Goal: Information Seeking & Learning: Check status

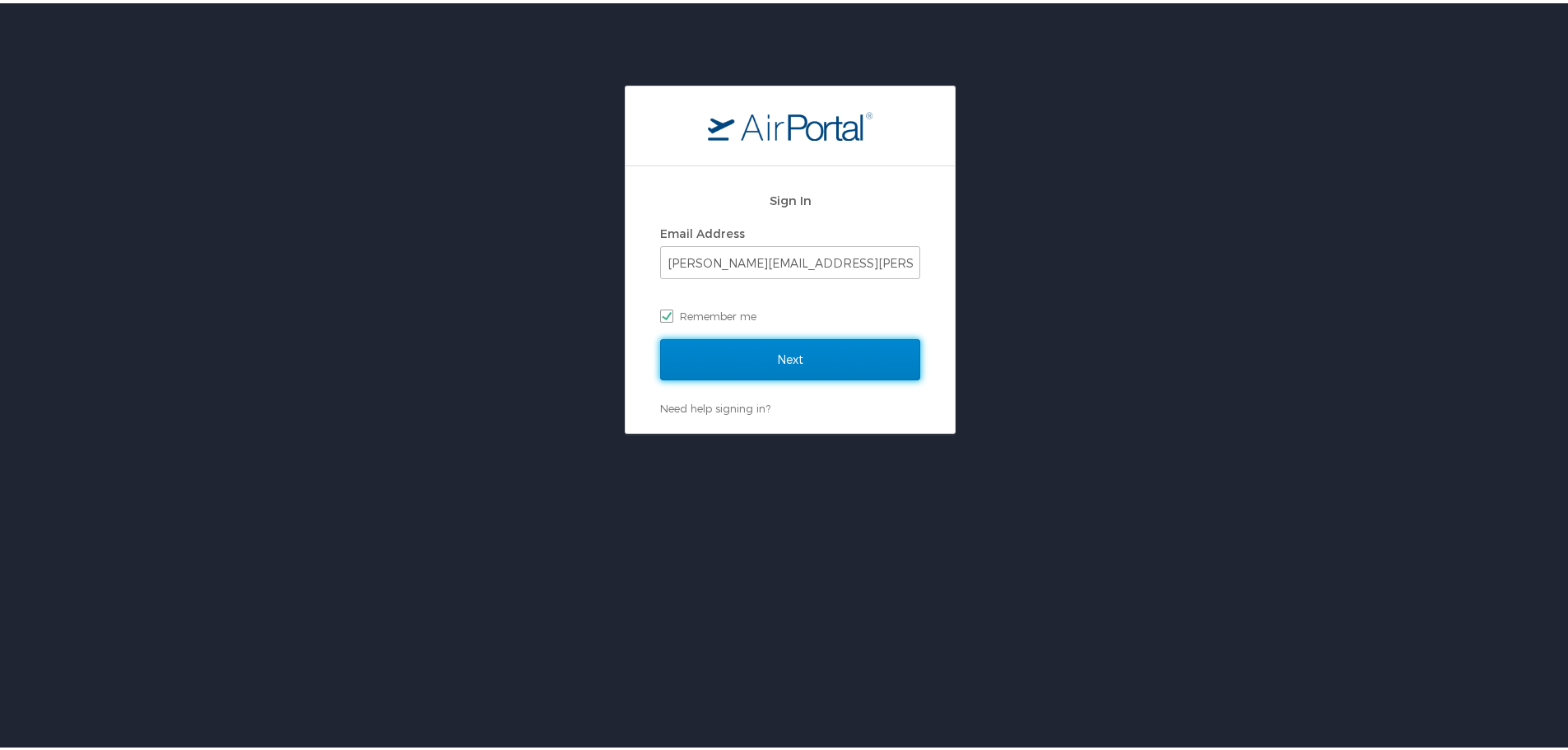
click at [791, 366] on input "Next" at bounding box center [790, 356] width 260 height 41
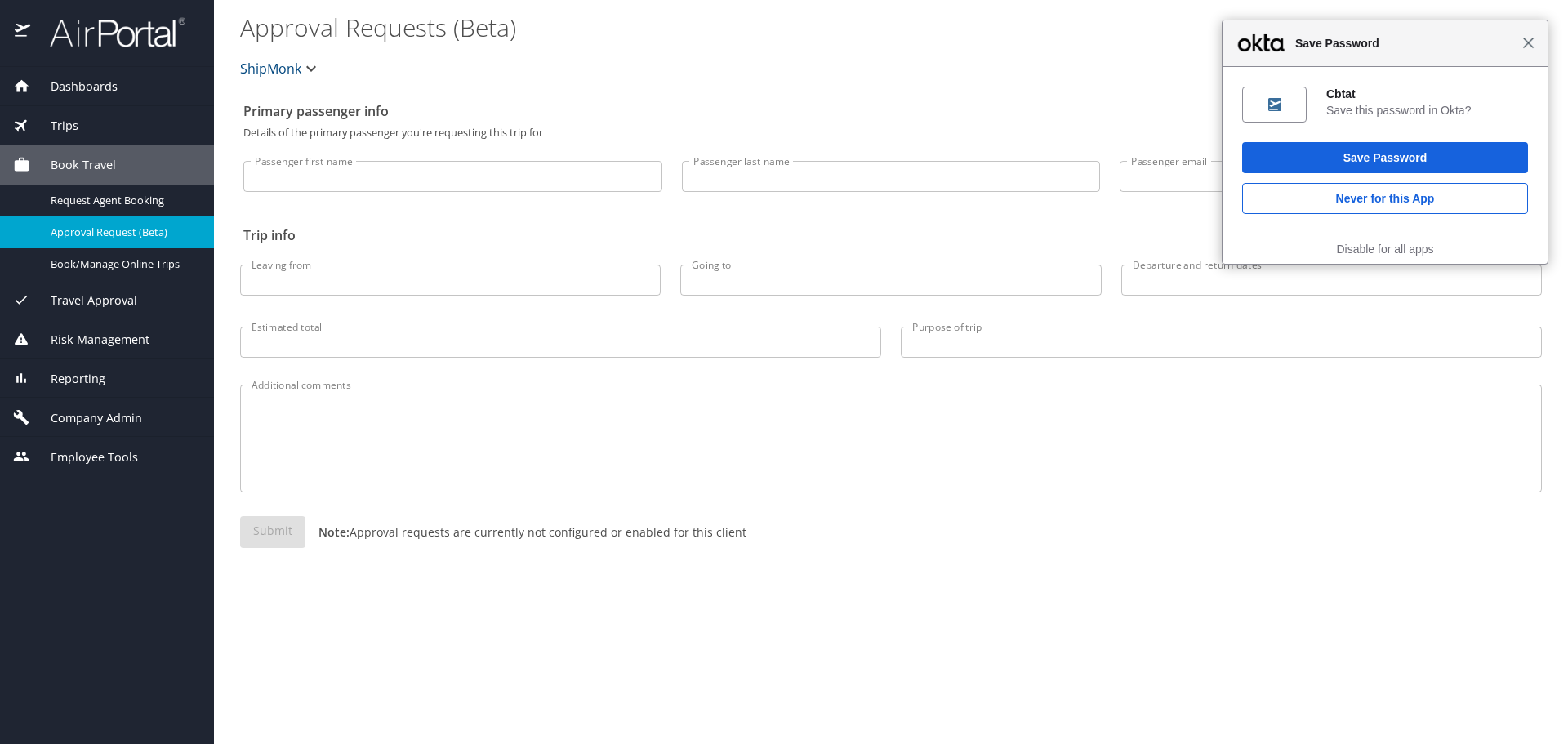
click at [1530, 36] on span "Close" at bounding box center [1528, 42] width 12 height 12
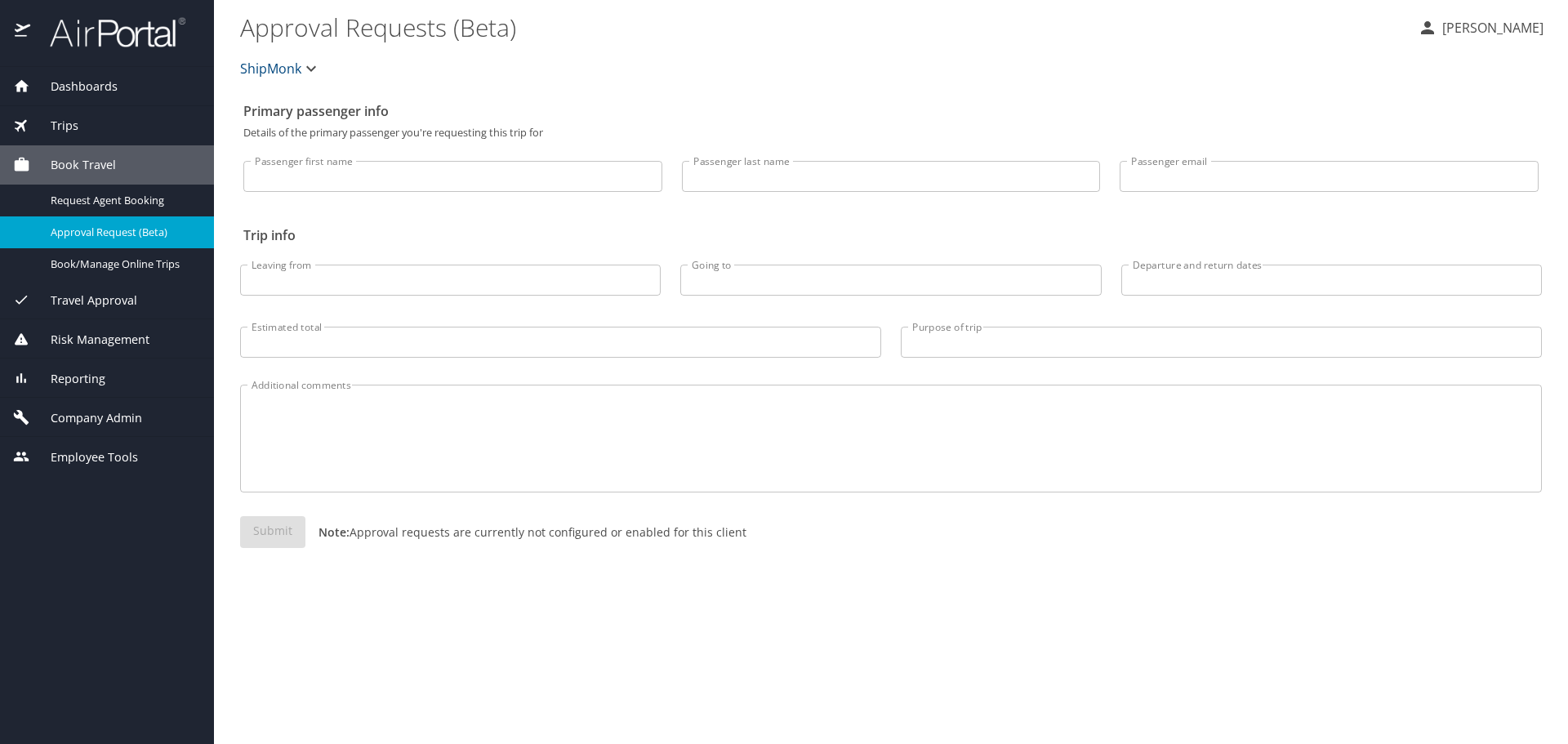
click at [87, 90] on span "Dashboards" at bounding box center [74, 86] width 87 height 18
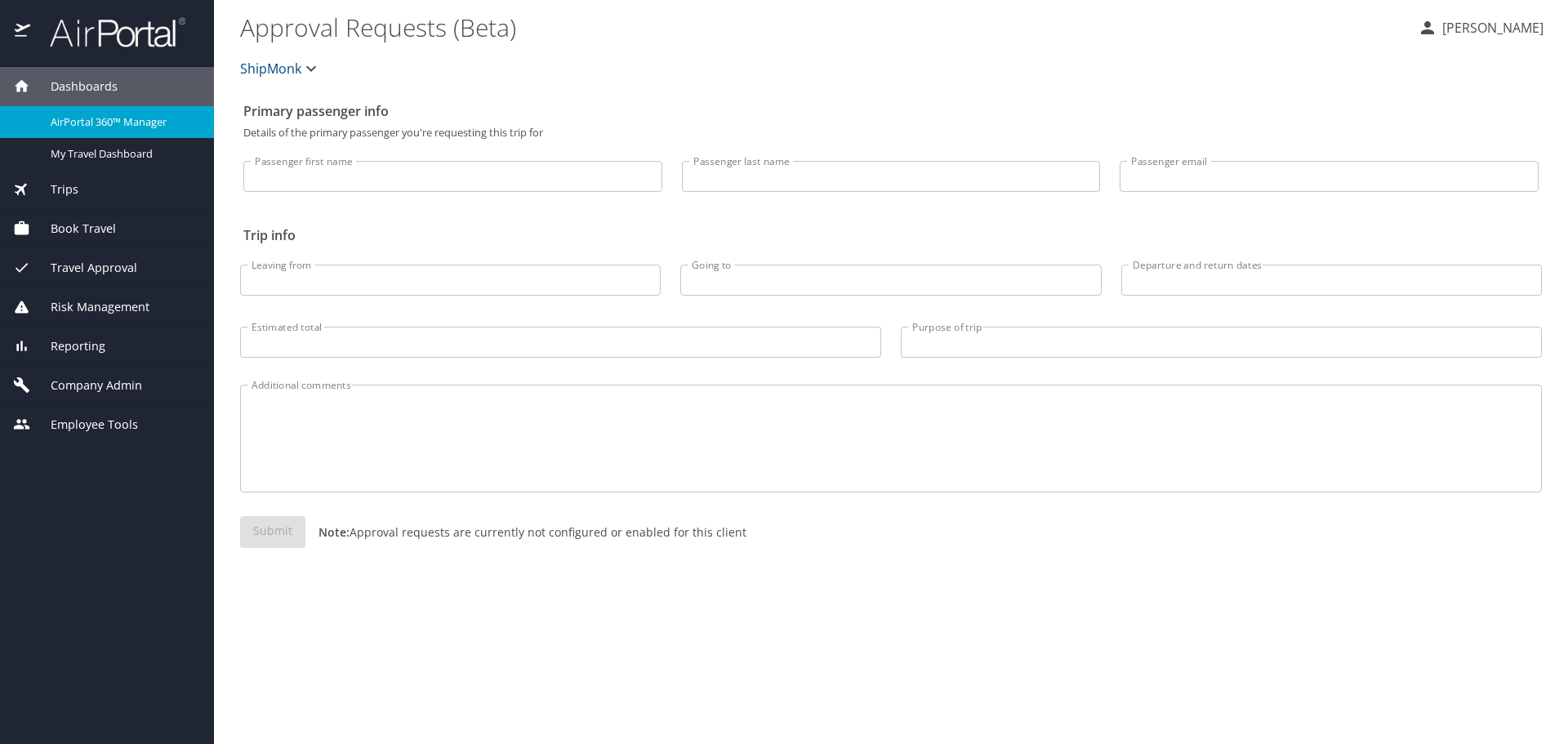
click at [93, 226] on span "Book Travel" at bounding box center [73, 228] width 86 height 18
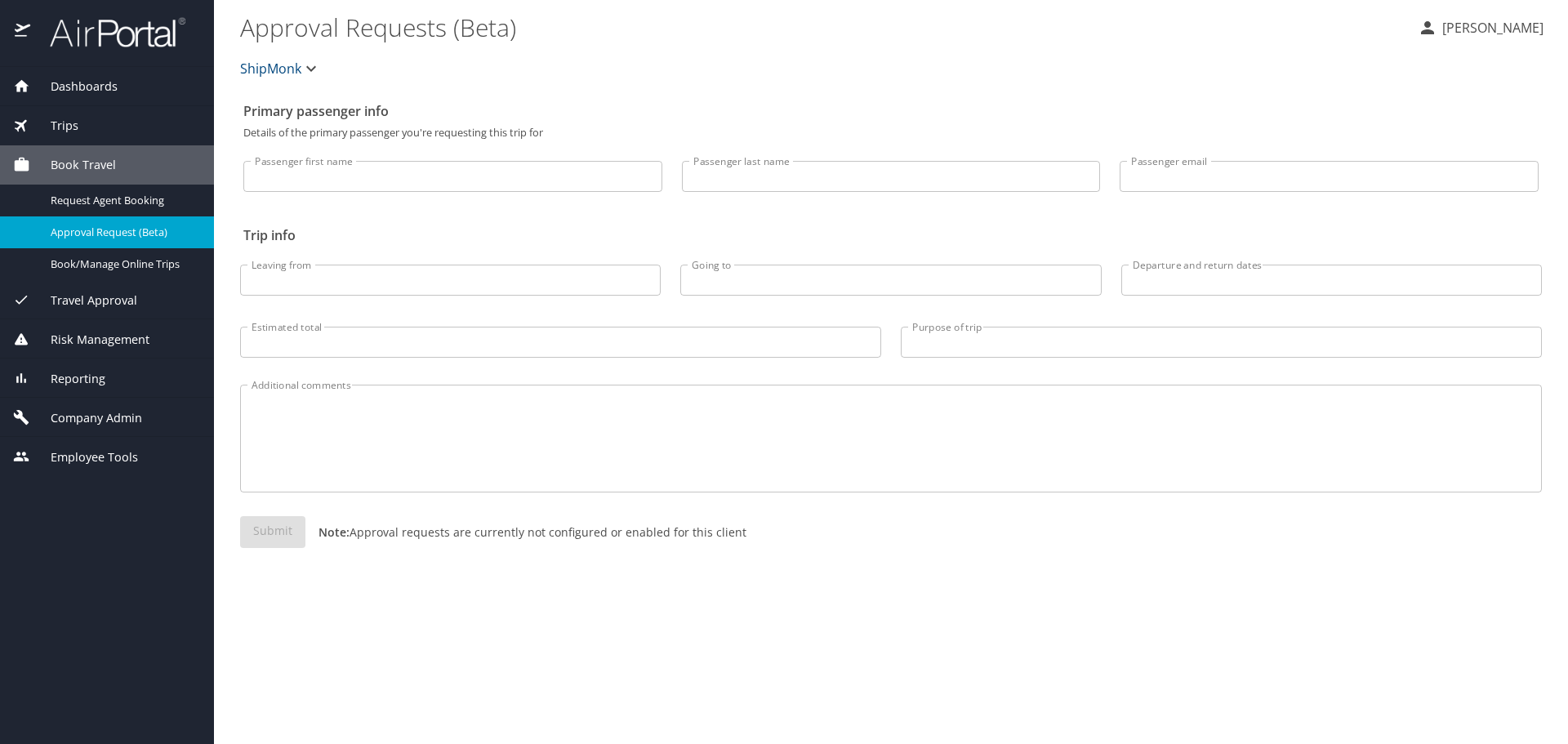
click at [132, 300] on span "Travel Approval" at bounding box center [84, 300] width 107 height 18
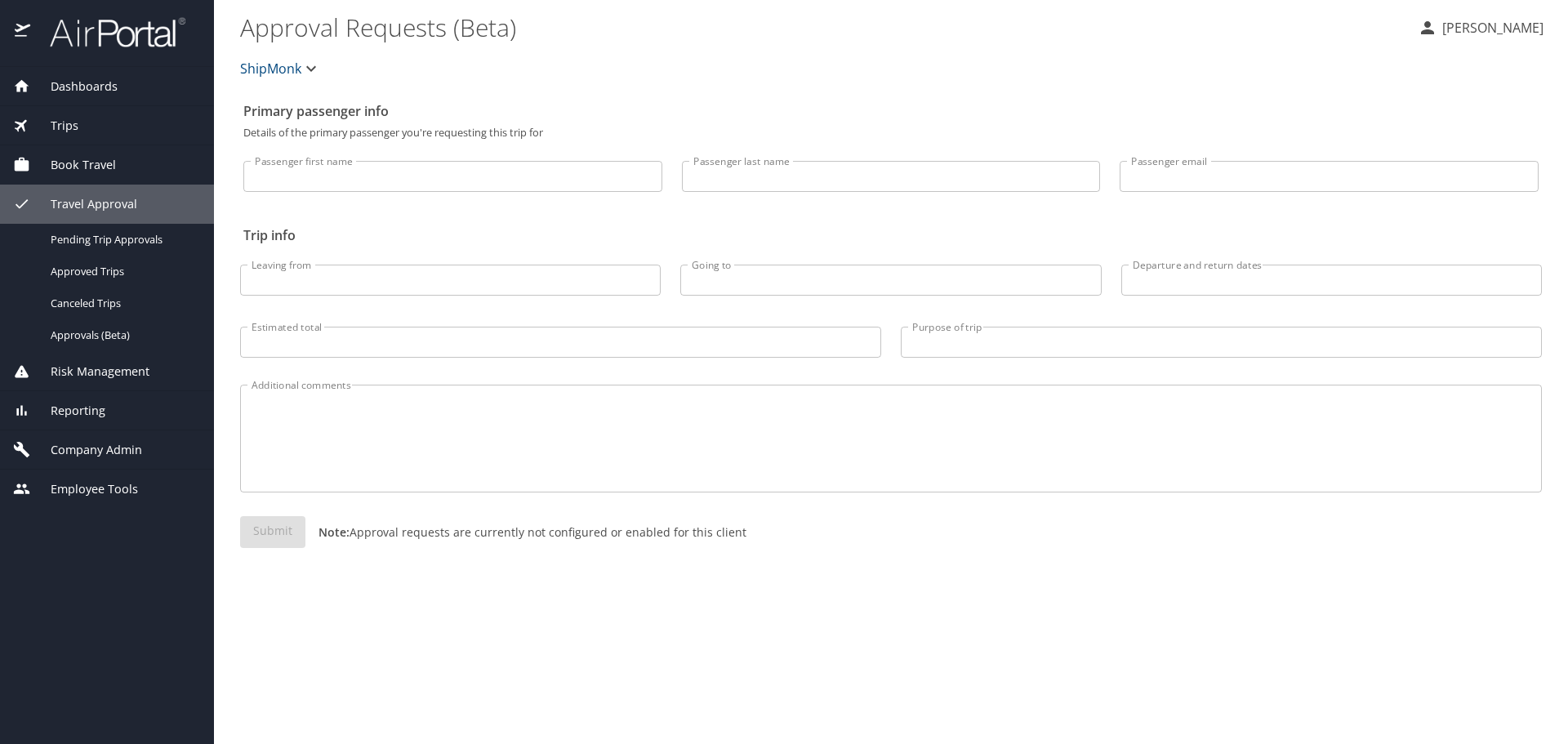
click at [83, 87] on span "Dashboards" at bounding box center [74, 86] width 87 height 18
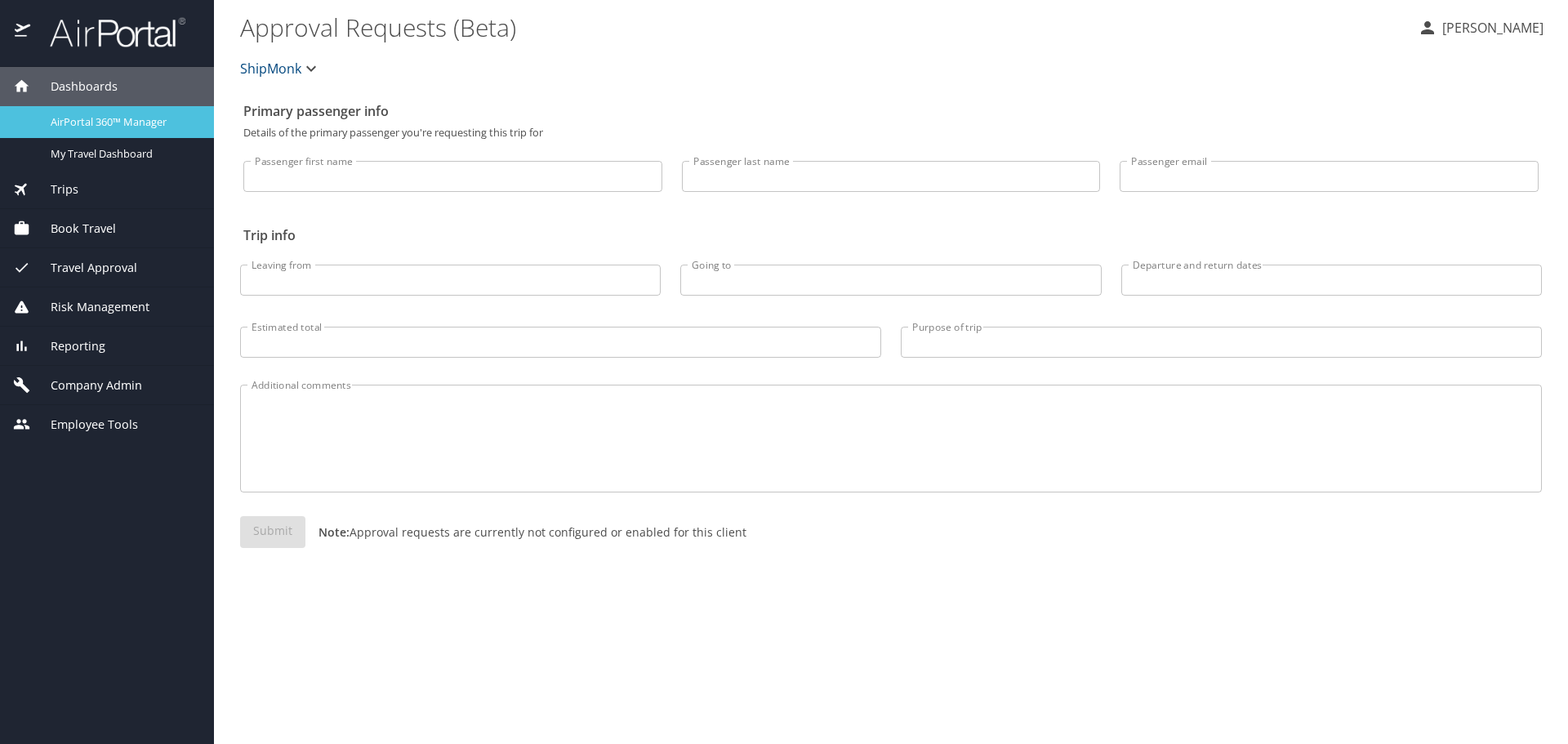
click at [103, 129] on span "AirPortal 360™ Manager" at bounding box center [123, 122] width 144 height 15
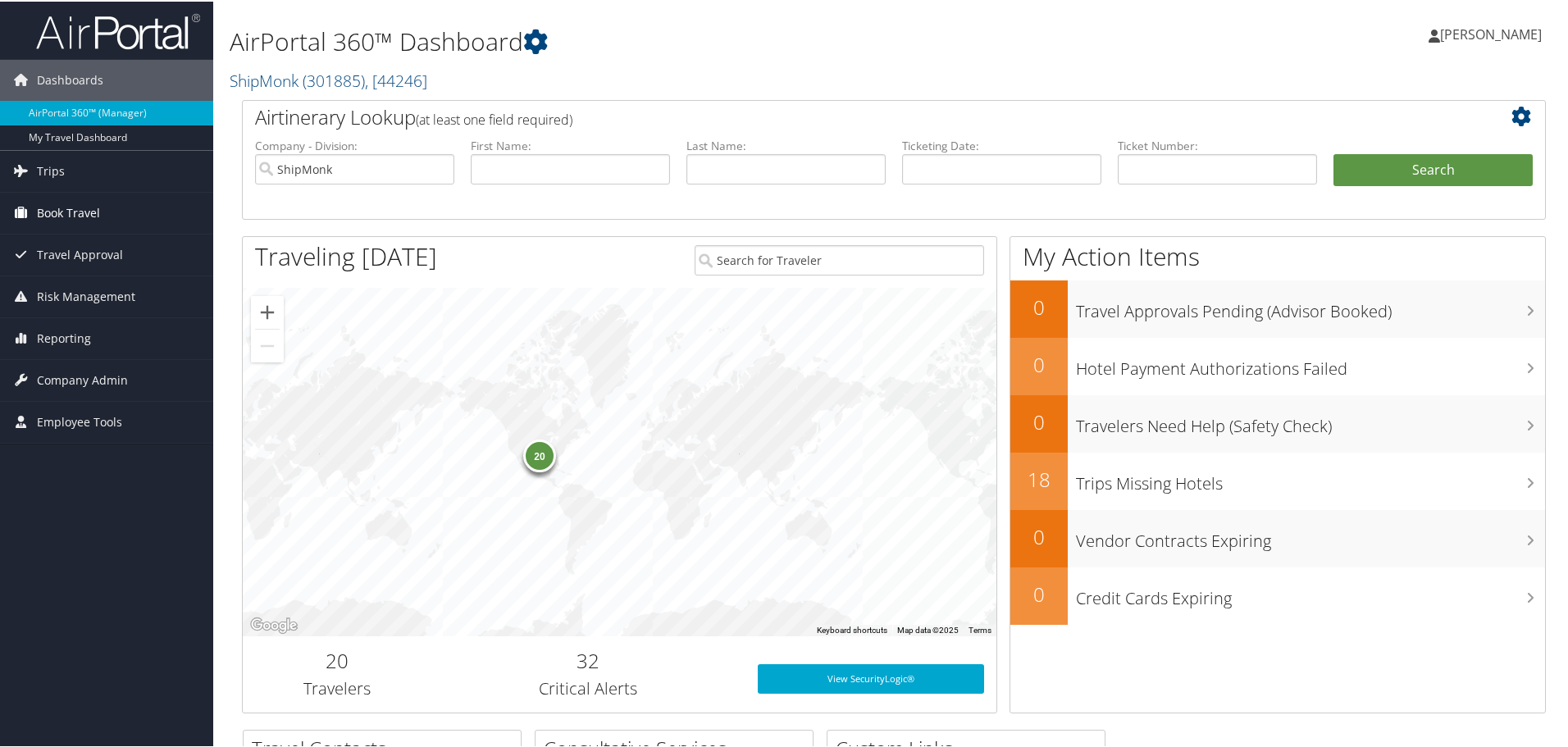
click at [84, 221] on span "Book Travel" at bounding box center [68, 211] width 63 height 41
click at [108, 166] on link "Trips" at bounding box center [106, 169] width 213 height 41
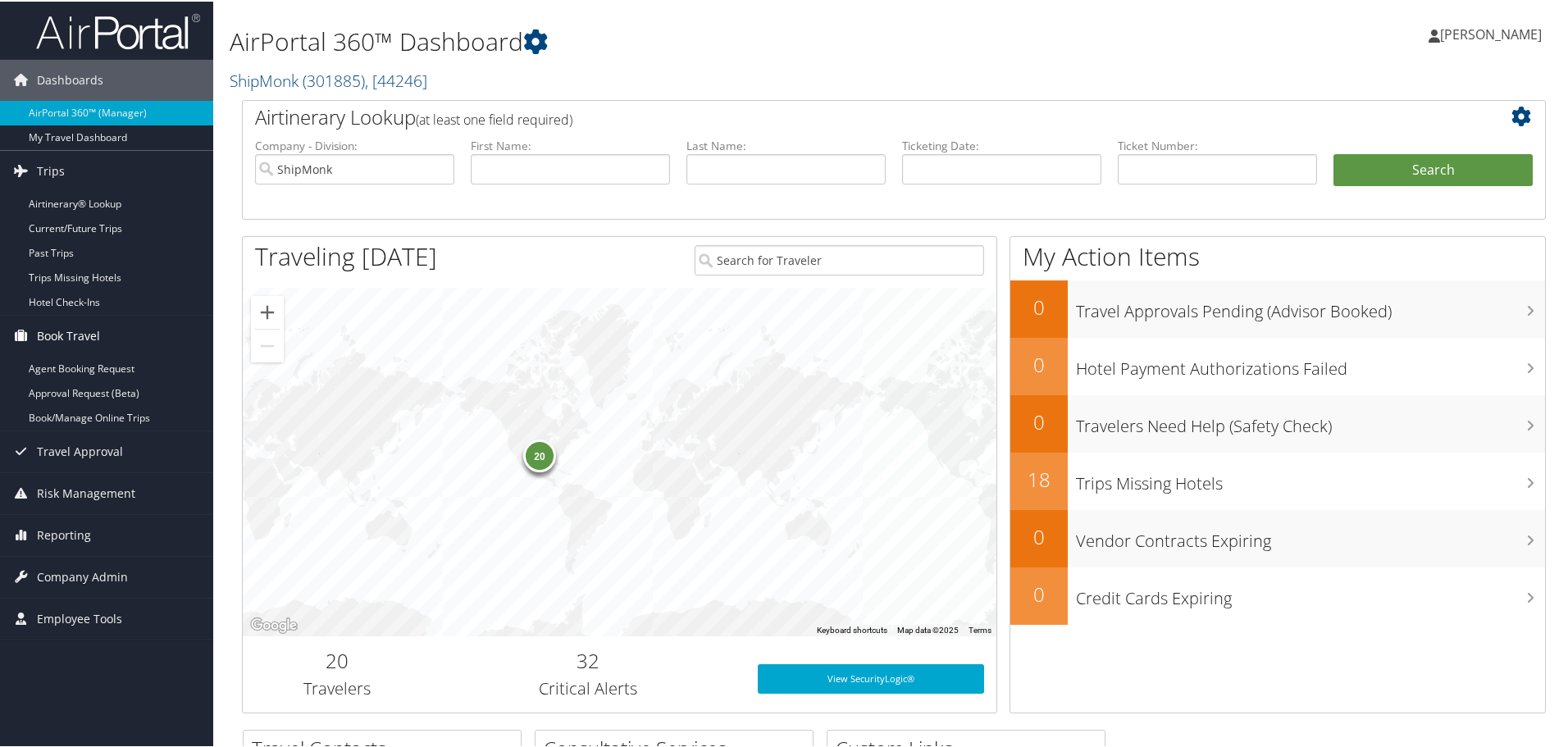
click at [85, 330] on span "Book Travel" at bounding box center [68, 334] width 63 height 41
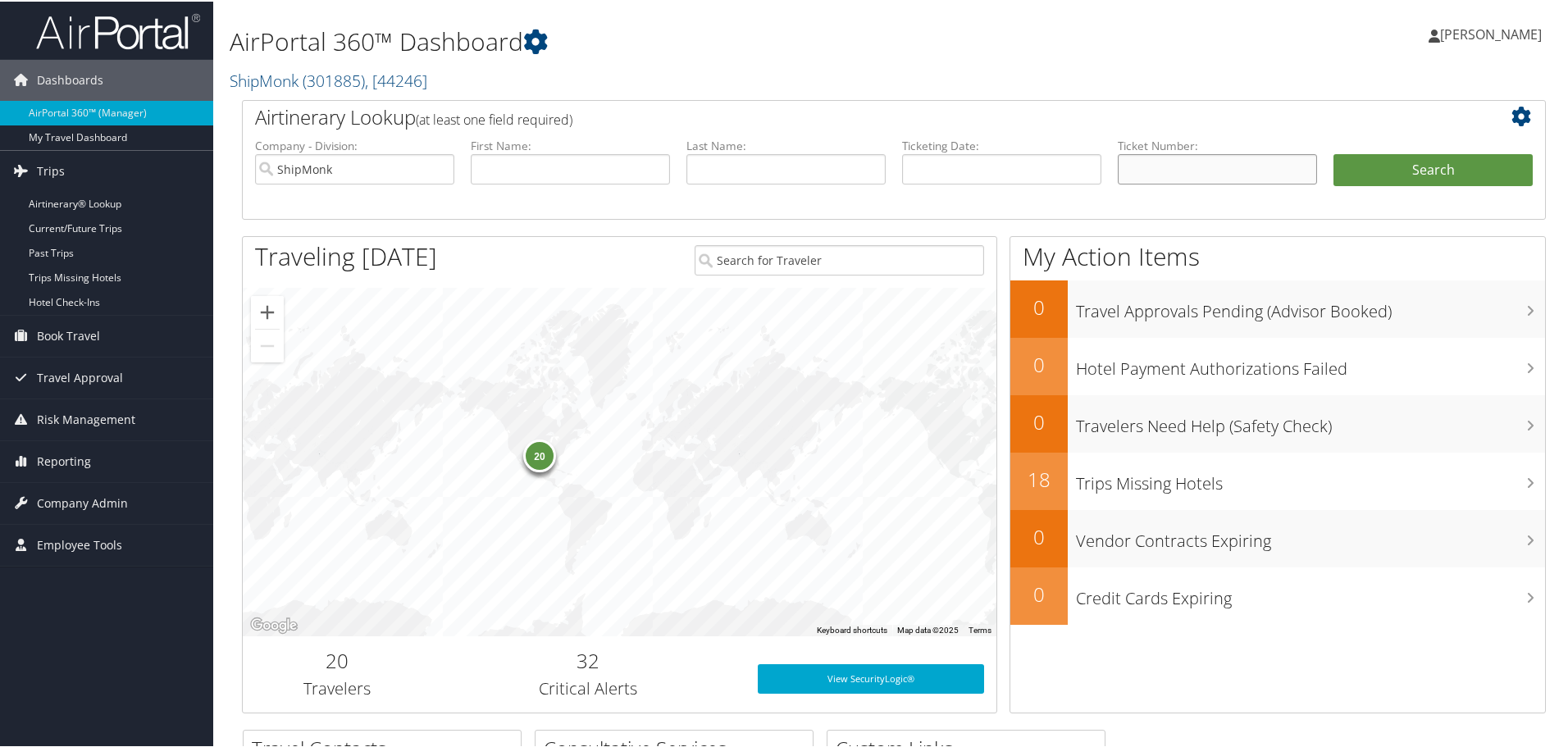
click at [1150, 166] on input "text" at bounding box center [1217, 167] width 199 height 30
paste input "7309975690"
type input "7309975690"
click at [1378, 172] on button "Search" at bounding box center [1433, 169] width 199 height 33
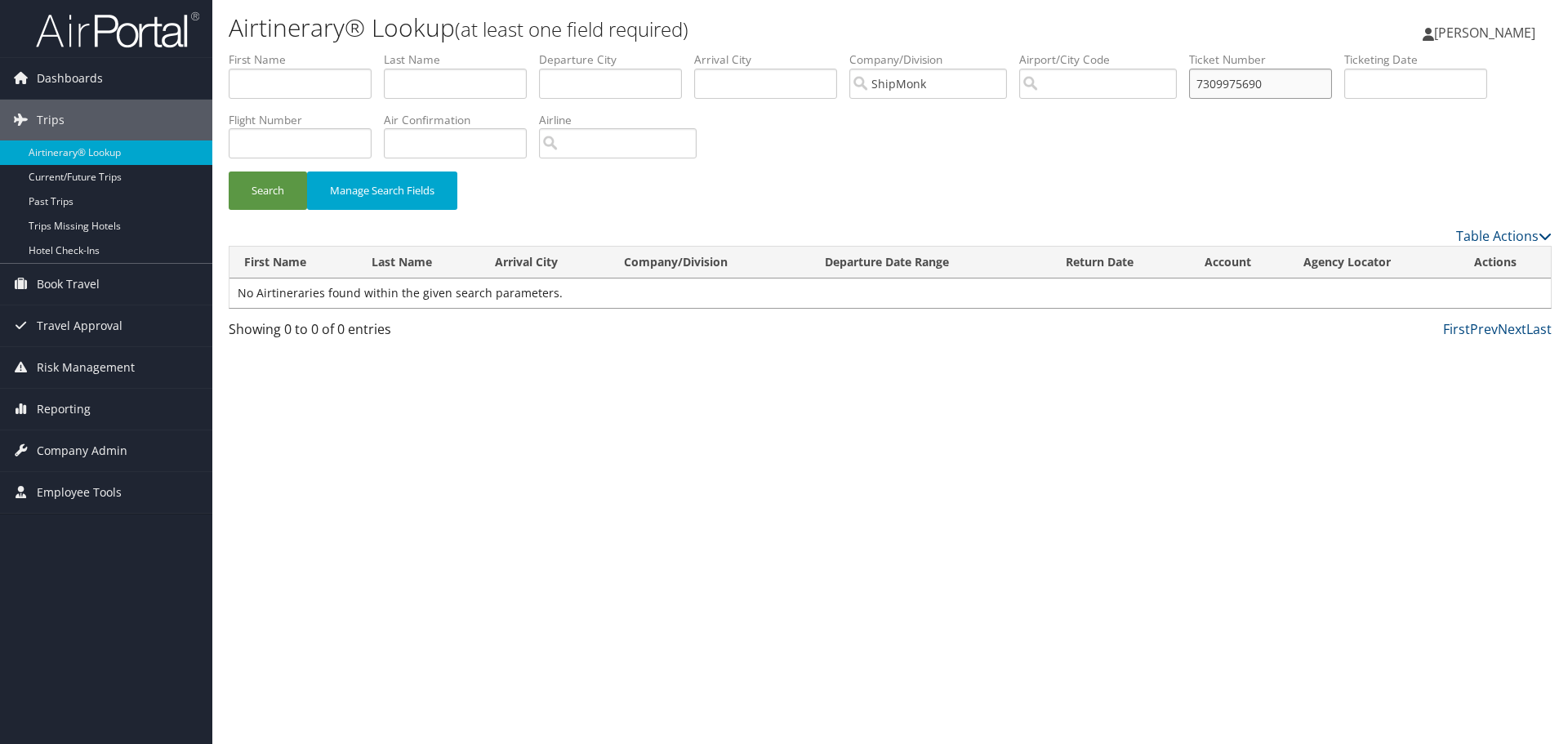
drag, startPoint x: 1299, startPoint y: 91, endPoint x: 1045, endPoint y: 107, distance: 254.5
click at [1045, 52] on ul "First Name Last Name Departure City Arrival City Company/Division ShipMonk Airp…" at bounding box center [890, 52] width 1323 height 0
paste input "10438645"
click at [228, 171] on button "Search" at bounding box center [268, 190] width 78 height 38
drag, startPoint x: 1309, startPoint y: 87, endPoint x: 1086, endPoint y: 71, distance: 223.6
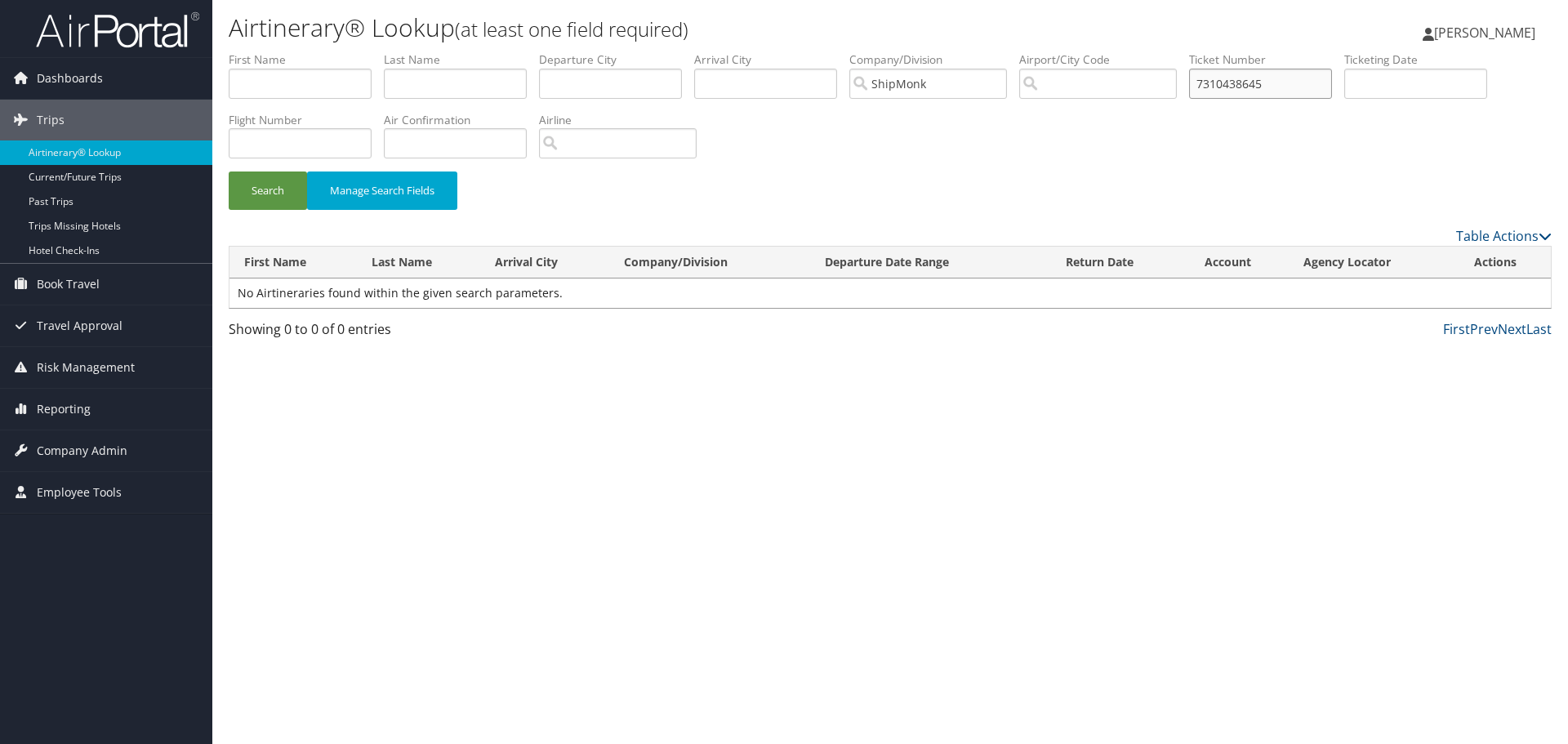
click at [1086, 52] on ul "First Name Last Name Departure City Arrival City Company/Division ShipMonk Airp…" at bounding box center [890, 52] width 1323 height 0
paste input "637670"
type input "7310637670"
click at [228, 171] on button "Search" at bounding box center [268, 190] width 78 height 38
drag, startPoint x: 1268, startPoint y: 93, endPoint x: 1200, endPoint y: 96, distance: 68.1
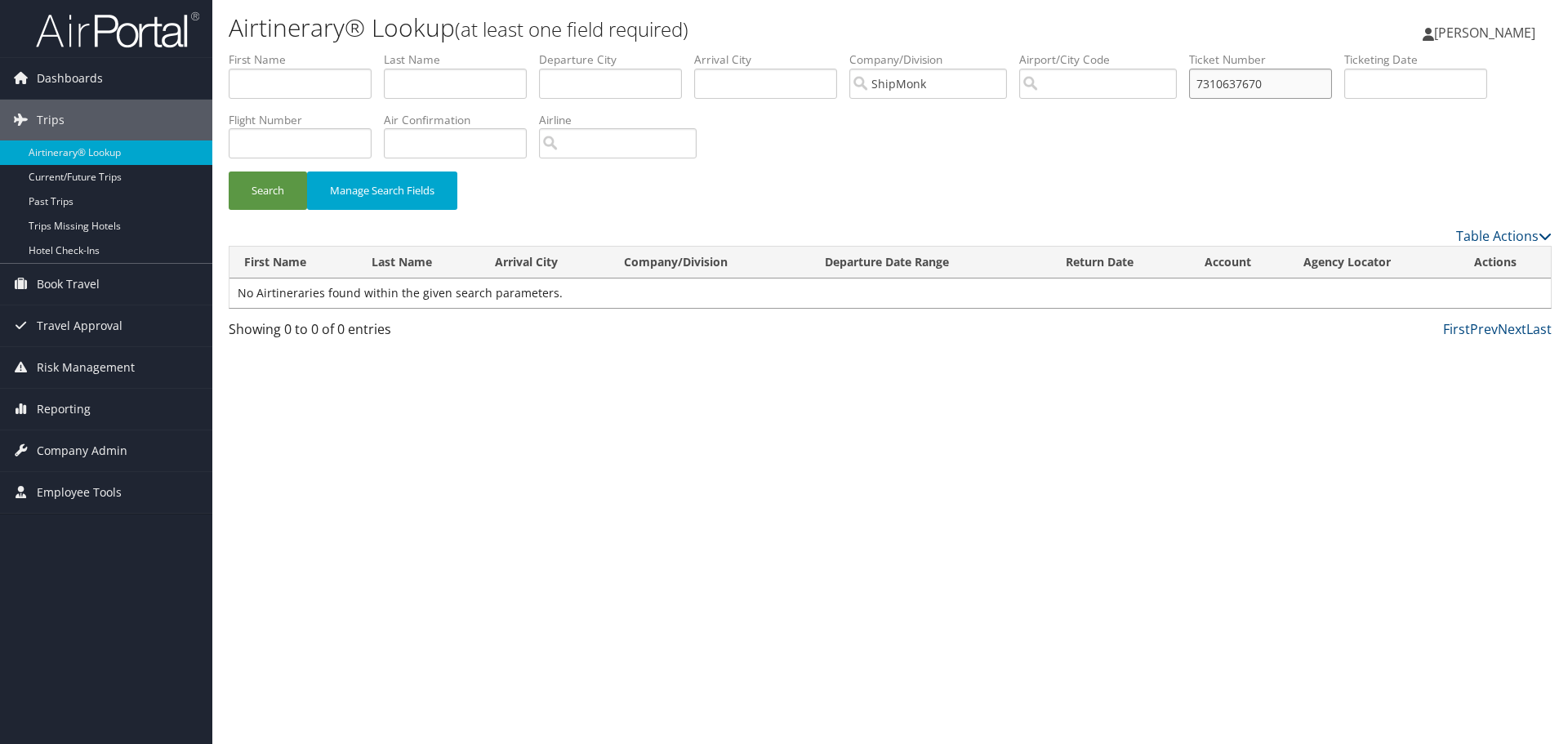
click at [1200, 52] on ul "First Name Last Name Departure City Arrival City Company/Division ShipMonk Airp…" at bounding box center [890, 52] width 1323 height 0
click at [389, 196] on button "Manage Search Fields" at bounding box center [381, 190] width 150 height 38
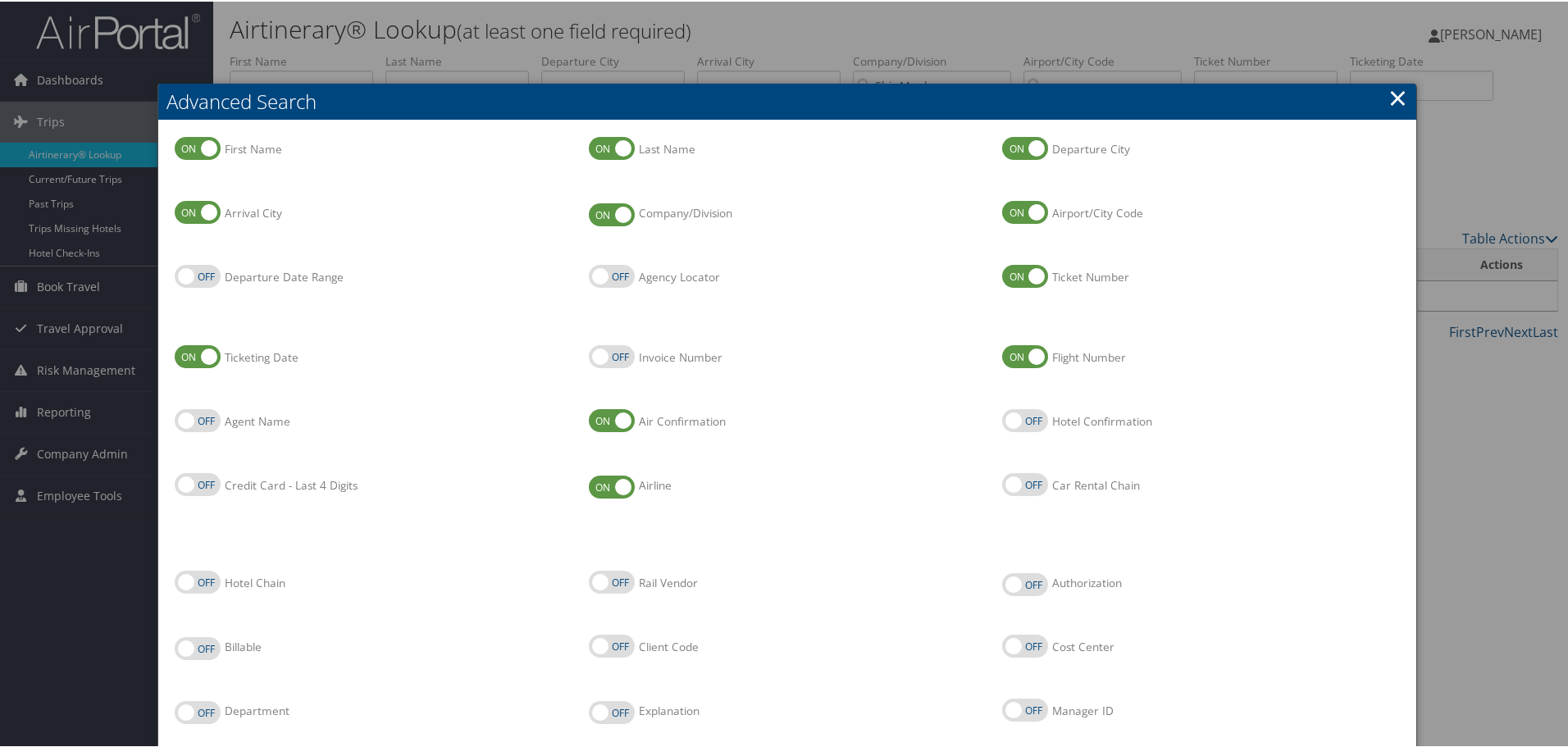
click at [605, 354] on label "Invoice Number" at bounding box center [611, 354] width 46 height 23
click at [605, 354] on input "Invoice Number" at bounding box center [602, 356] width 11 height 11
checkbox input "true"
click at [1389, 98] on link "×" at bounding box center [1398, 96] width 19 height 33
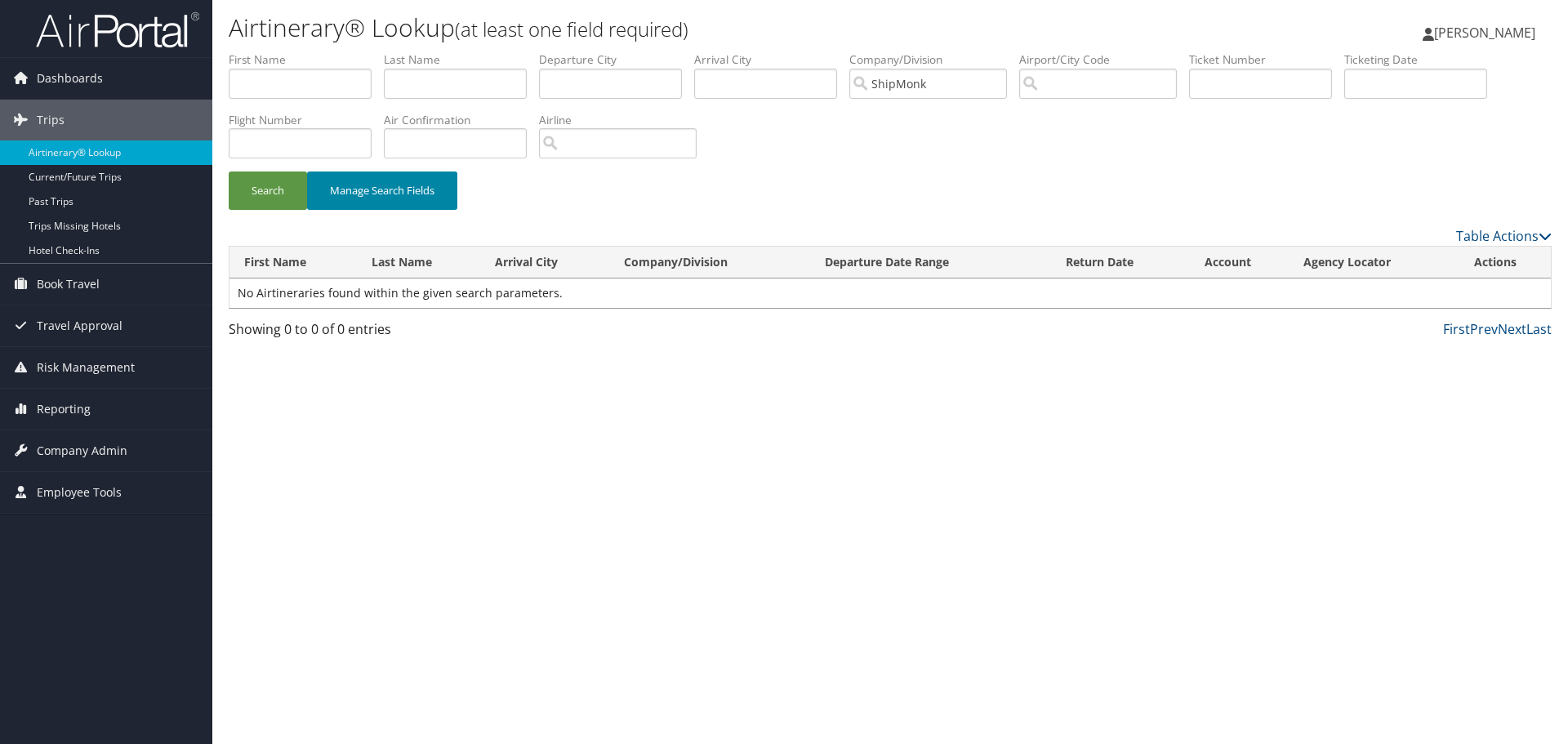
click at [380, 198] on button "Manage Search Fields" at bounding box center [381, 190] width 150 height 38
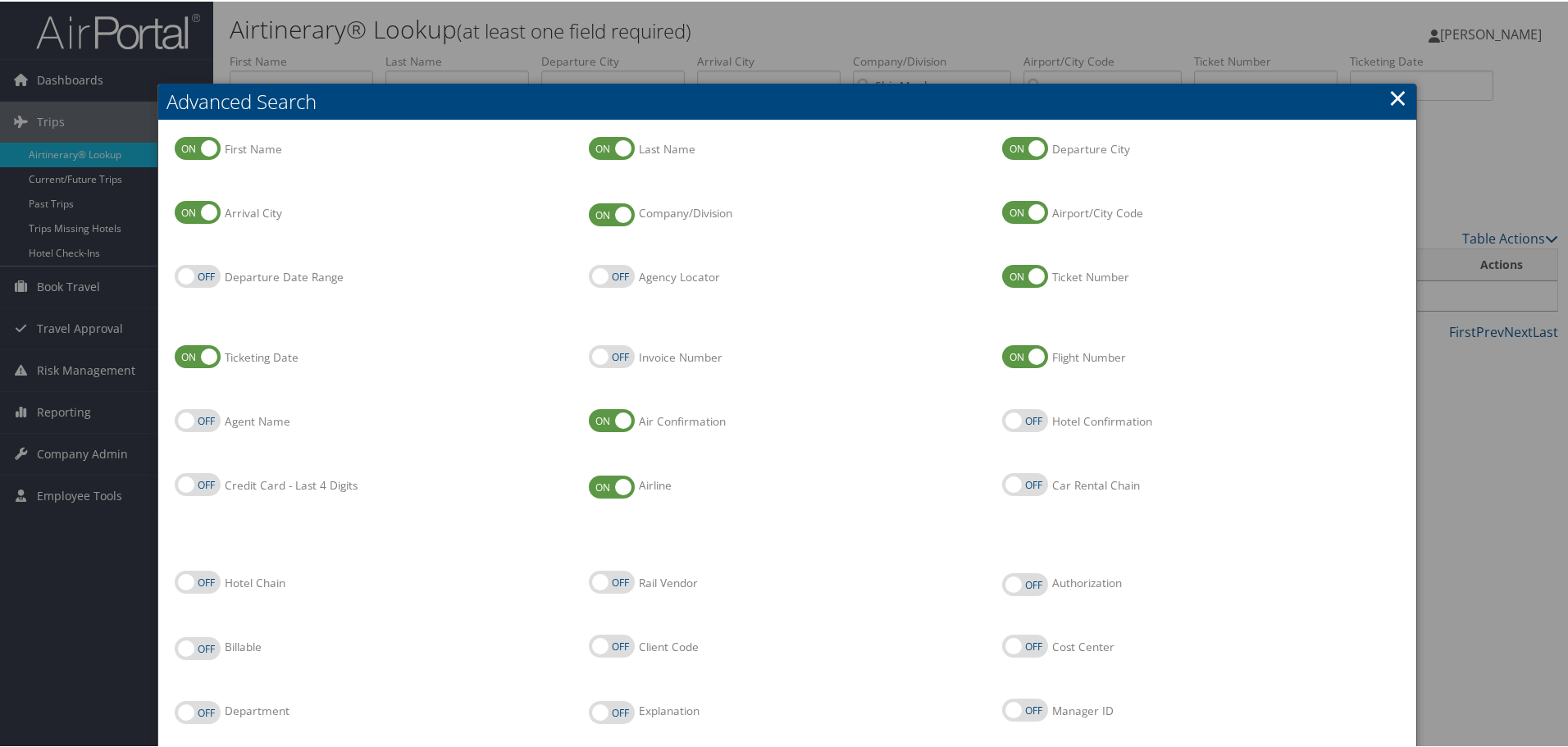
click at [603, 352] on label "Invoice Number" at bounding box center [611, 354] width 46 height 23
click at [603, 352] on input "Invoice Number" at bounding box center [602, 356] width 11 height 11
checkbox input "true"
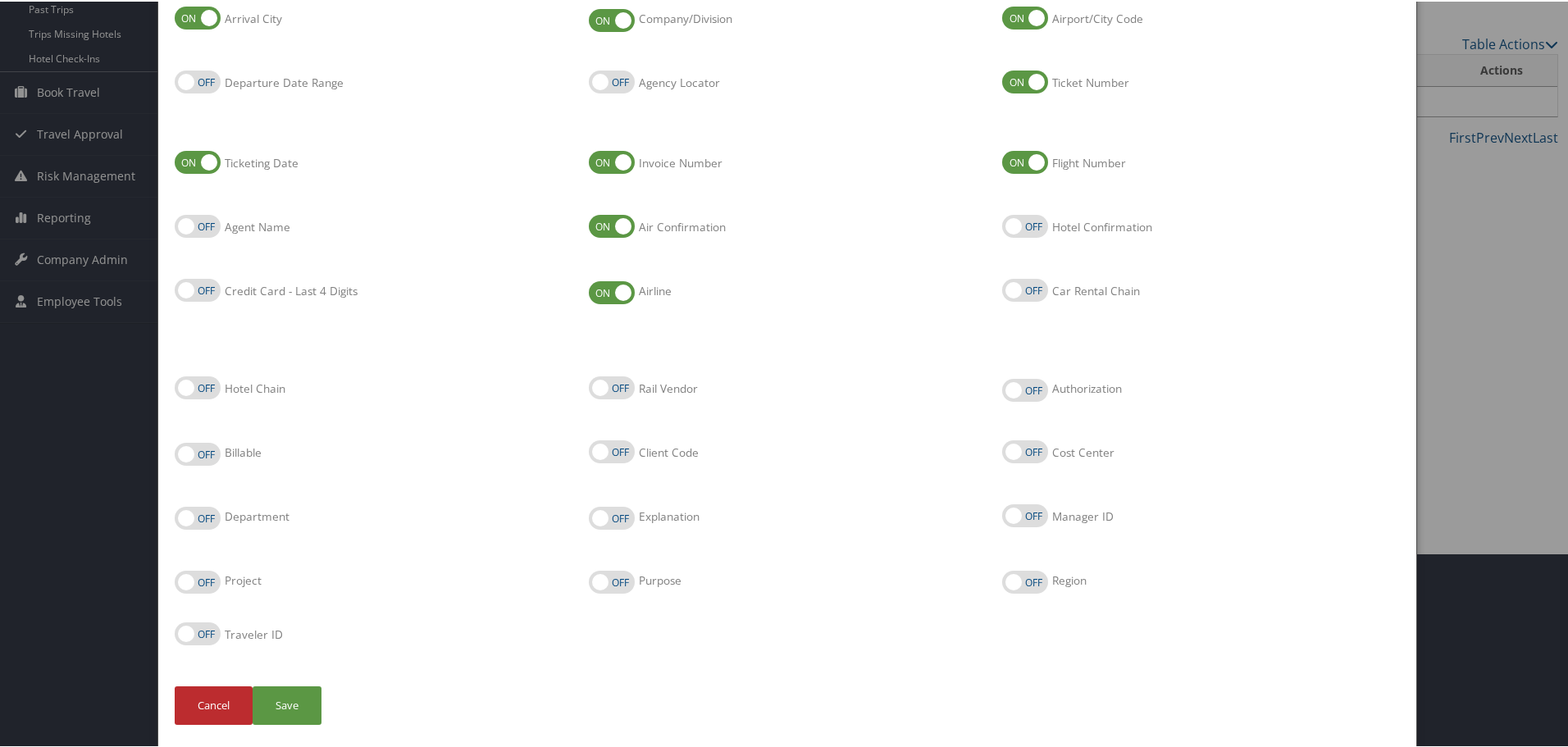
scroll to position [204, 0]
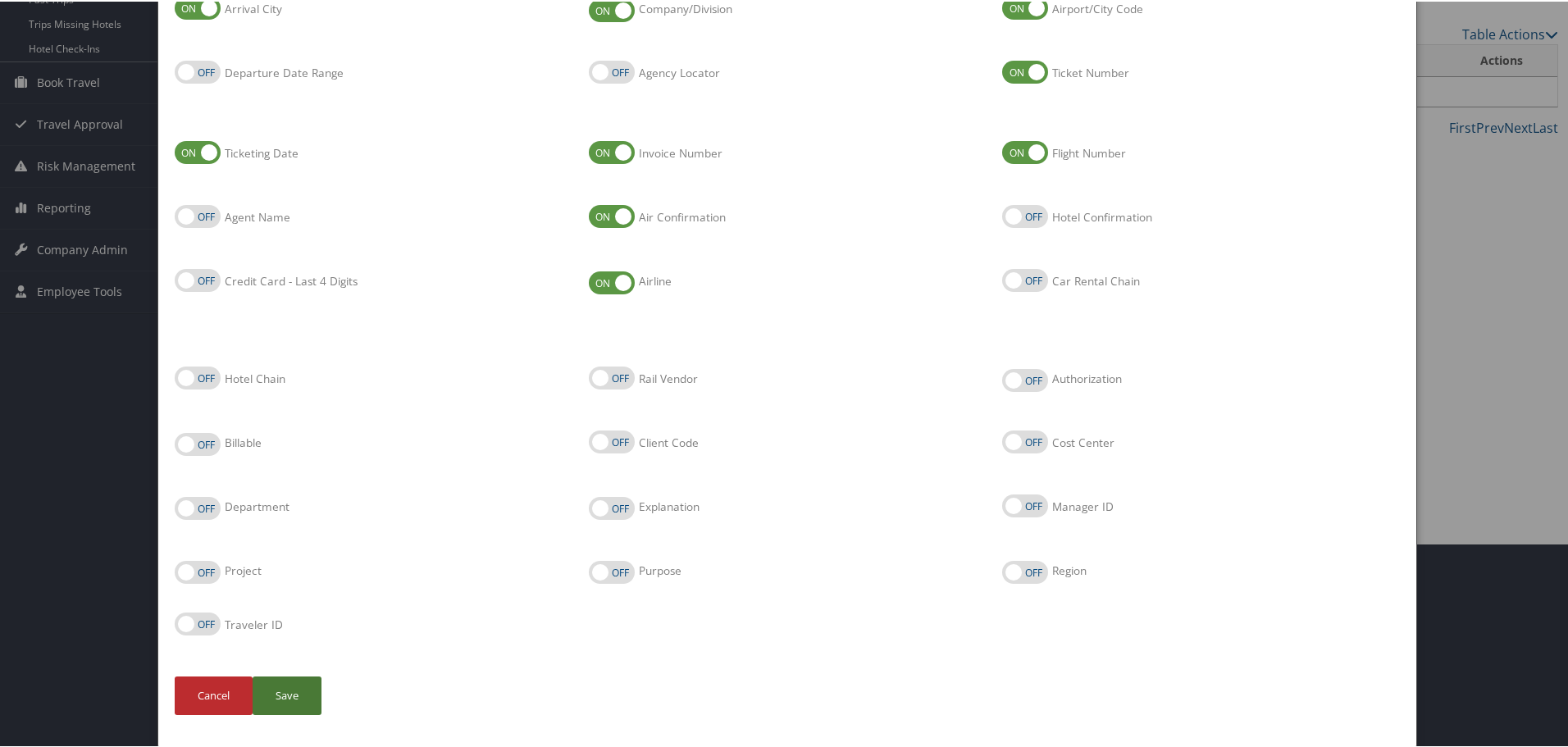
click at [292, 703] on button "Save" at bounding box center [286, 694] width 69 height 38
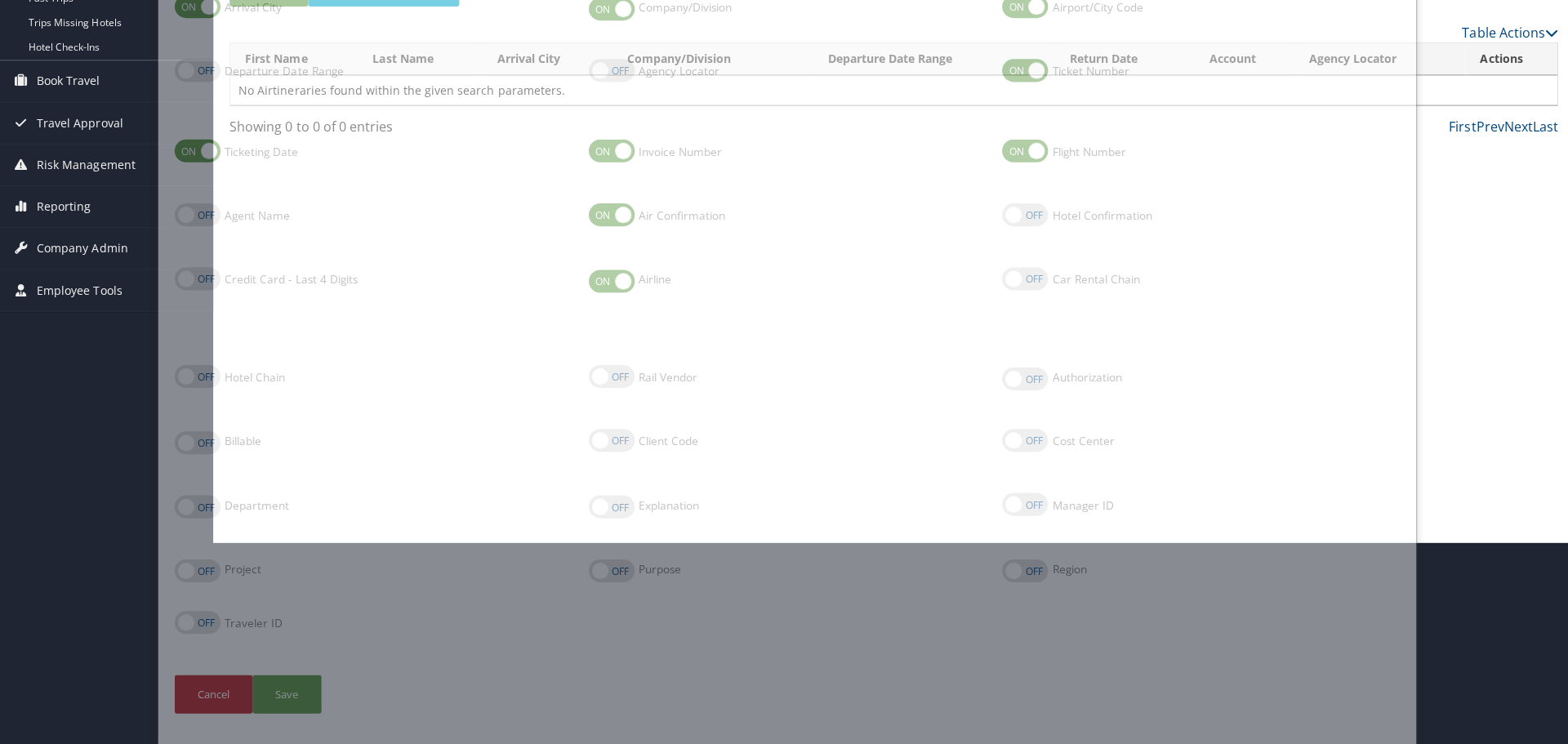
scroll to position [0, 0]
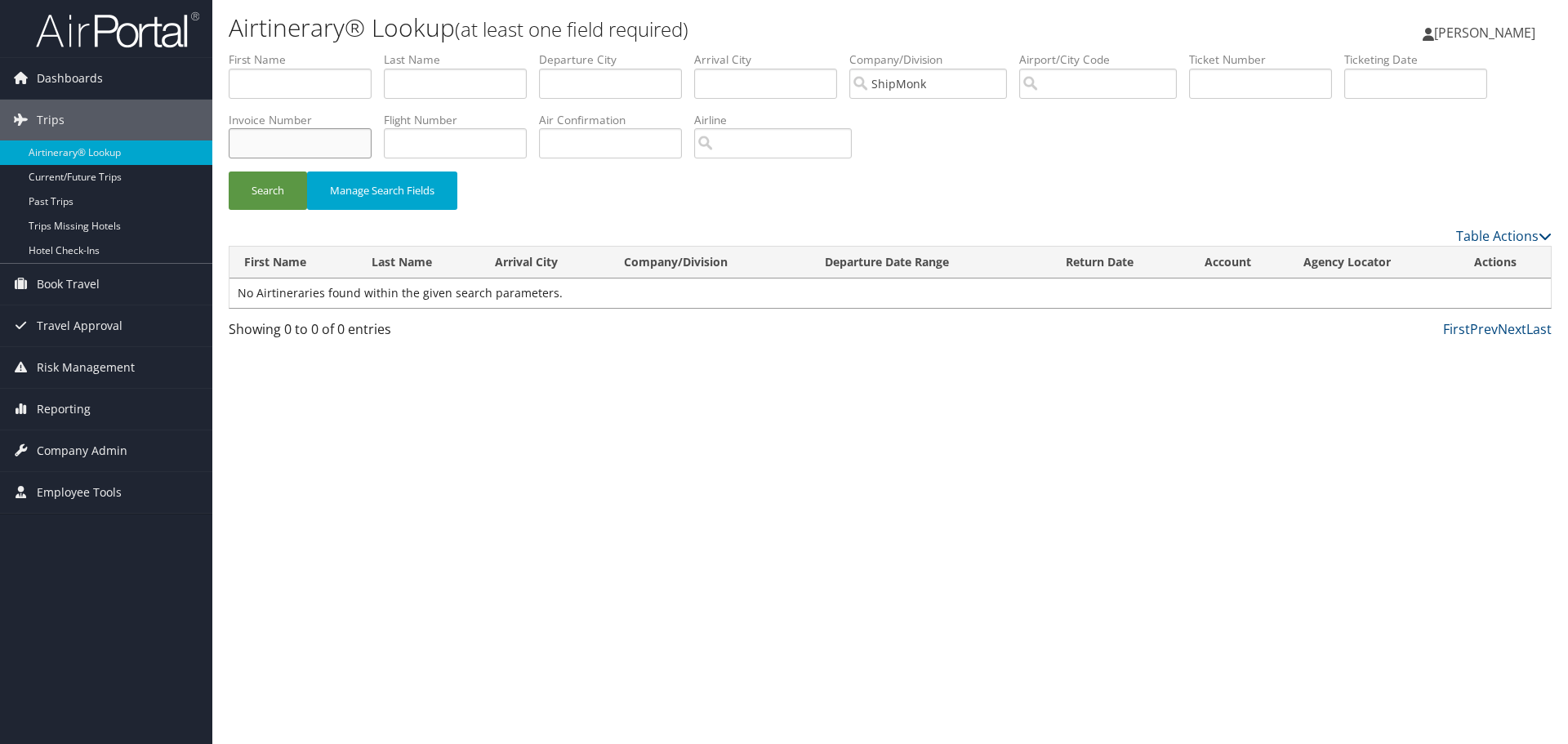
click at [269, 147] on input "text" at bounding box center [299, 143] width 143 height 30
paste input "1026"
click at [278, 186] on button "Search" at bounding box center [268, 190] width 78 height 38
drag, startPoint x: 164, startPoint y: 143, endPoint x: 141, endPoint y: 145, distance: 23.1
click at [141, 145] on div "Dashboards AirPortal 360™ (Manager) My Travel Dashboard Trips Airtinerary® Look…" at bounding box center [784, 372] width 1568 height 744
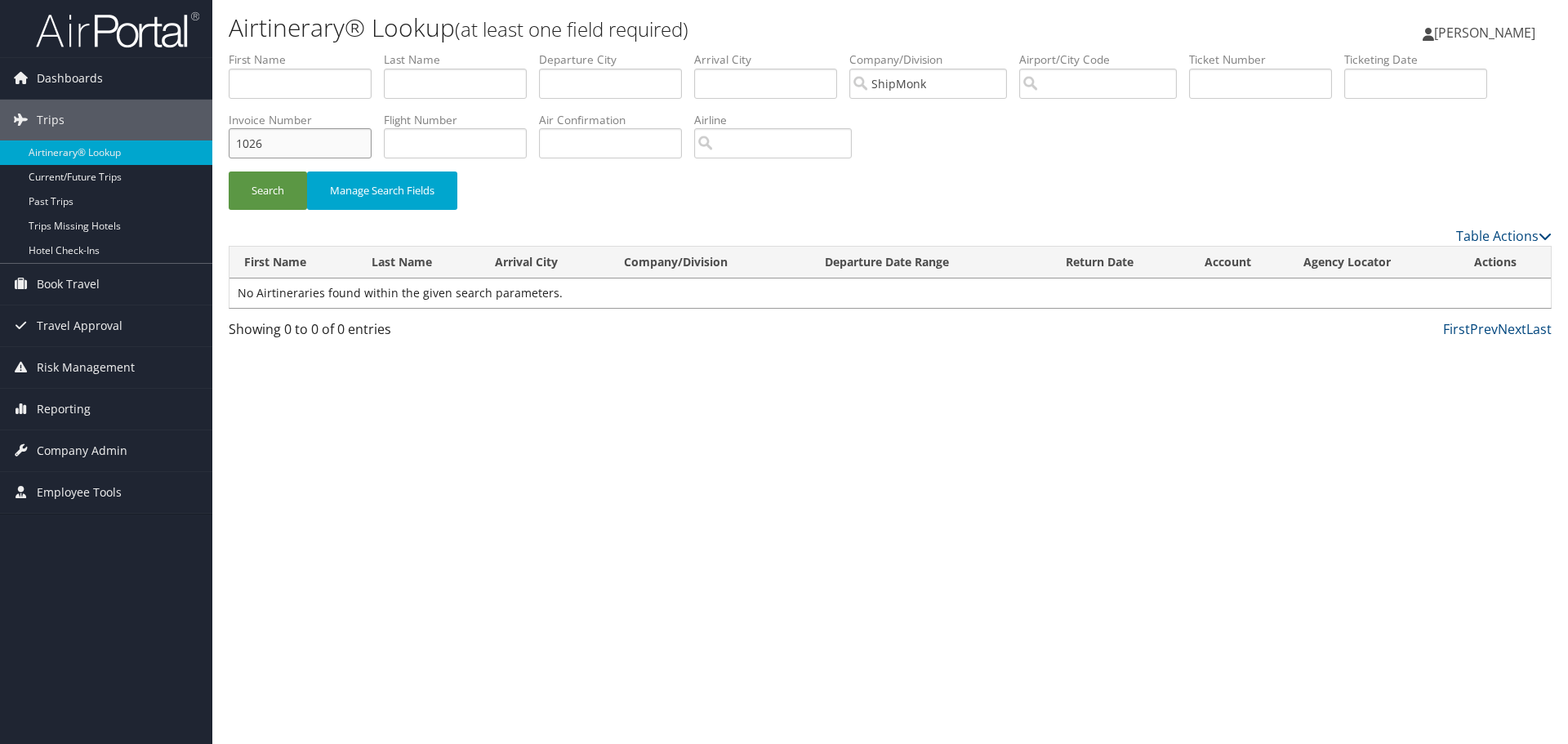
paste input "8621"
click at [260, 198] on button "Search" at bounding box center [268, 190] width 78 height 38
drag, startPoint x: 283, startPoint y: 146, endPoint x: 180, endPoint y: 147, distance: 103.0
click at [181, 147] on div "Dashboards AirPortal 360™ (Manager) My Travel Dashboard Trips Airtinerary® Look…" at bounding box center [784, 372] width 1568 height 744
paste input "25867"
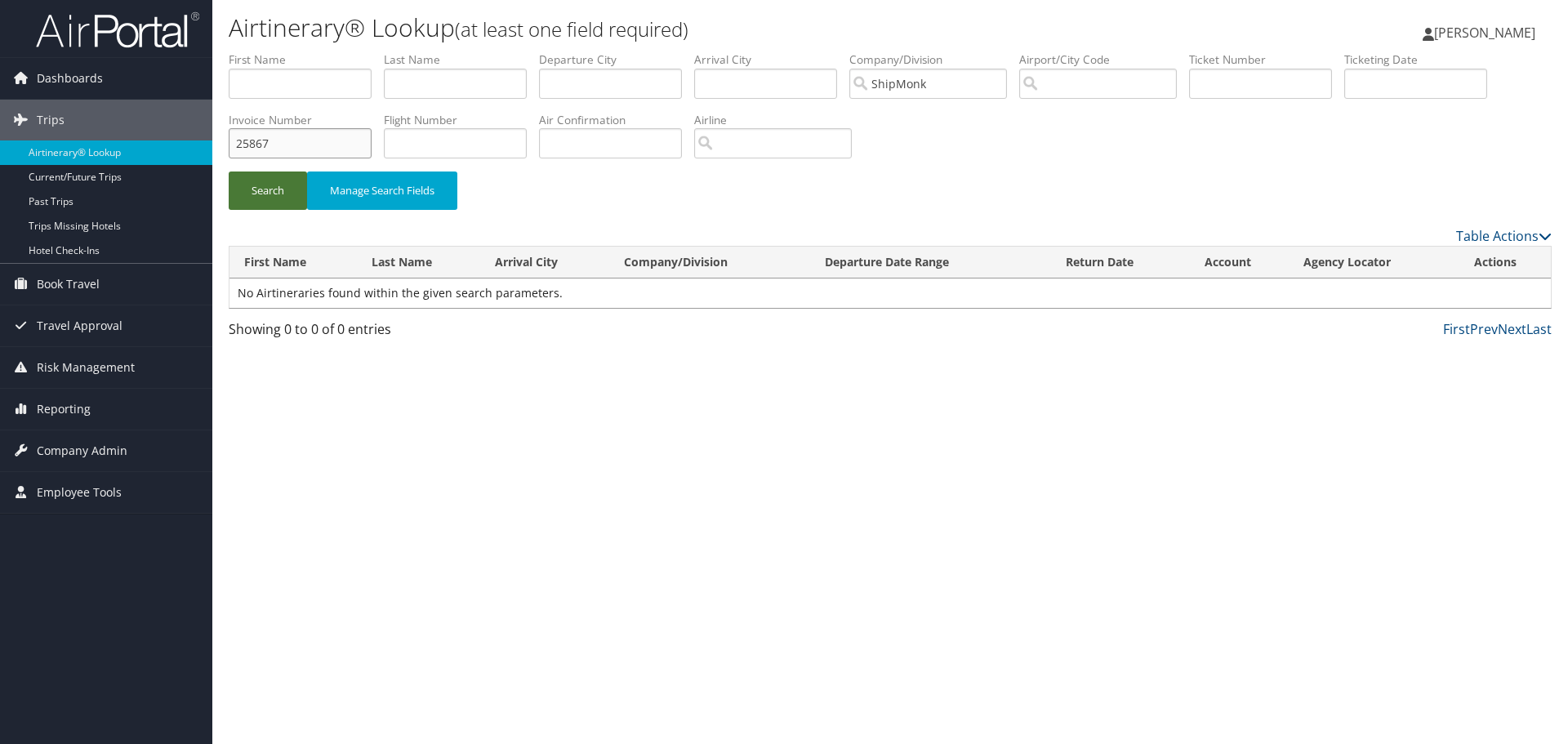
type input "25867"
click at [272, 195] on button "Search" at bounding box center [268, 190] width 78 height 38
drag, startPoint x: 219, startPoint y: 149, endPoint x: 171, endPoint y: 152, distance: 48.1
click at [171, 152] on div "Dashboards AirPortal 360™ (Manager) My Travel Dashboard Trips Airtinerary® Look…" at bounding box center [784, 372] width 1568 height 744
click at [436, 87] on input "text" at bounding box center [455, 83] width 143 height 30
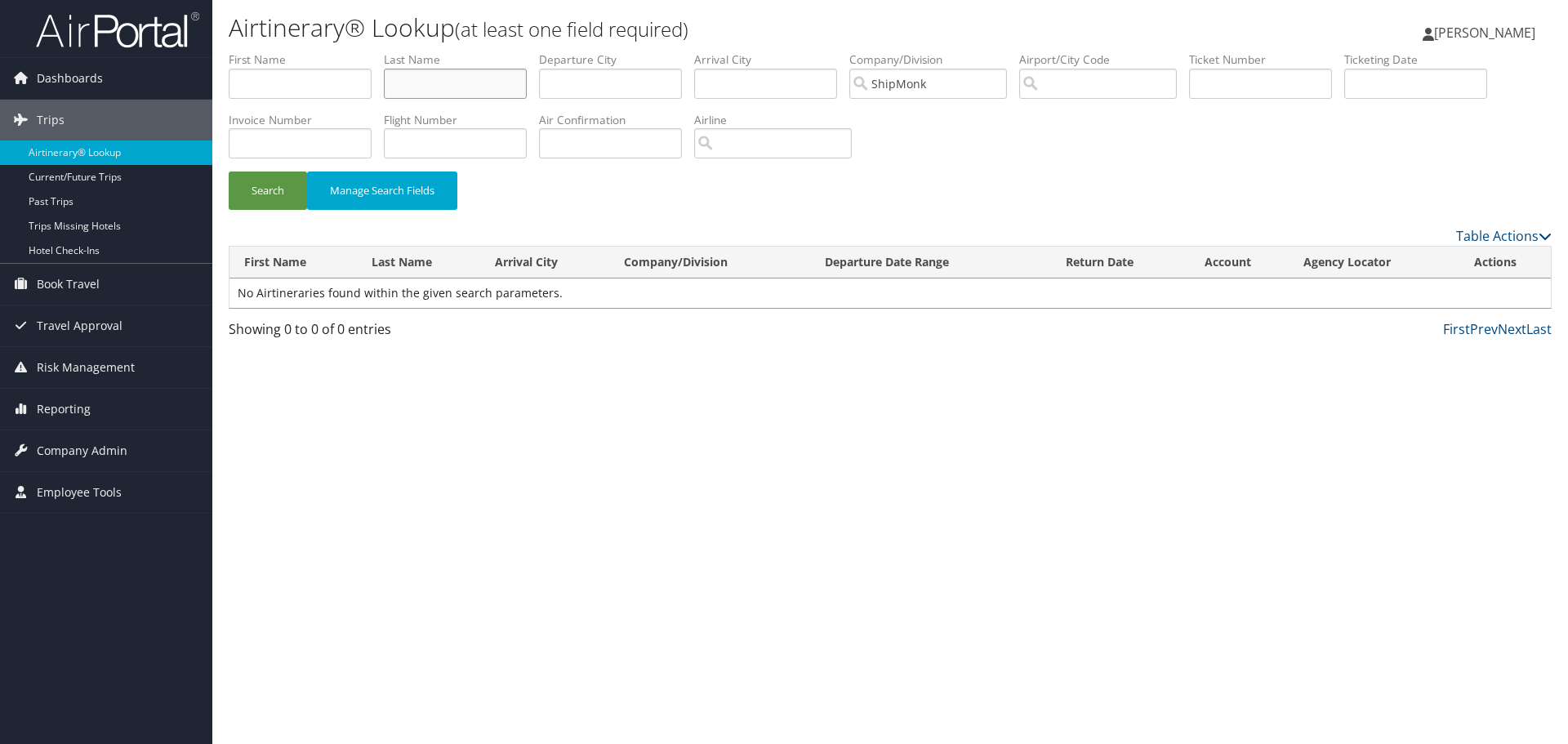
paste input "[PERSON_NAME]/[PERSON_NAME]"
drag, startPoint x: 426, startPoint y: 83, endPoint x: 653, endPoint y: 76, distance: 227.1
click at [653, 52] on ul "First Name Last Name DEASON/MICHAEL JAWAUN Departure City Arrival City Company/…" at bounding box center [890, 52] width 1323 height 0
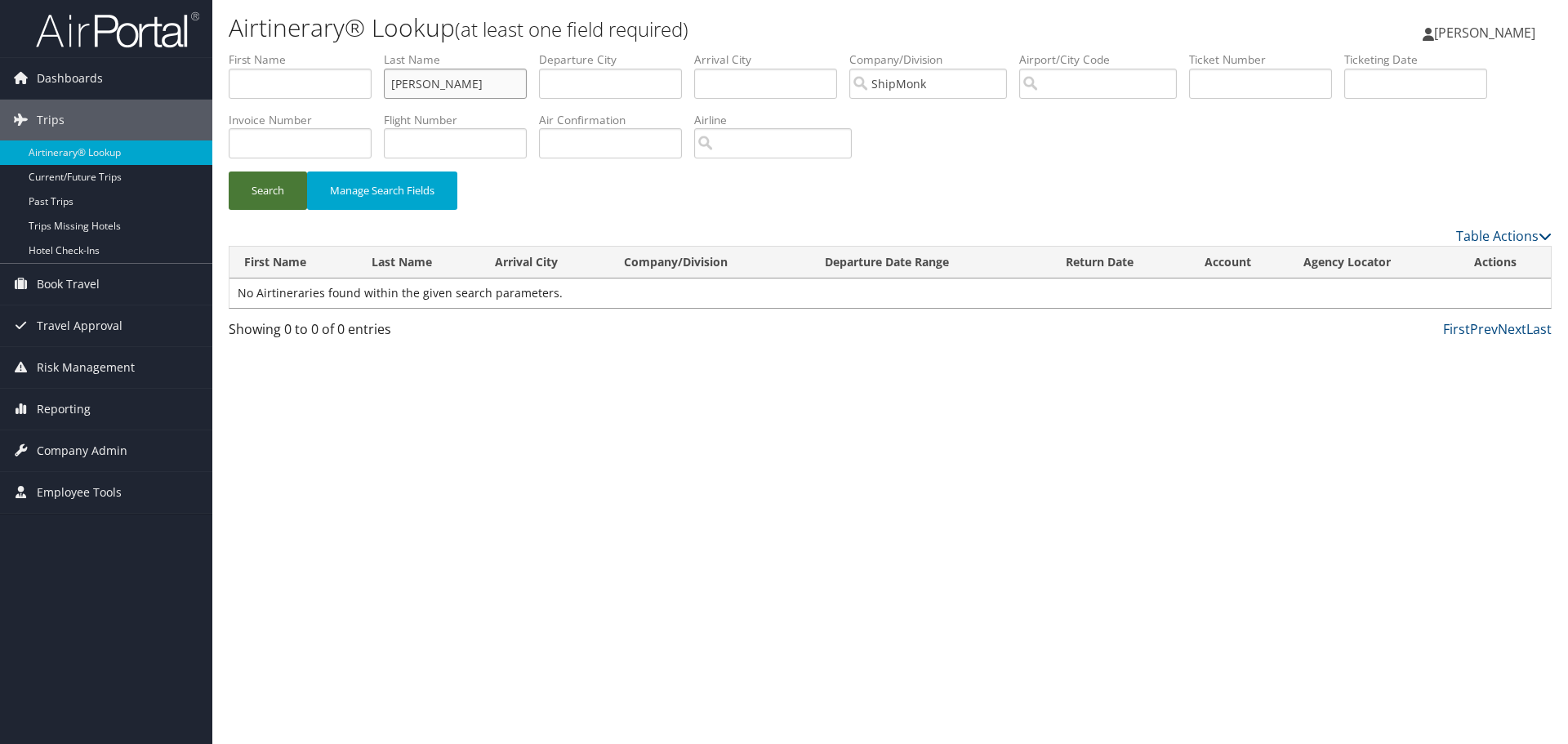
type input "DEASOn"
click at [269, 192] on button "Search" at bounding box center [268, 190] width 78 height 38
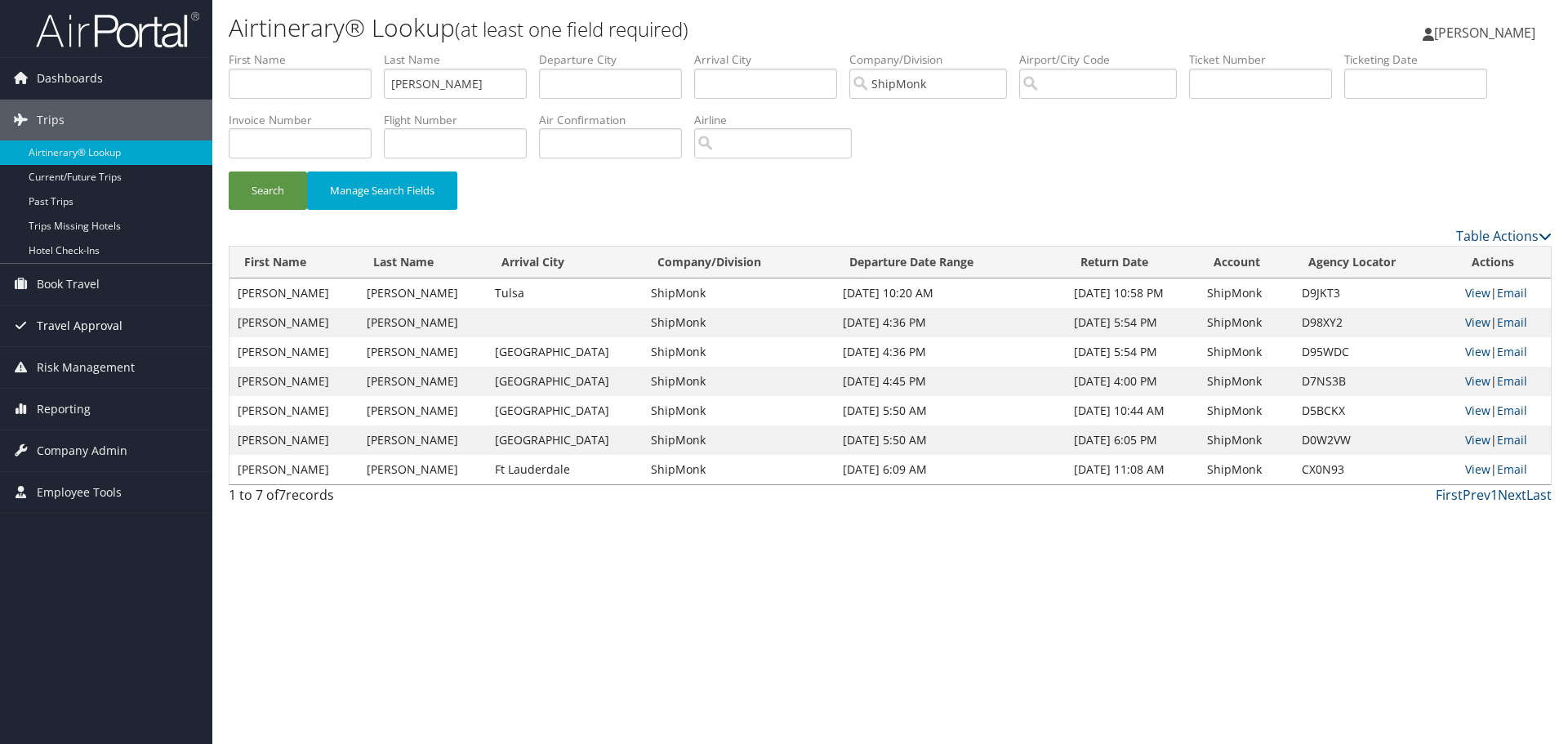
click at [97, 326] on span "Travel Approval" at bounding box center [79, 326] width 86 height 41
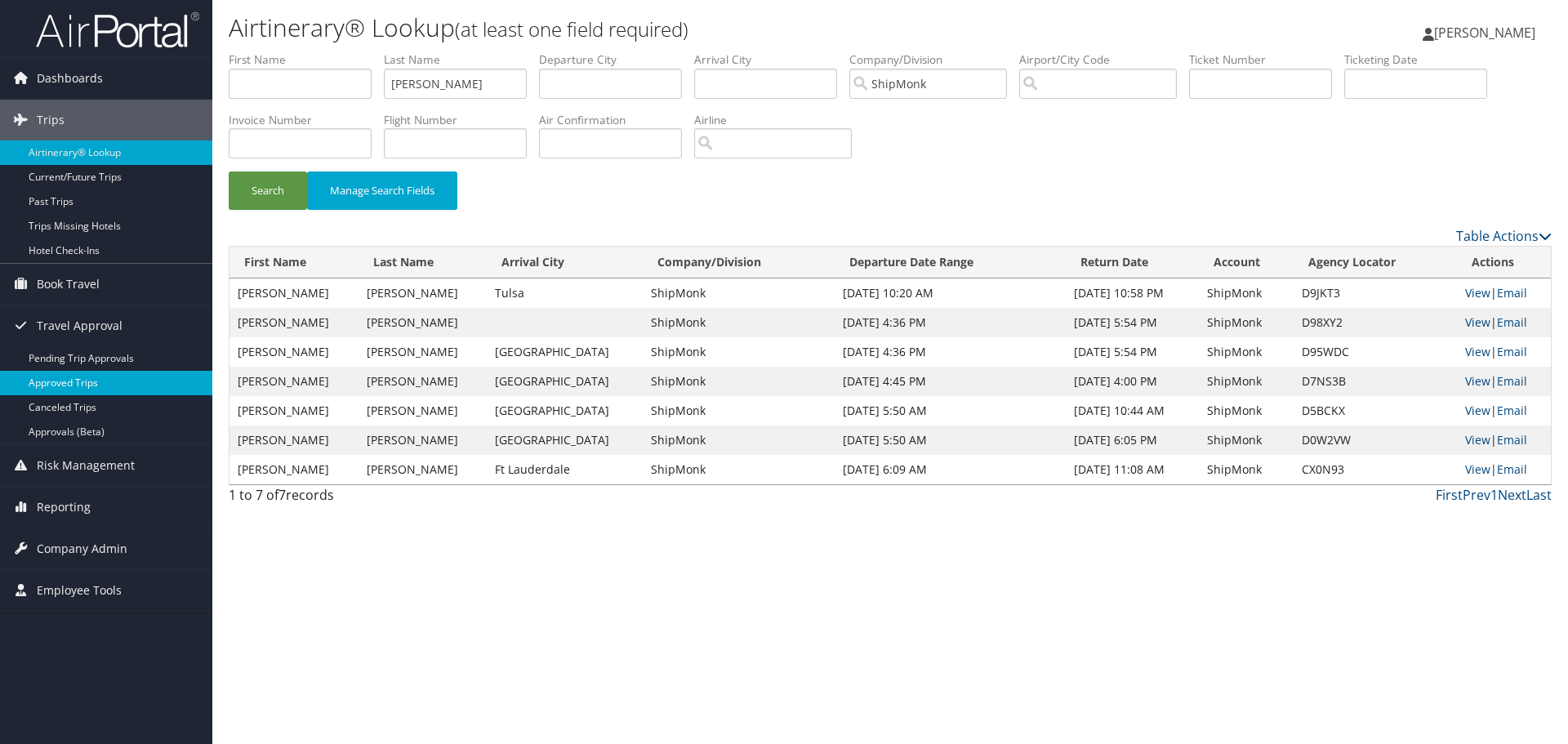
click at [126, 379] on link "Approved Trips" at bounding box center [106, 382] width 212 height 25
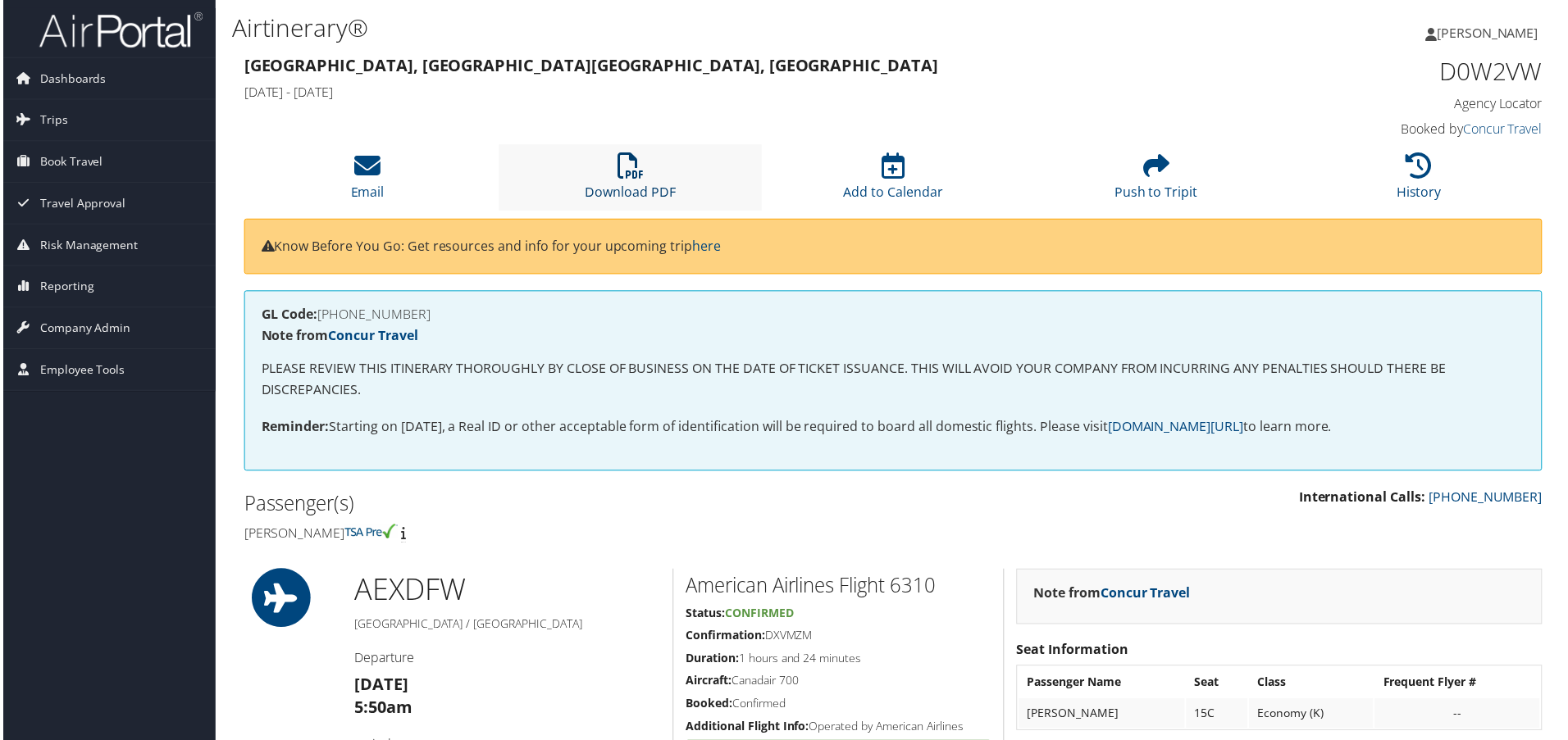
click at [628, 176] on icon at bounding box center [630, 166] width 26 height 26
click at [637, 171] on icon at bounding box center [630, 166] width 26 height 26
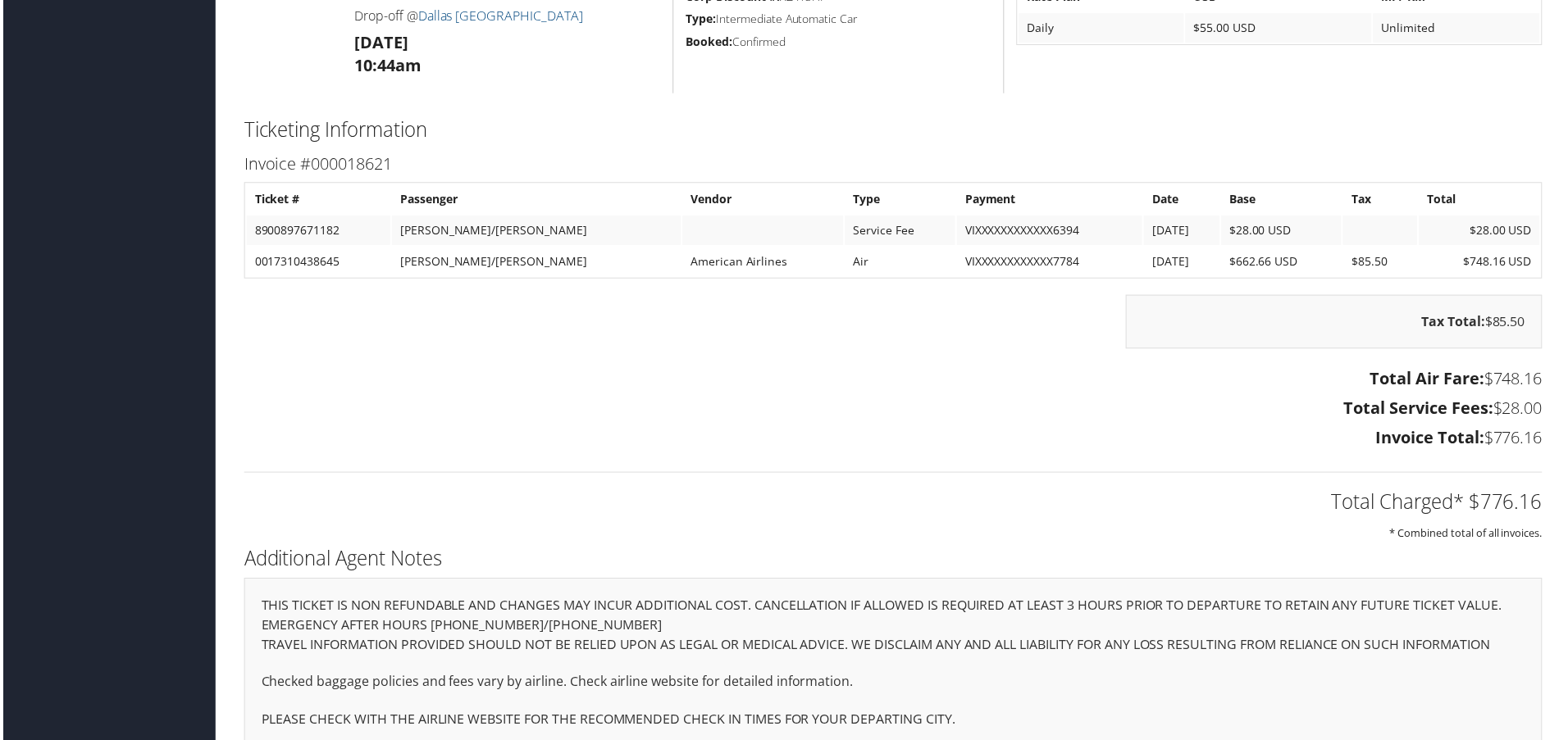
scroll to position [2456, 0]
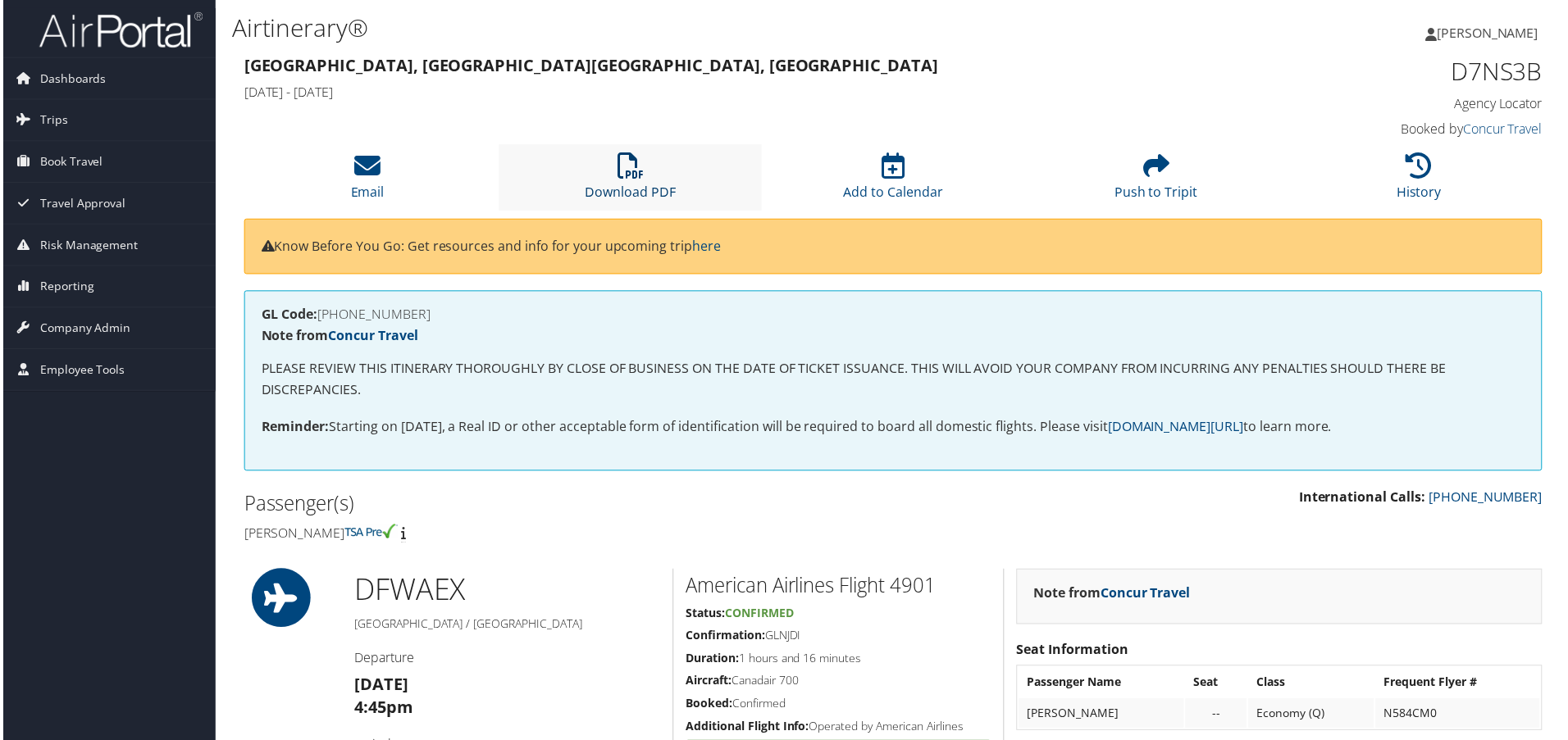
click at [634, 166] on icon at bounding box center [630, 166] width 26 height 26
click at [869, 63] on h3 "[GEOGRAPHIC_DATA], [GEOGRAPHIC_DATA] [GEOGRAPHIC_DATA], [GEOGRAPHIC_DATA]" at bounding box center [728, 65] width 972 height 23
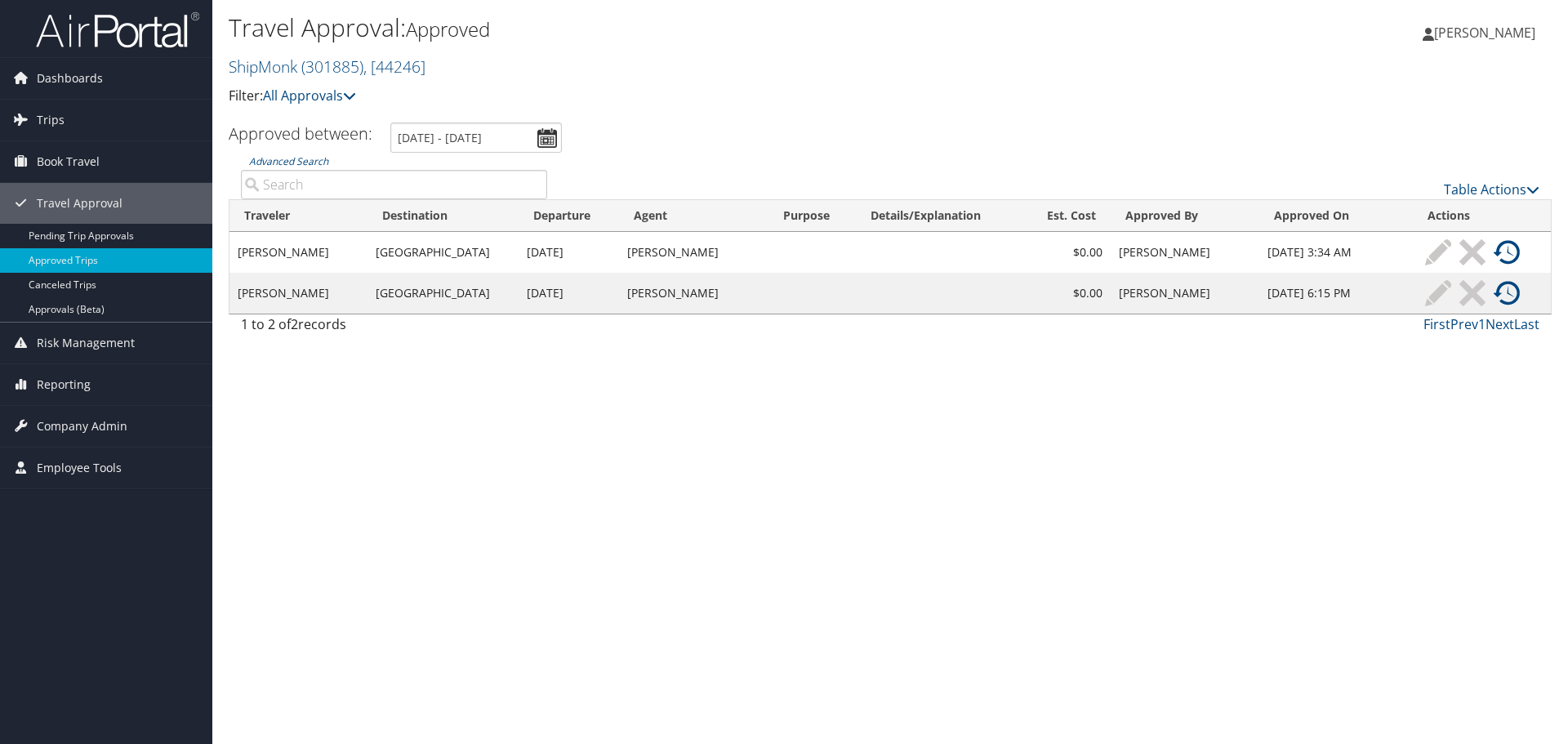
click at [284, 186] on input "Advanced Search" at bounding box center [394, 185] width 307 height 29
paste input "D0W2VW"
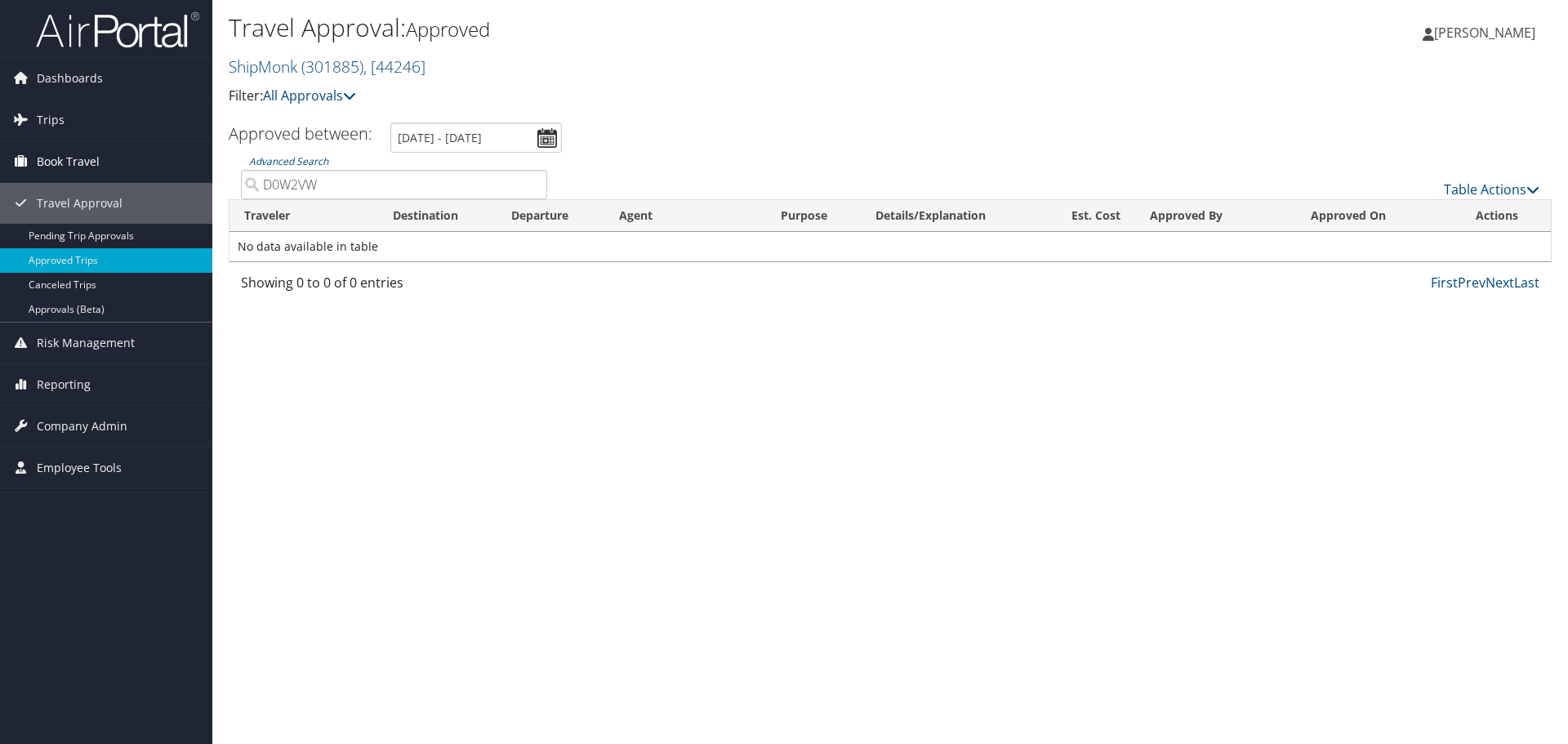
drag, startPoint x: 324, startPoint y: 178, endPoint x: 200, endPoint y: 181, distance: 124.0
click at [200, 181] on div "Dashboards AirPortal 360™ (Manager) My Travel Dashboard Trips Airtinerary® Look…" at bounding box center [784, 372] width 1568 height 744
paste input "EASON/MICHAEL JAWAUN"
drag, startPoint x: 420, startPoint y: 189, endPoint x: 315, endPoint y: 193, distance: 105.1
click at [315, 193] on input "[PERSON_NAME]/[PERSON_NAME]" at bounding box center [394, 185] width 307 height 29
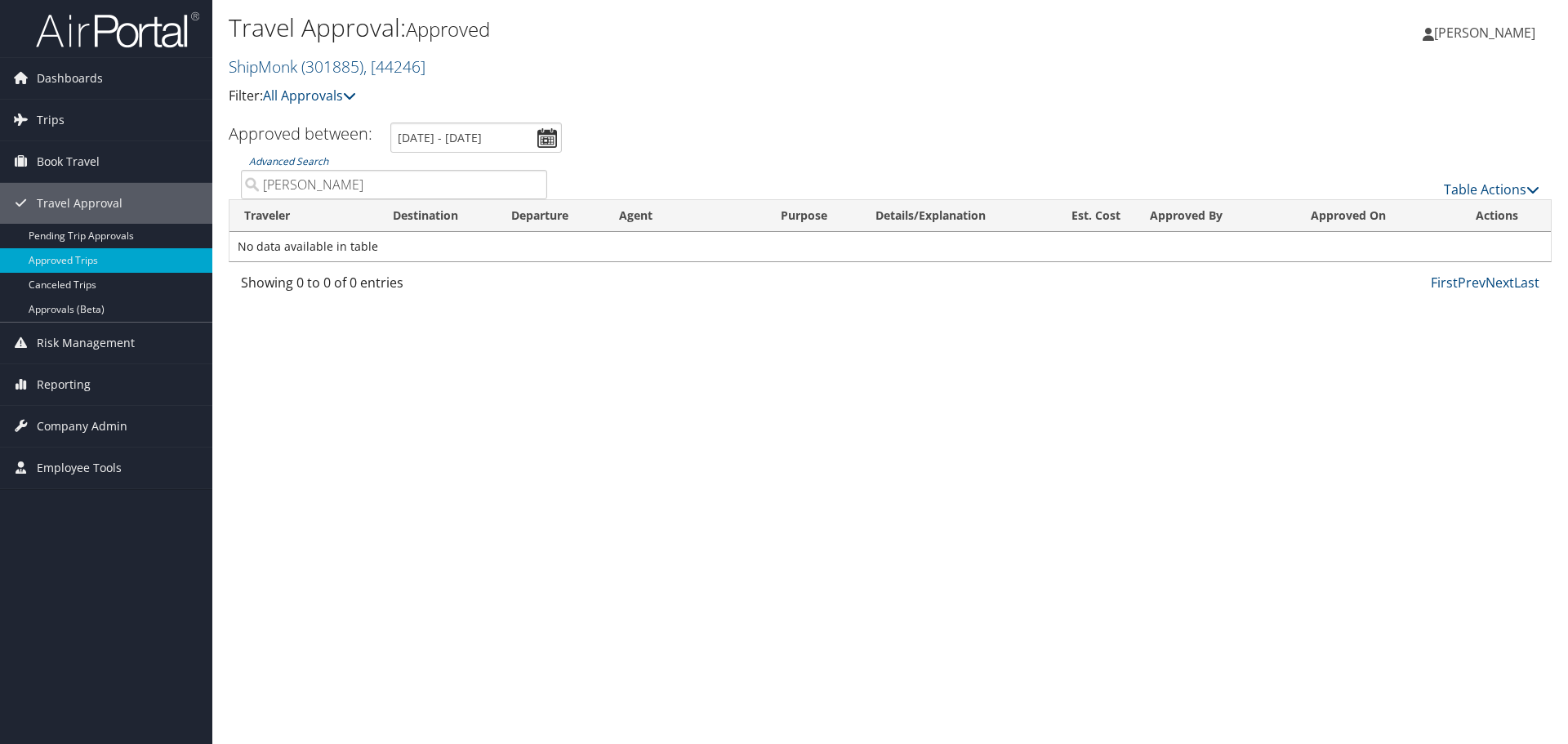
type input "DEASON"
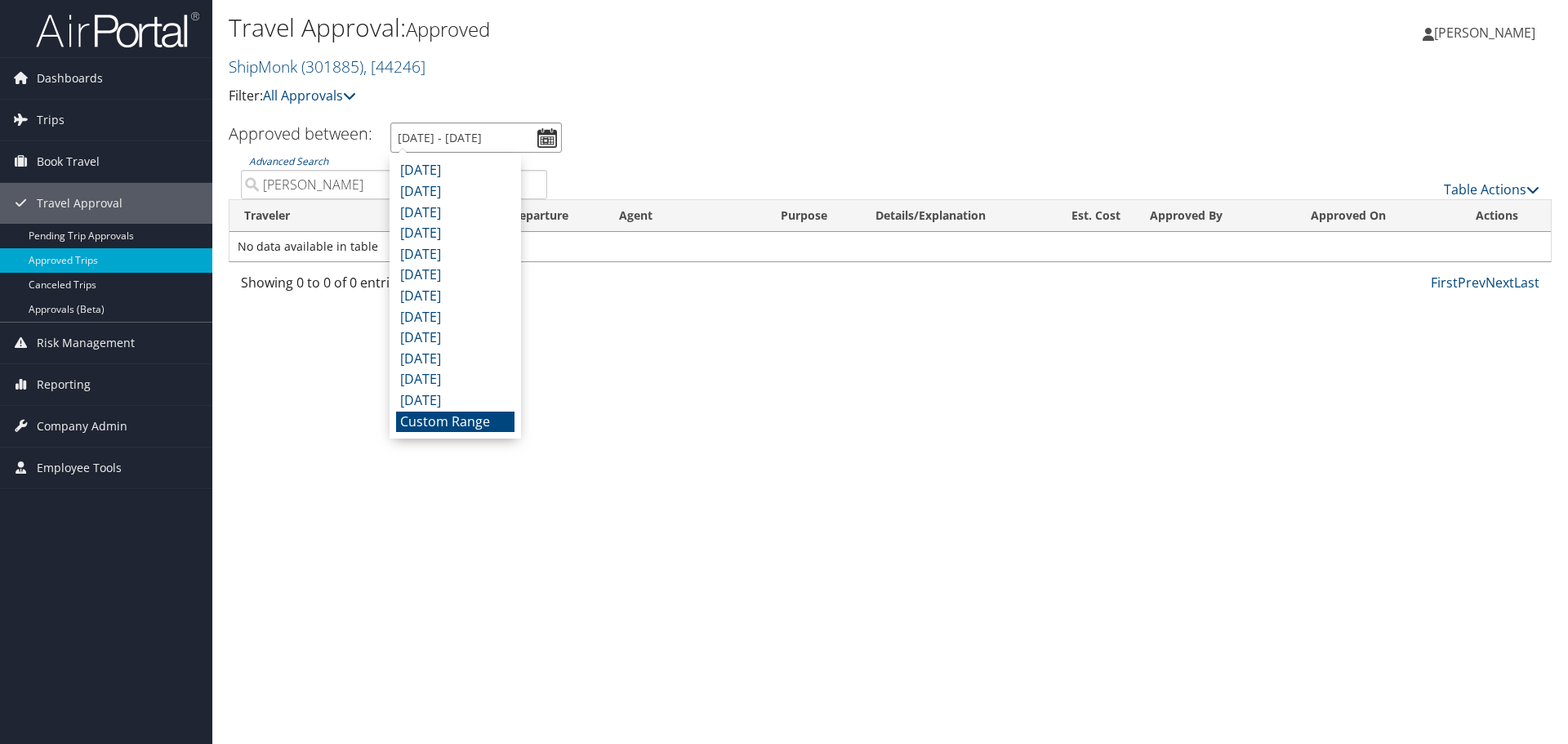
click at [547, 150] on input "8/30/2025 - 9/30/2025" at bounding box center [476, 137] width 171 height 30
click at [465, 423] on li "Custom Range" at bounding box center [455, 421] width 118 height 21
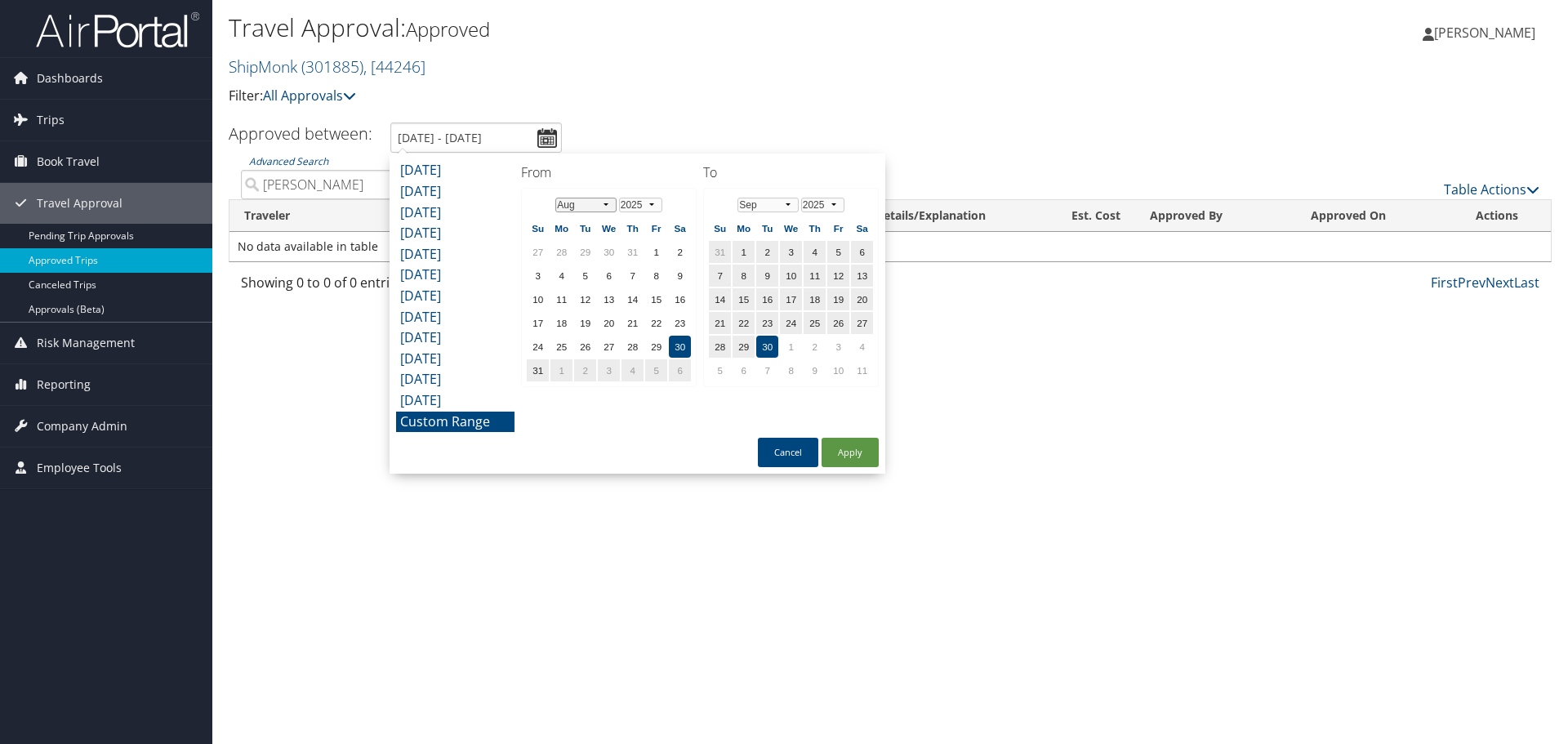
click at [589, 207] on select "Jan Feb Mar Apr May Jun Jul Aug Sep Oct Nov Dec" at bounding box center [585, 205] width 61 height 15
click at [541, 274] on td "1" at bounding box center [538, 276] width 22 height 22
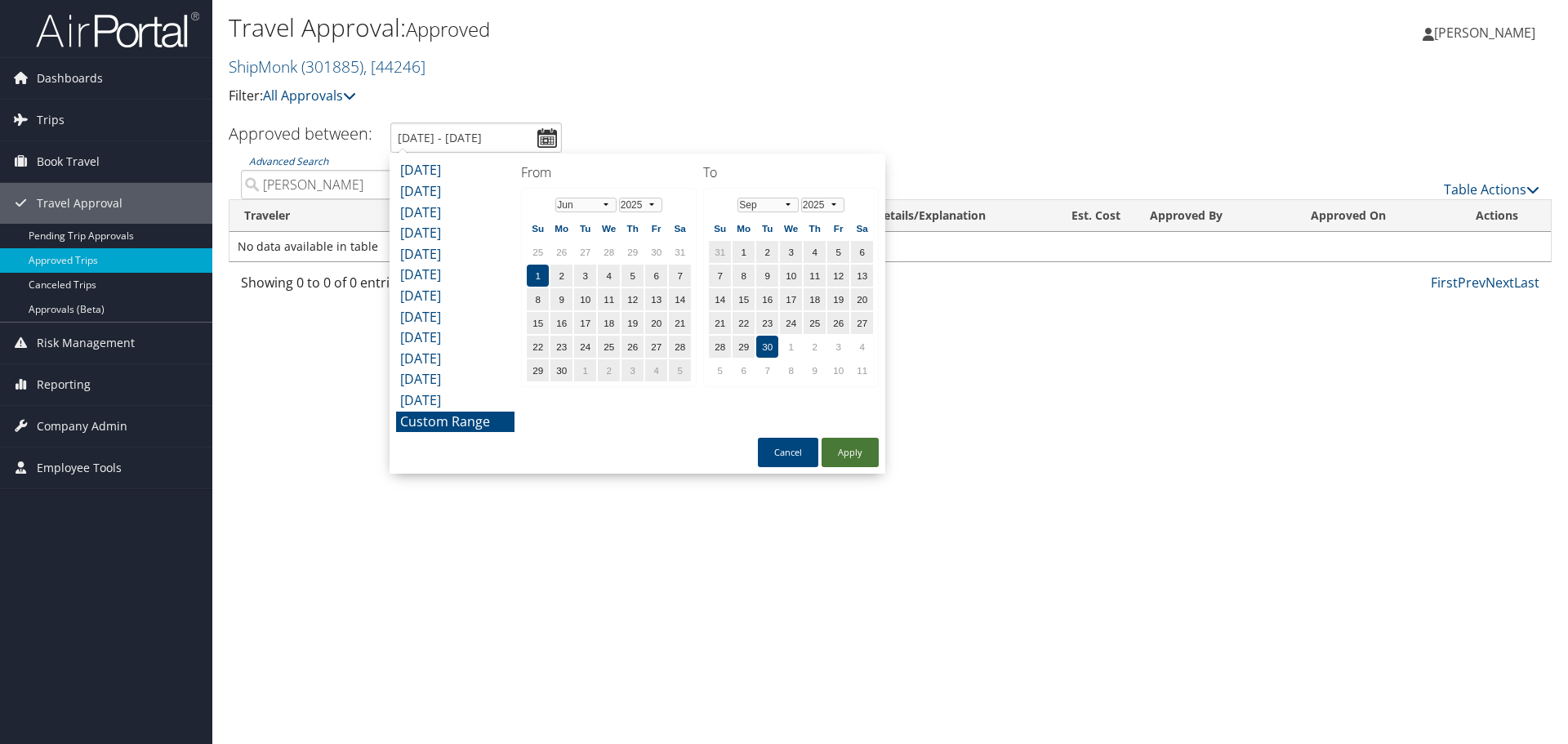
click at [862, 450] on button "Apply" at bounding box center [850, 452] width 57 height 29
type input "6/1/2025 - 9/30/2025"
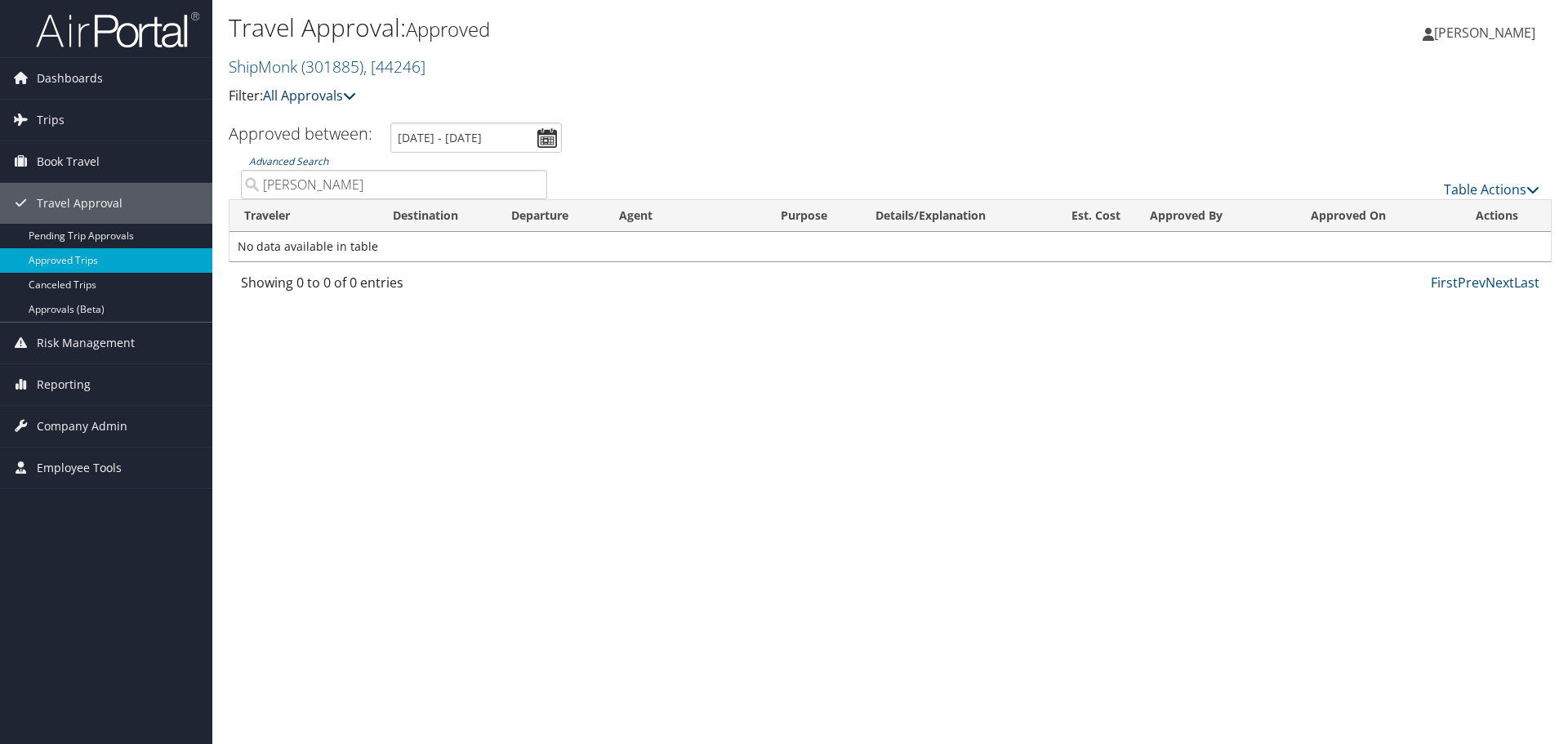
click at [337, 99] on link "All Approvals" at bounding box center [309, 96] width 93 height 18
click at [679, 78] on h2 "ShipMonk ( 301885 ) , [ 44246 ]" at bounding box center [669, 65] width 882 height 28
drag, startPoint x: 331, startPoint y: 187, endPoint x: 196, endPoint y: 176, distance: 135.4
click at [196, 176] on div "Dashboards AirPortal 360™ (Manager) My Travel Dashboard Trips Airtinerary® Look…" at bounding box center [784, 372] width 1568 height 744
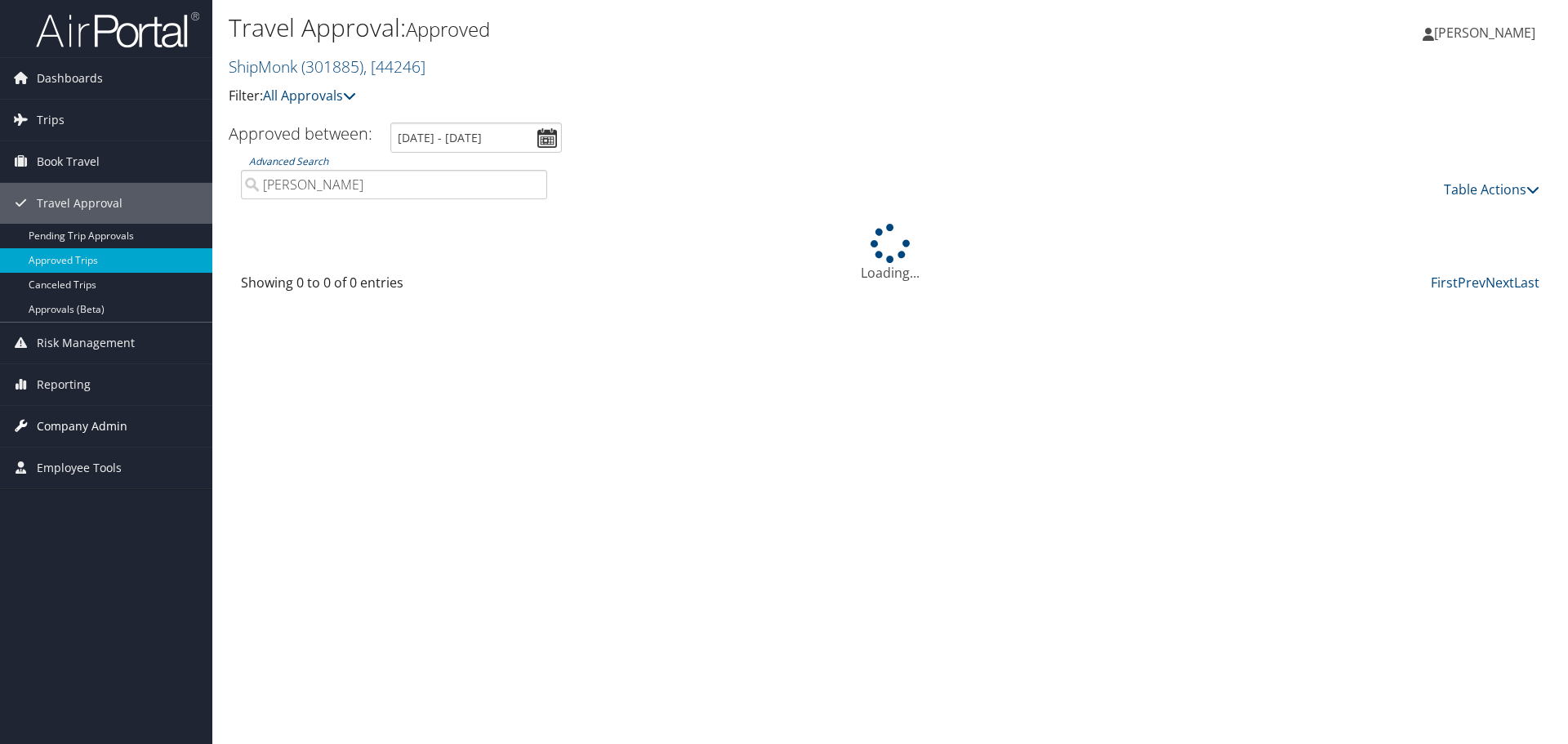
type input "michael"
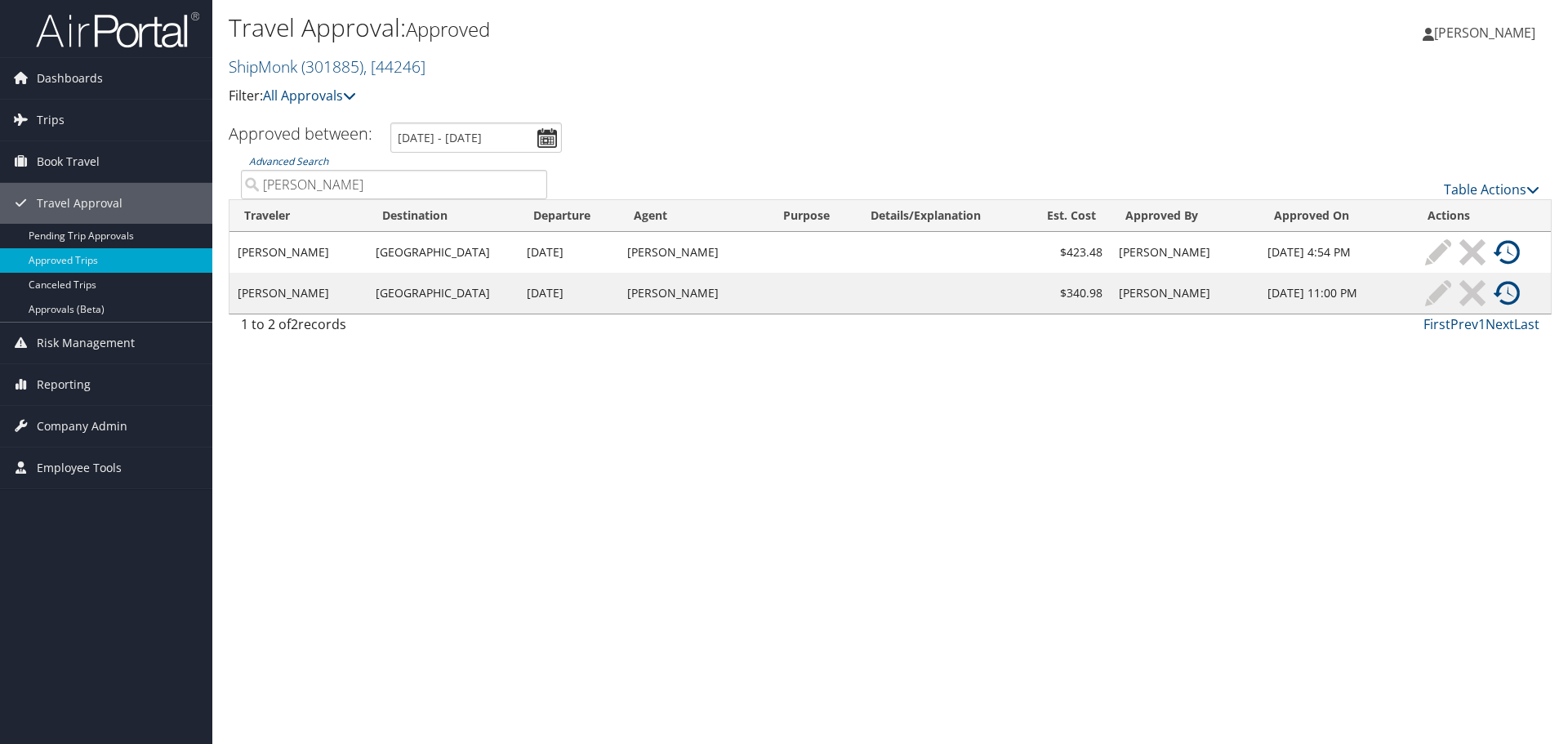
click at [1496, 28] on span "[PERSON_NAME]" at bounding box center [1484, 33] width 101 height 18
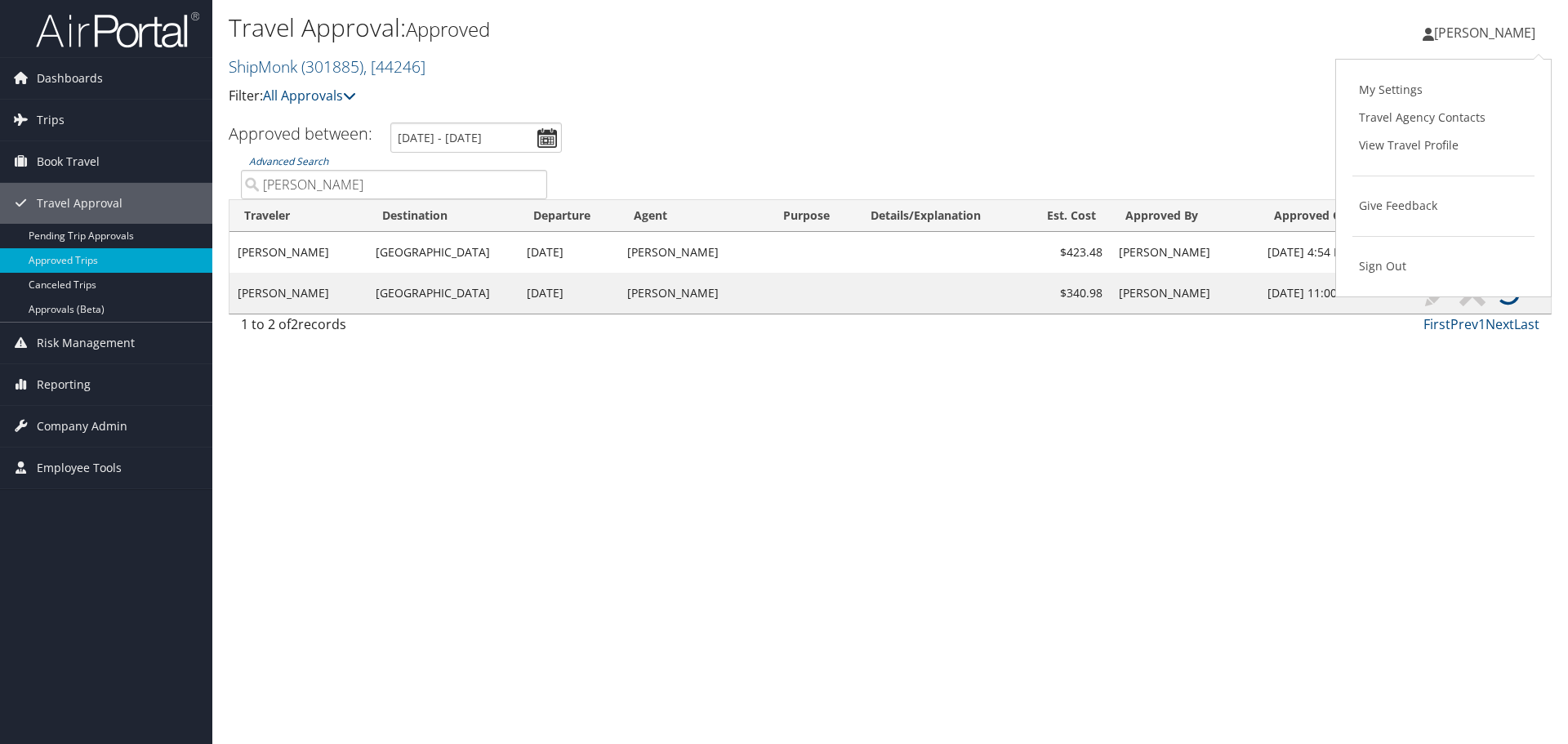
click at [1021, 108] on div "Travel Approval: Approved ShipMonk ( 301885 ) , [ 44246 ] ShipMonk ShipMonk, [4…" at bounding box center [669, 65] width 882 height 115
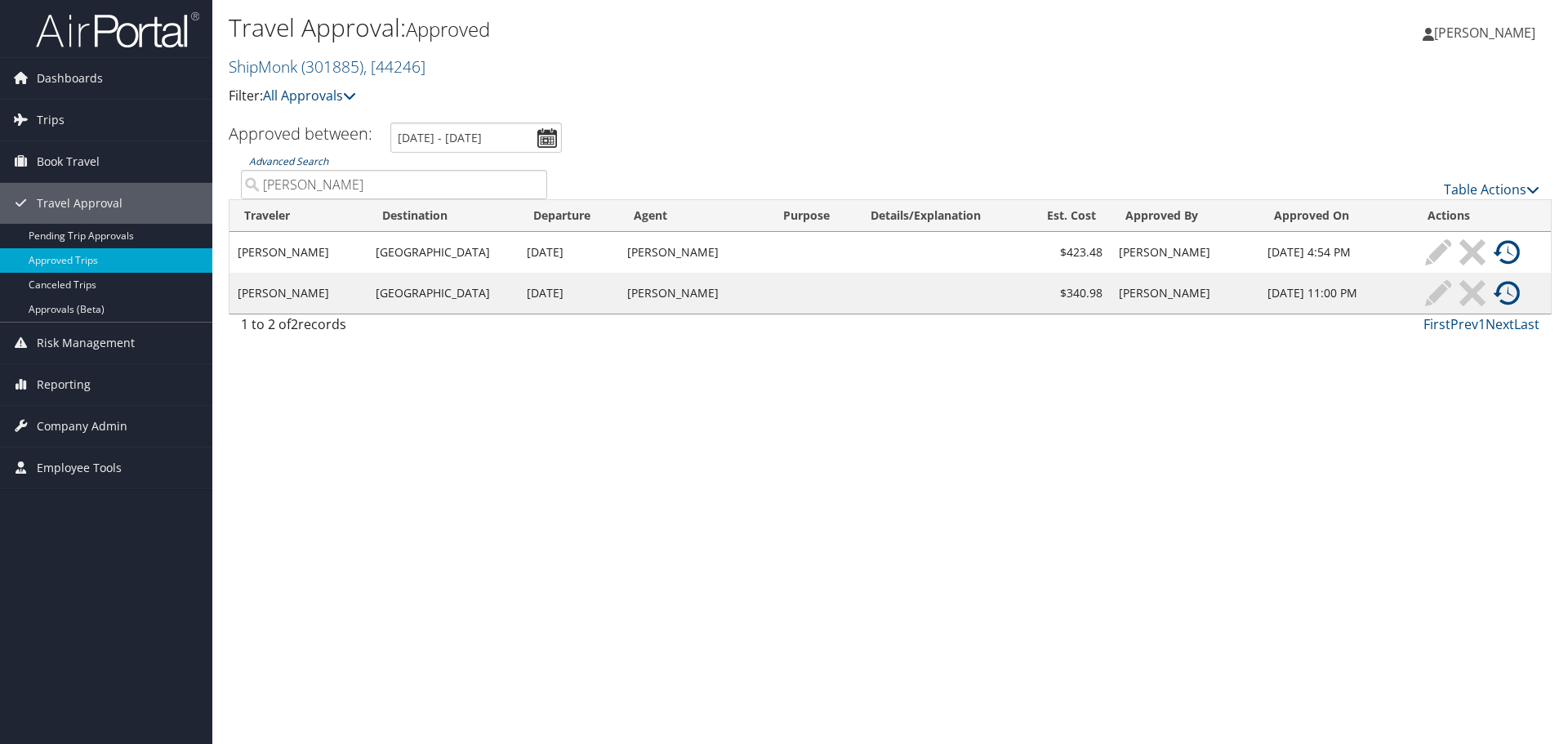
click at [291, 164] on link "Advanced Search" at bounding box center [288, 161] width 79 height 14
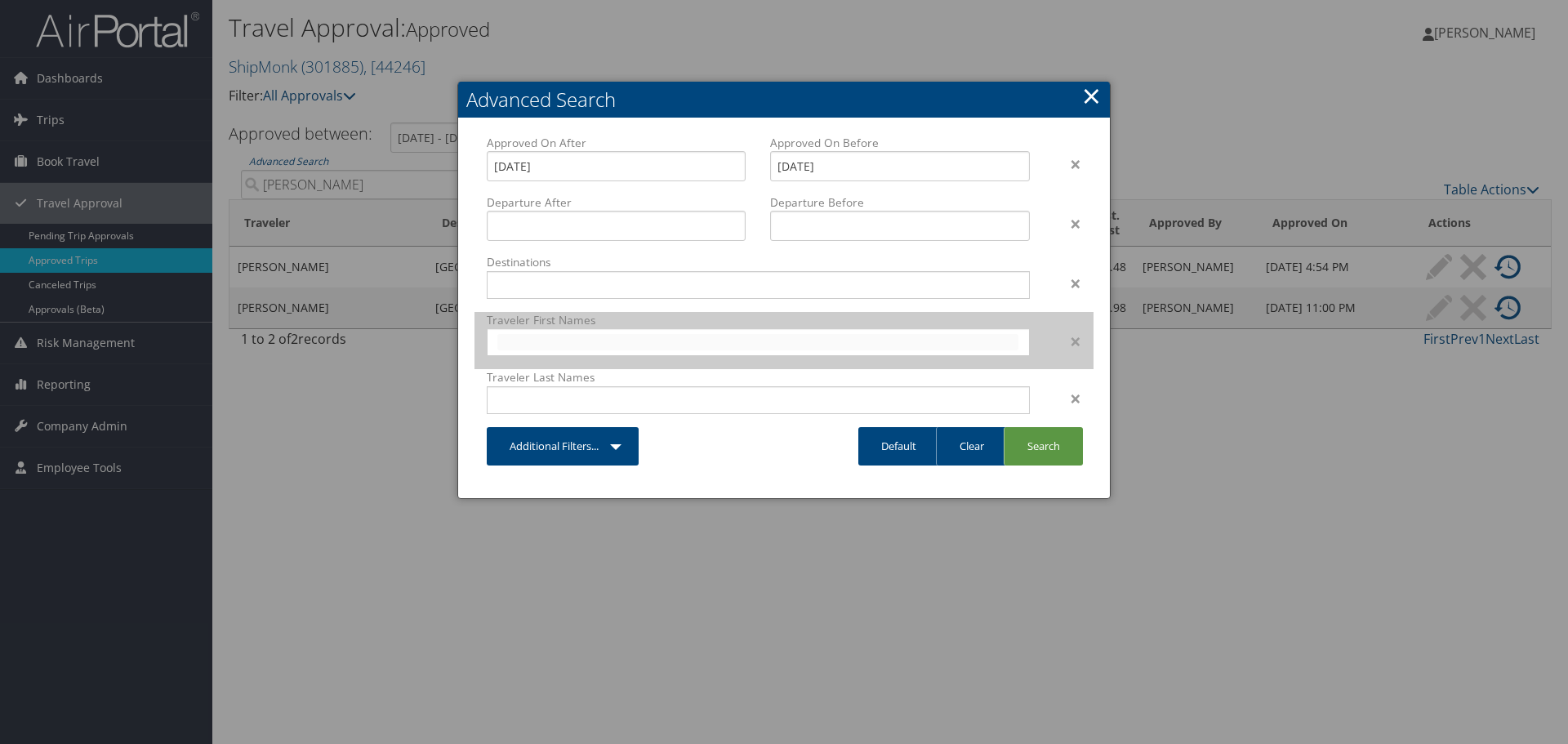
click at [593, 339] on input "text" at bounding box center [758, 342] width 521 height 16
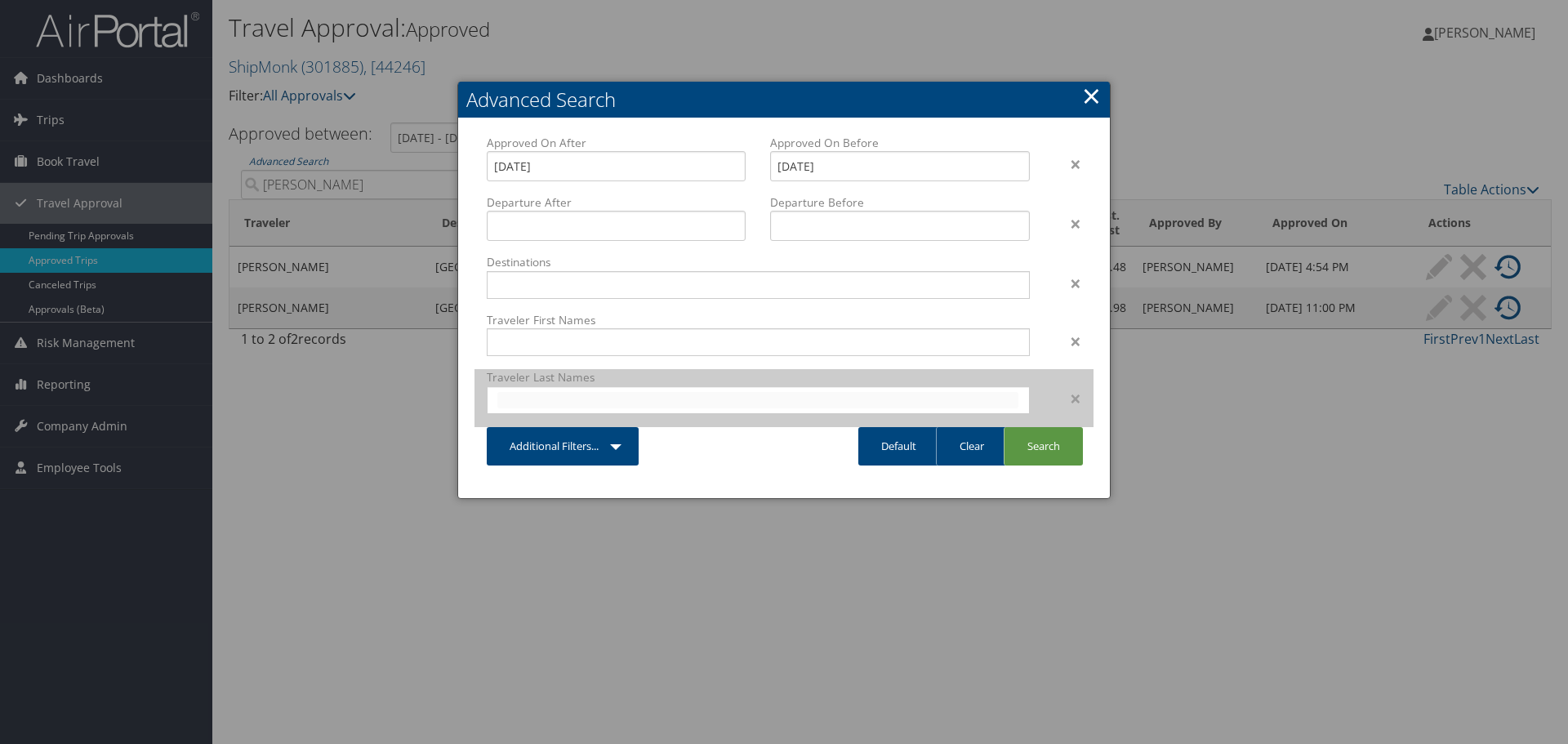
click at [535, 392] on input "text" at bounding box center [758, 400] width 521 height 16
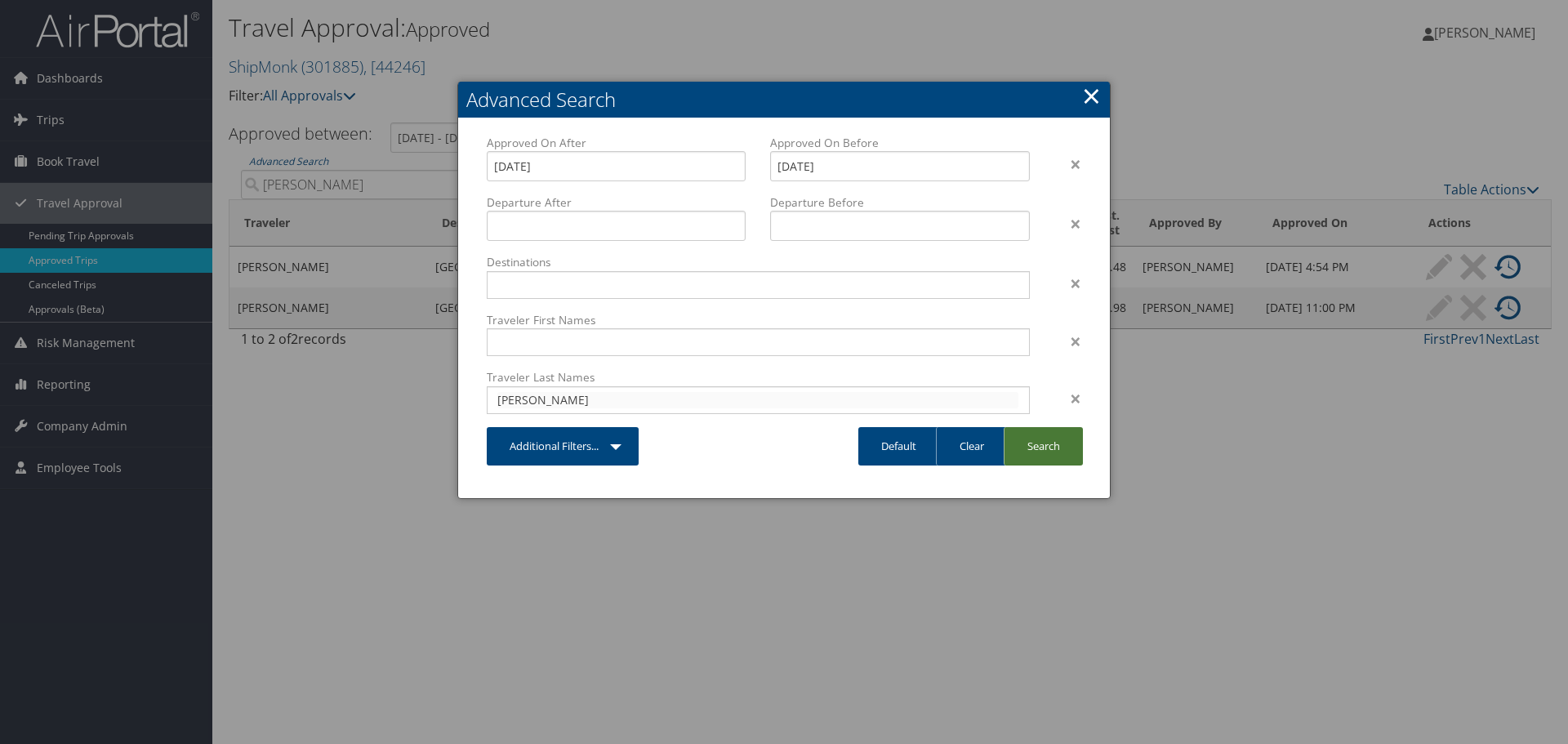
type input "Deason"
click at [1025, 446] on link "Search" at bounding box center [1043, 446] width 79 height 38
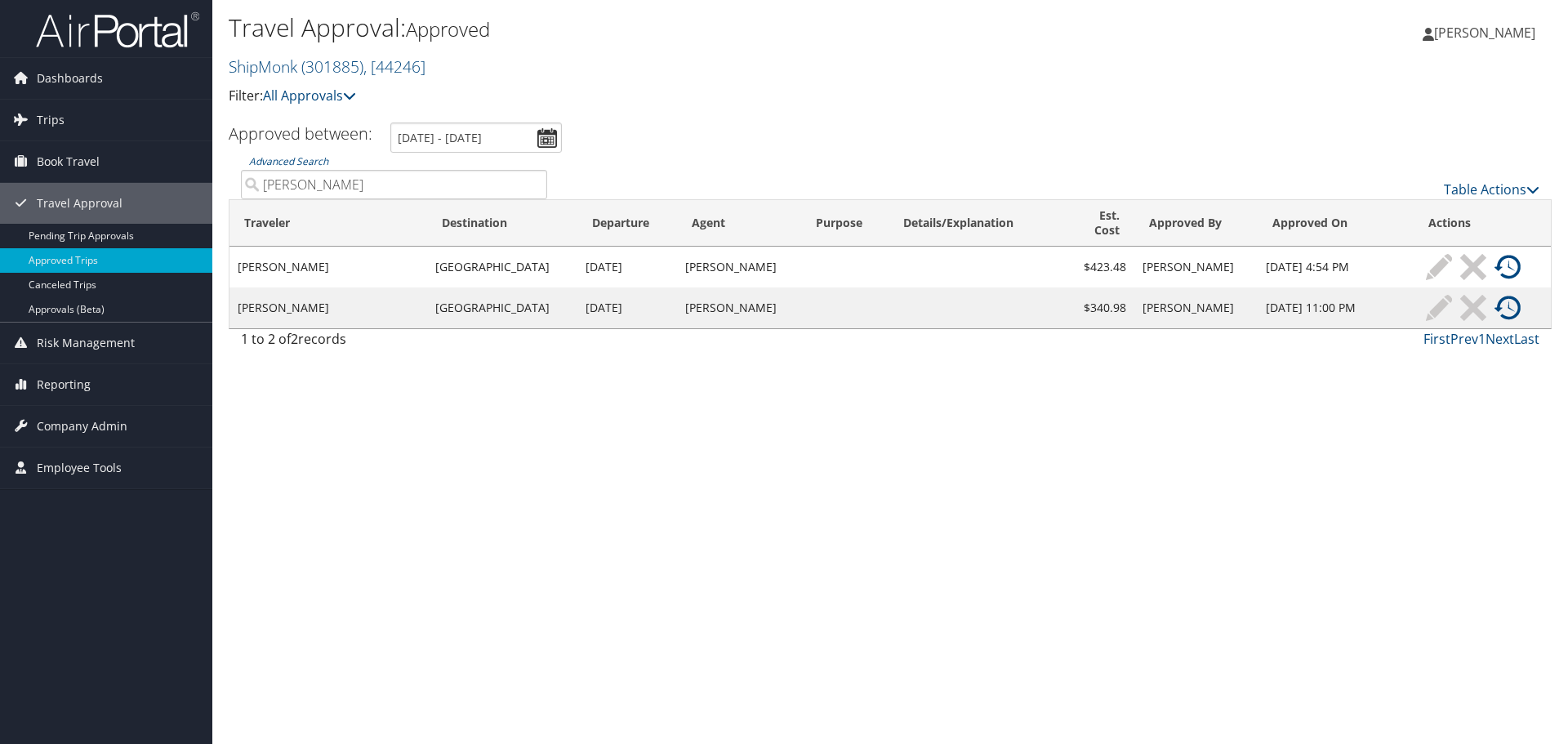
drag, startPoint x: 323, startPoint y: 176, endPoint x: 225, endPoint y: 187, distance: 98.6
click at [225, 187] on div "Travel Approval: Approved ShipMonk ( 301885 ) , [ 44246 ] ShipMonk ShipMonk, [4…" at bounding box center [890, 372] width 1356 height 744
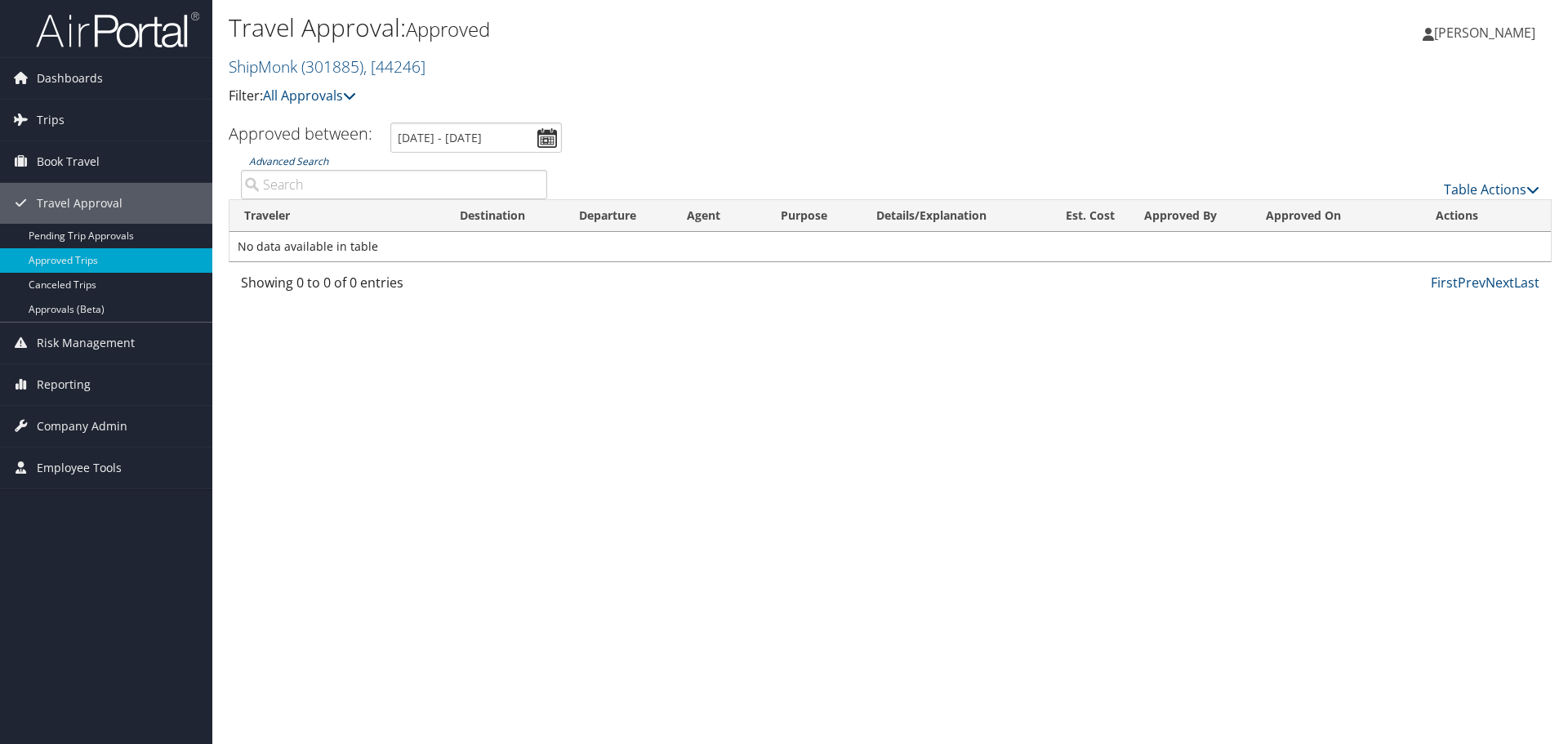
click at [291, 165] on link "Advanced Search" at bounding box center [288, 161] width 79 height 14
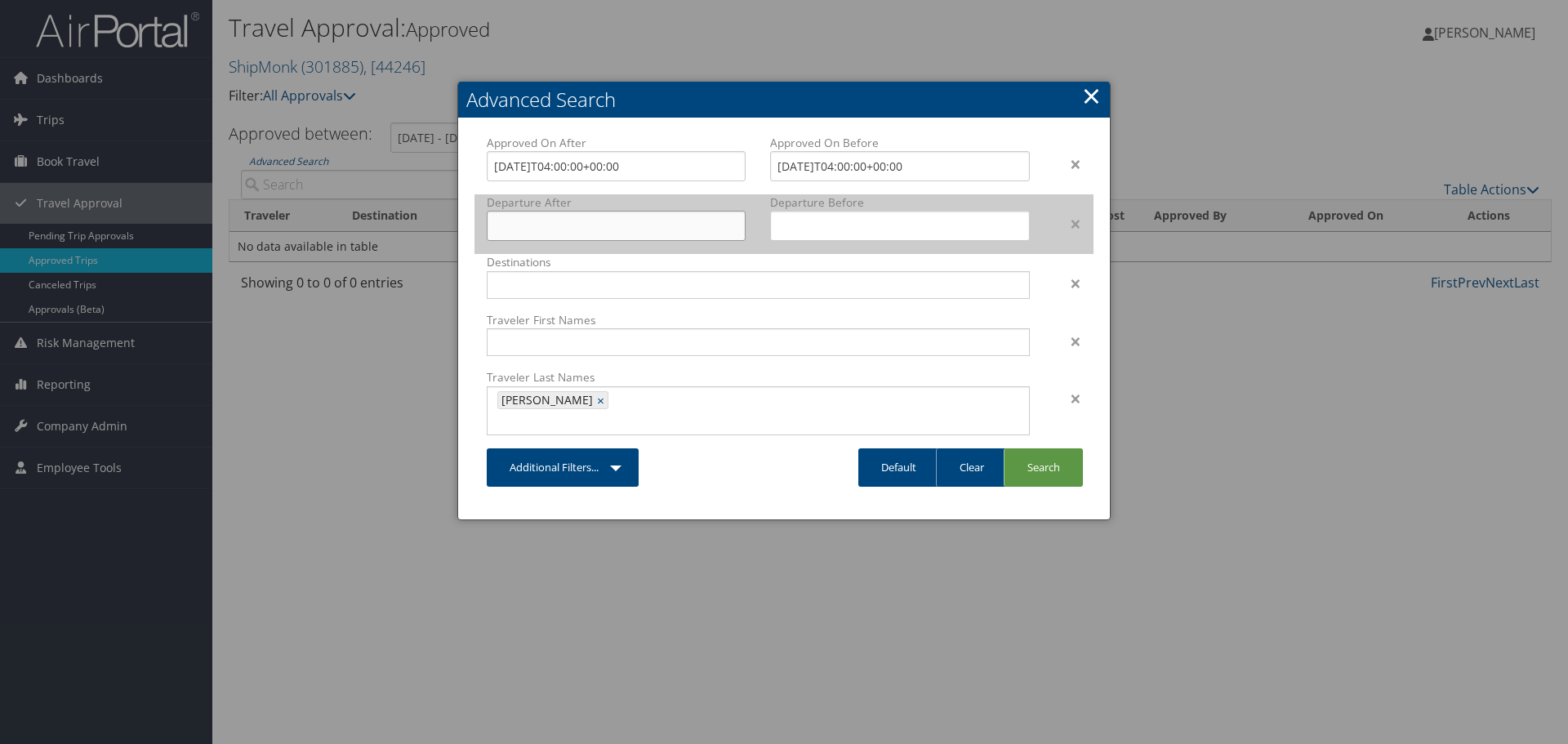
click at [570, 228] on input "text" at bounding box center [616, 226] width 259 height 30
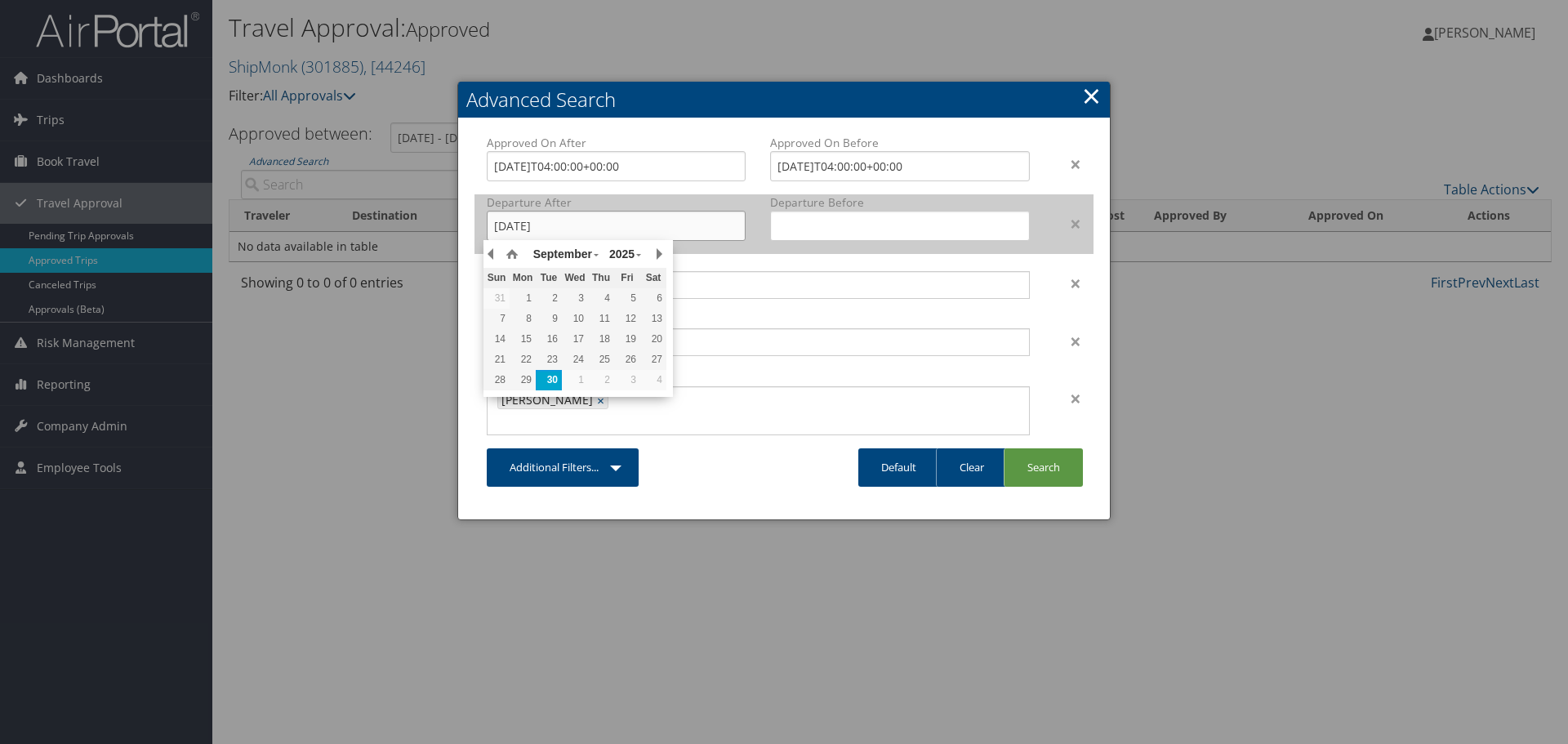
type input "8/10/2025"
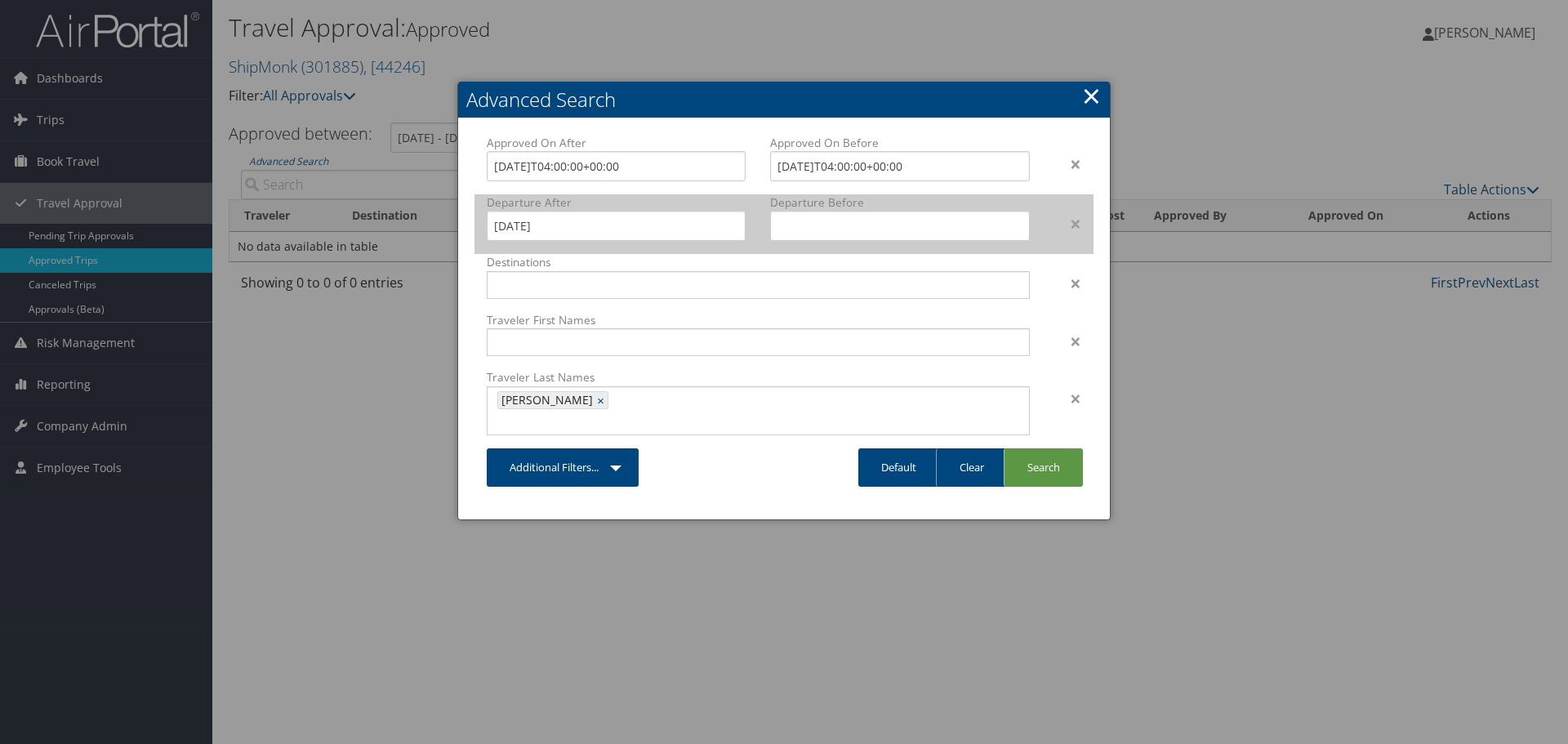
click at [745, 197] on label "Departure After" at bounding box center [616, 203] width 259 height 16
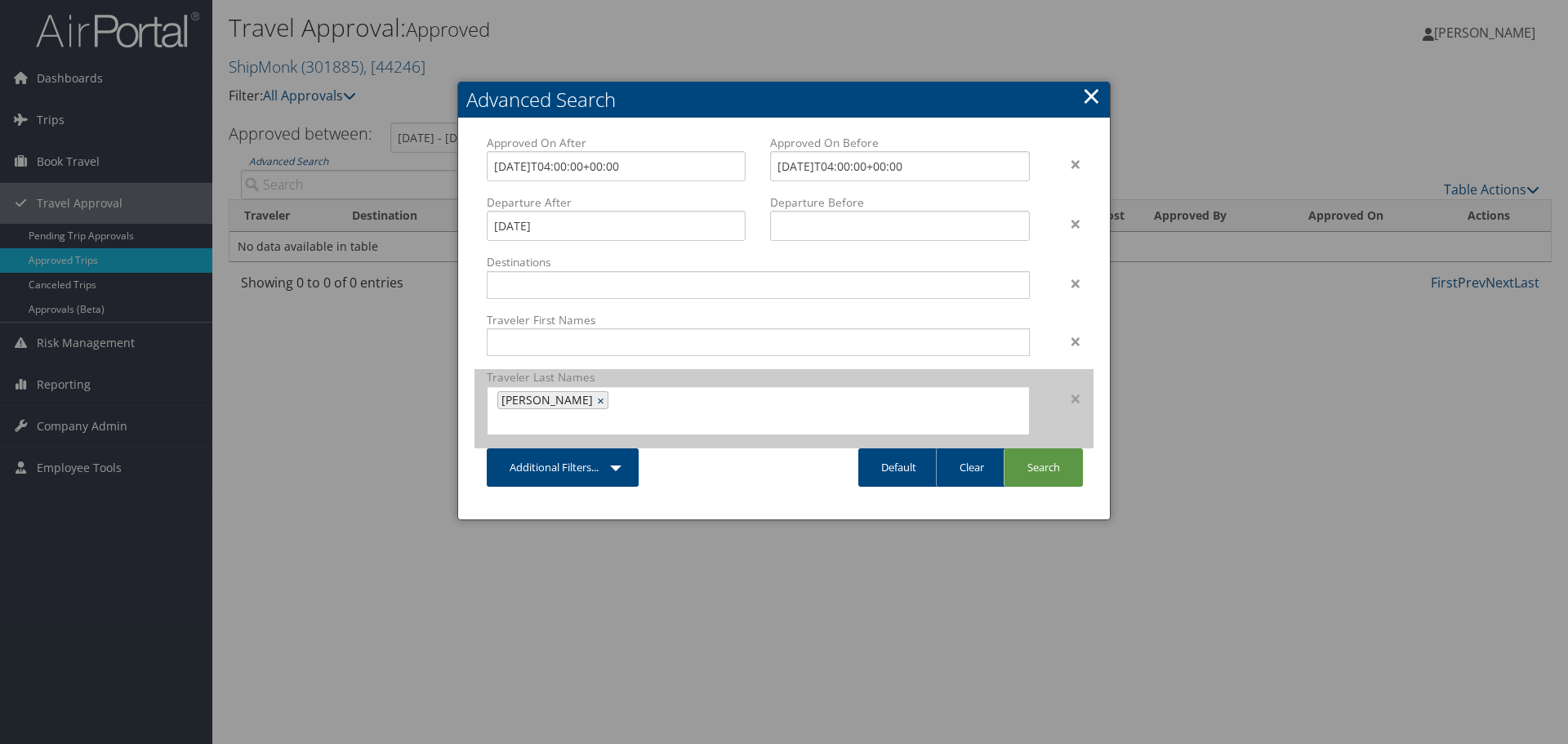
click at [597, 401] on link "×" at bounding box center [602, 400] width 11 height 16
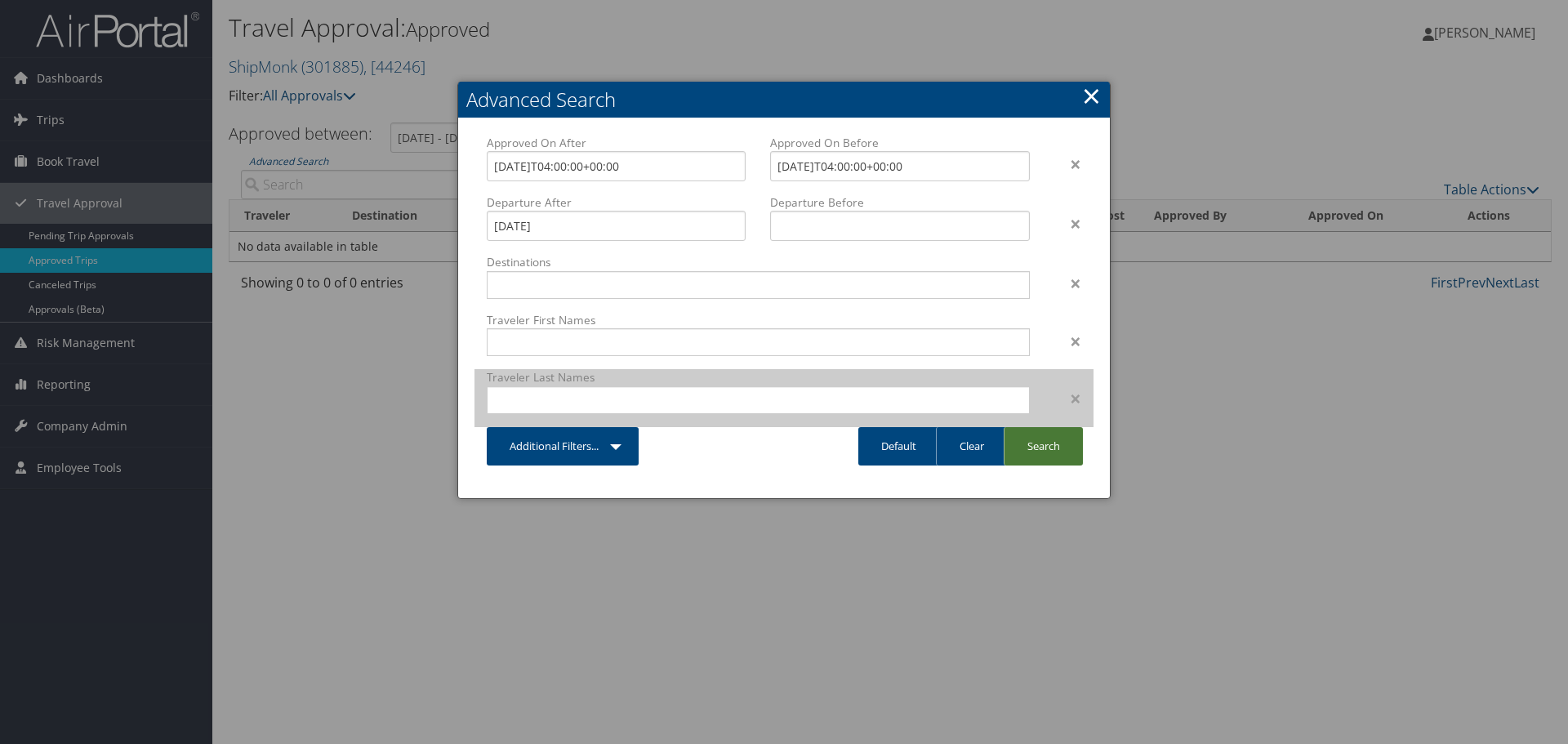
click at [1032, 453] on link "Search" at bounding box center [1043, 446] width 79 height 38
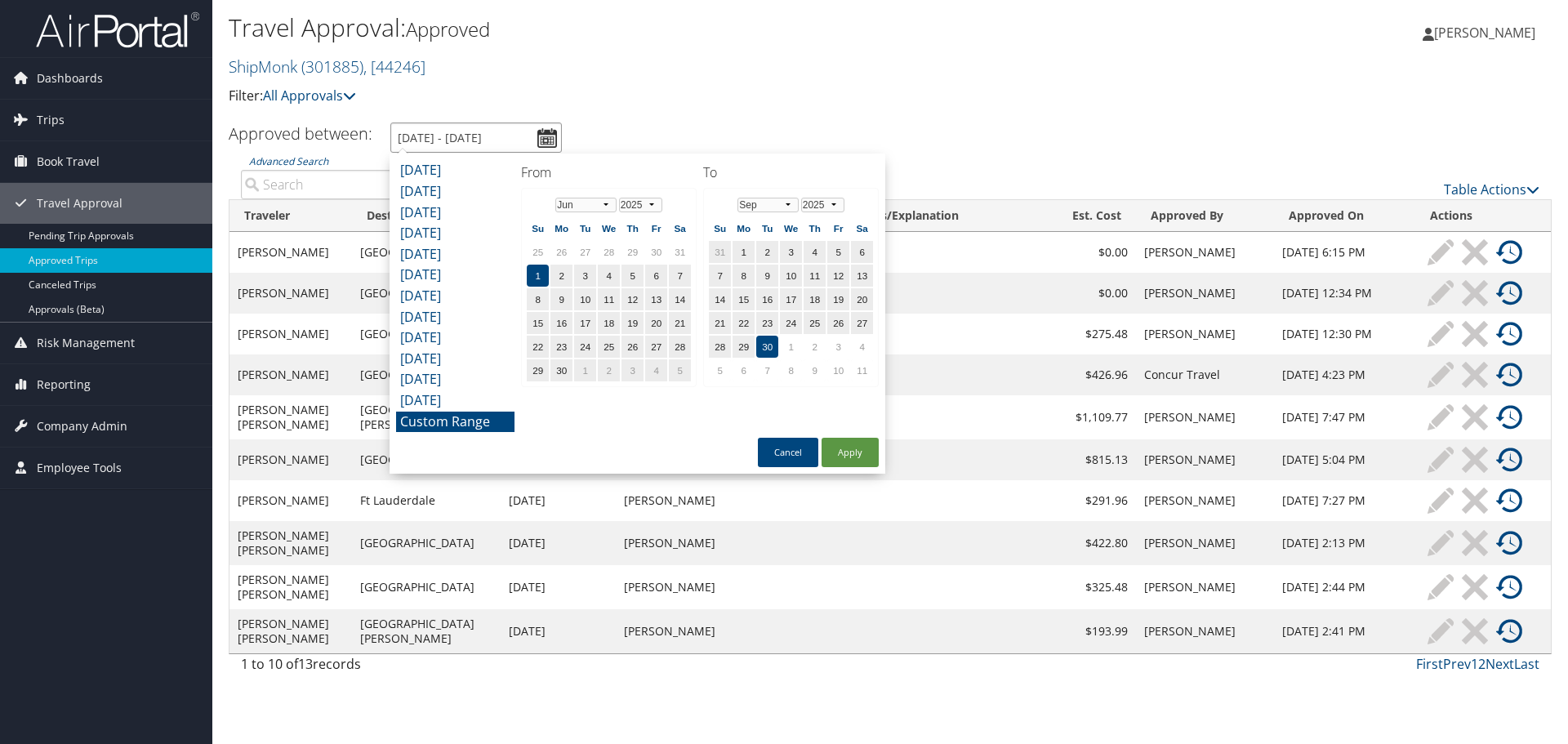
click at [537, 137] on input "6/1/2025 - 9/30/2025" at bounding box center [476, 137] width 171 height 30
click at [782, 448] on button "Cancel" at bounding box center [788, 452] width 60 height 29
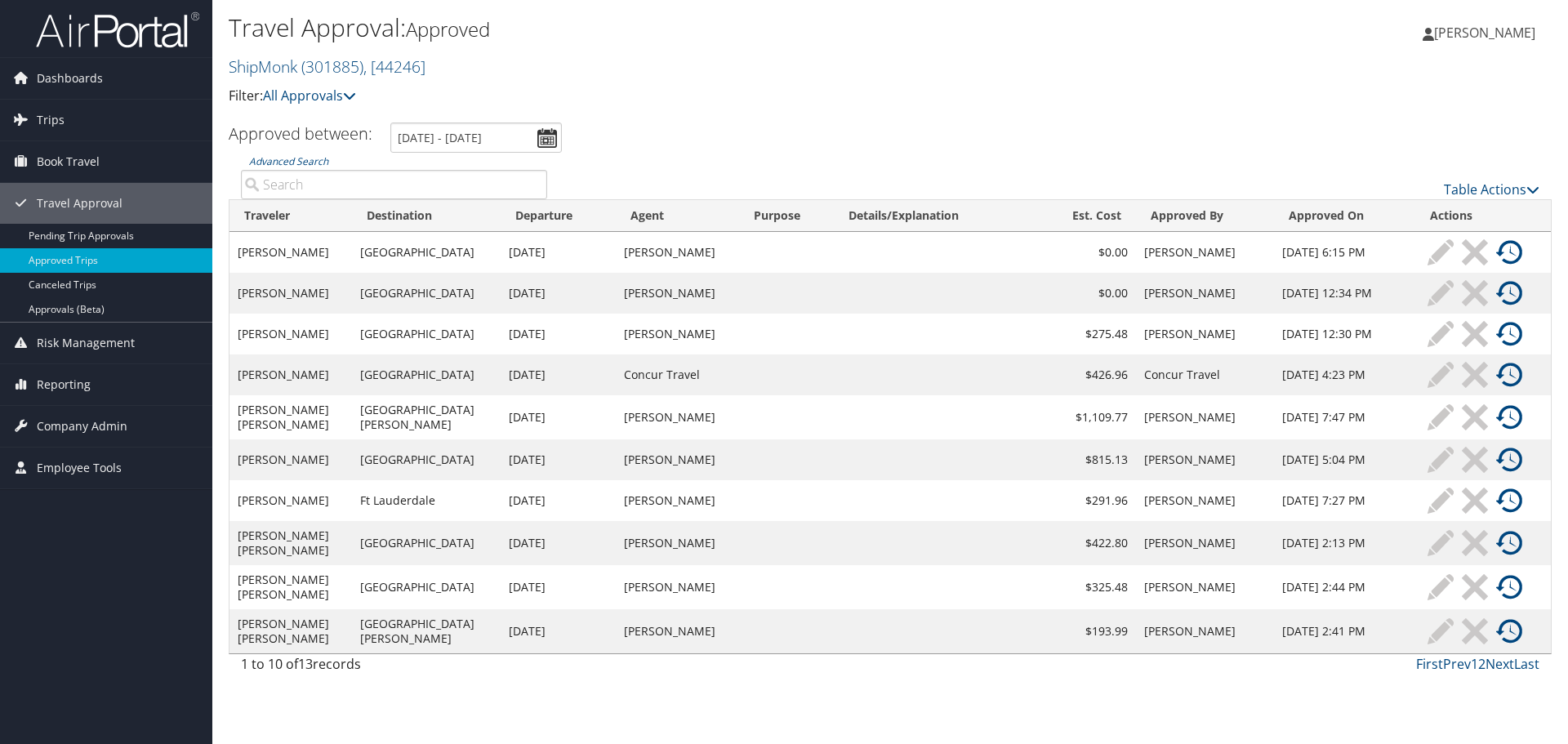
click at [546, 123] on div "Travel Approval: Approved ShipMonk ( 301885 ) , [ 44246 ] ShipMonk ShipMonk, [4…" at bounding box center [669, 65] width 882 height 115
click at [546, 131] on input "6/1/2025 - 9/30/2025" at bounding box center [476, 137] width 171 height 30
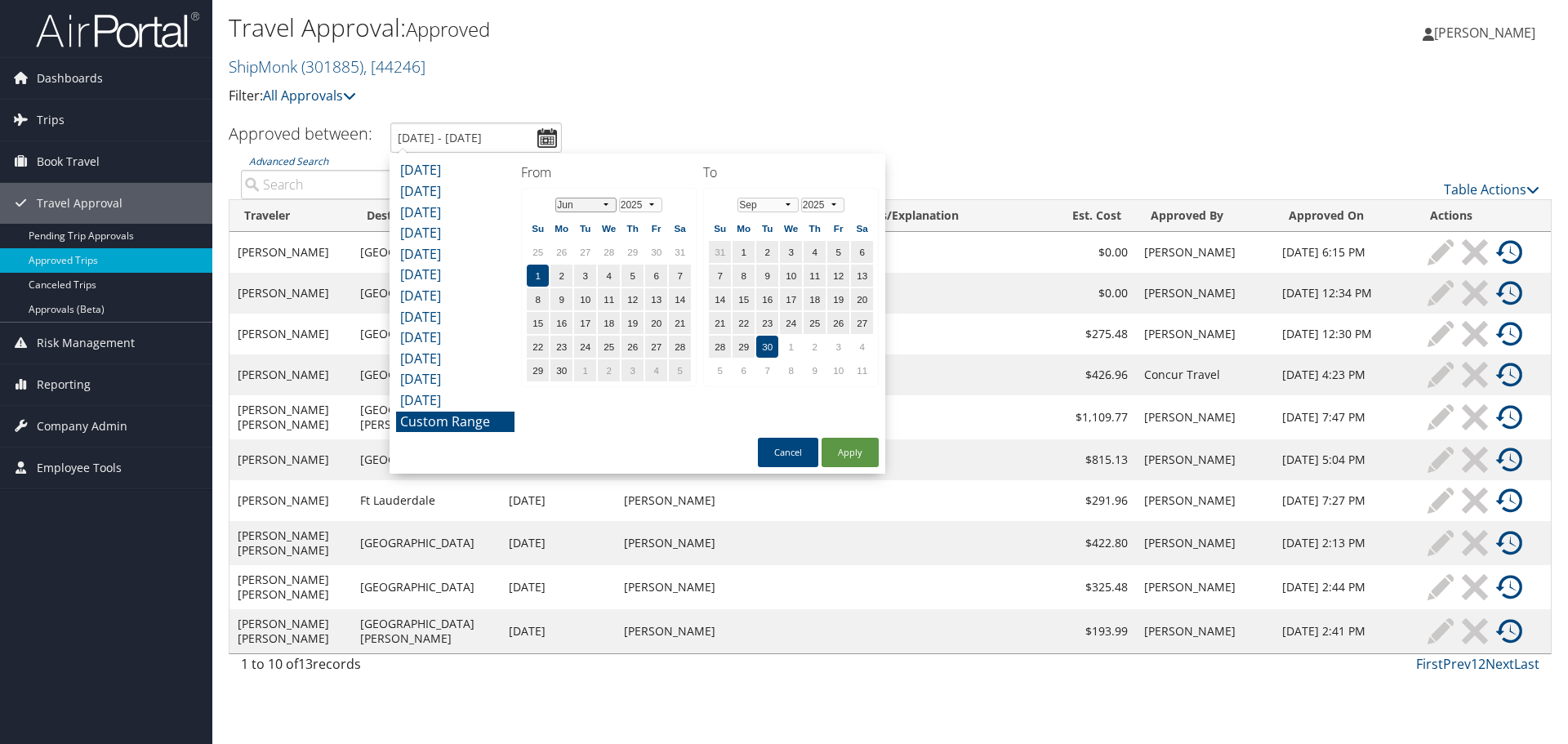
click at [611, 206] on select "Jan Feb Mar Apr May Jun Jul Aug Sep Oct Nov Dec" at bounding box center [585, 205] width 61 height 15
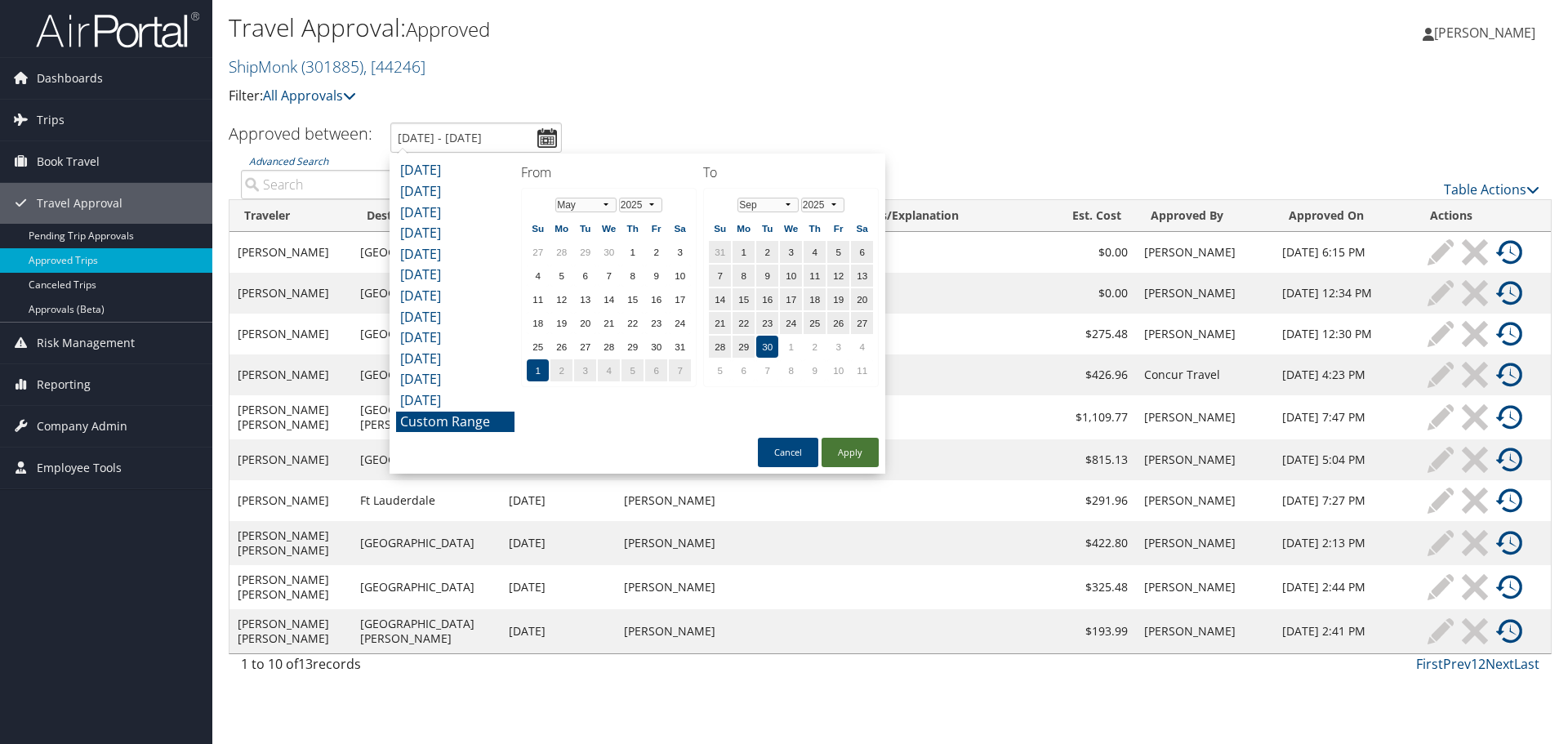
click at [863, 450] on button "Apply" at bounding box center [850, 452] width 57 height 29
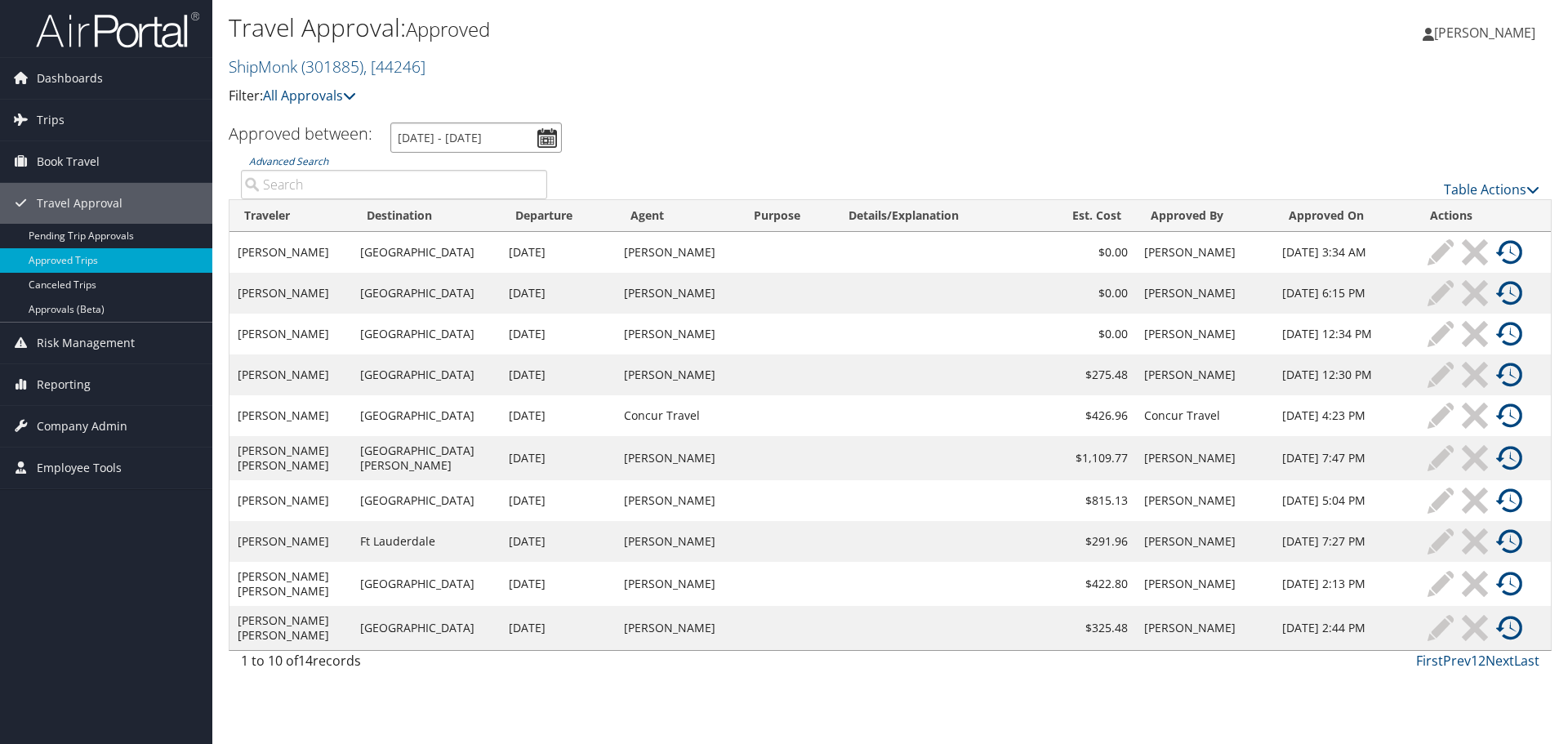
click at [552, 141] on input "6/1/2025 - 9/30/2025" at bounding box center [476, 137] width 171 height 30
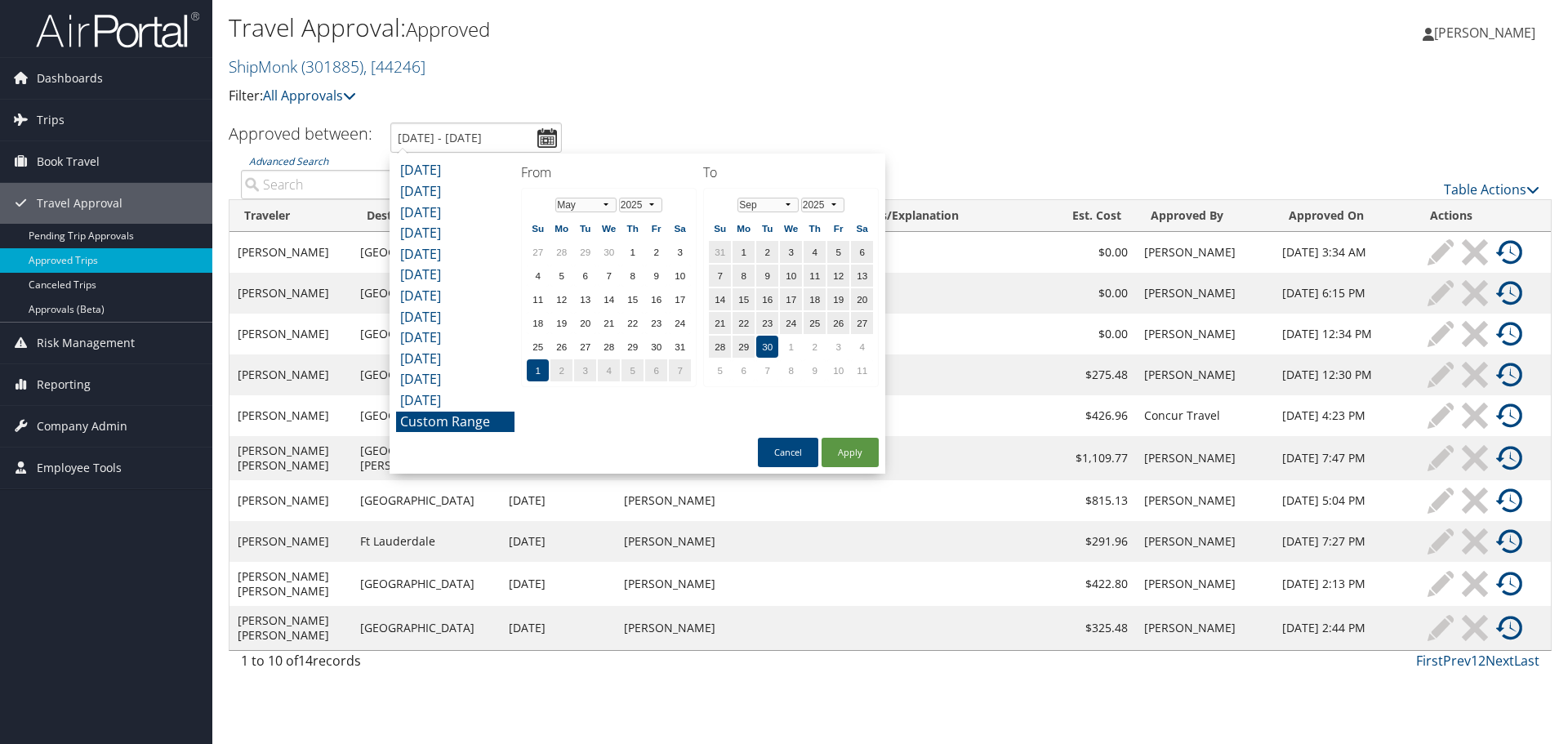
click at [497, 425] on li "Custom Range" at bounding box center [455, 421] width 118 height 21
click at [538, 370] on td "1" at bounding box center [538, 370] width 22 height 22
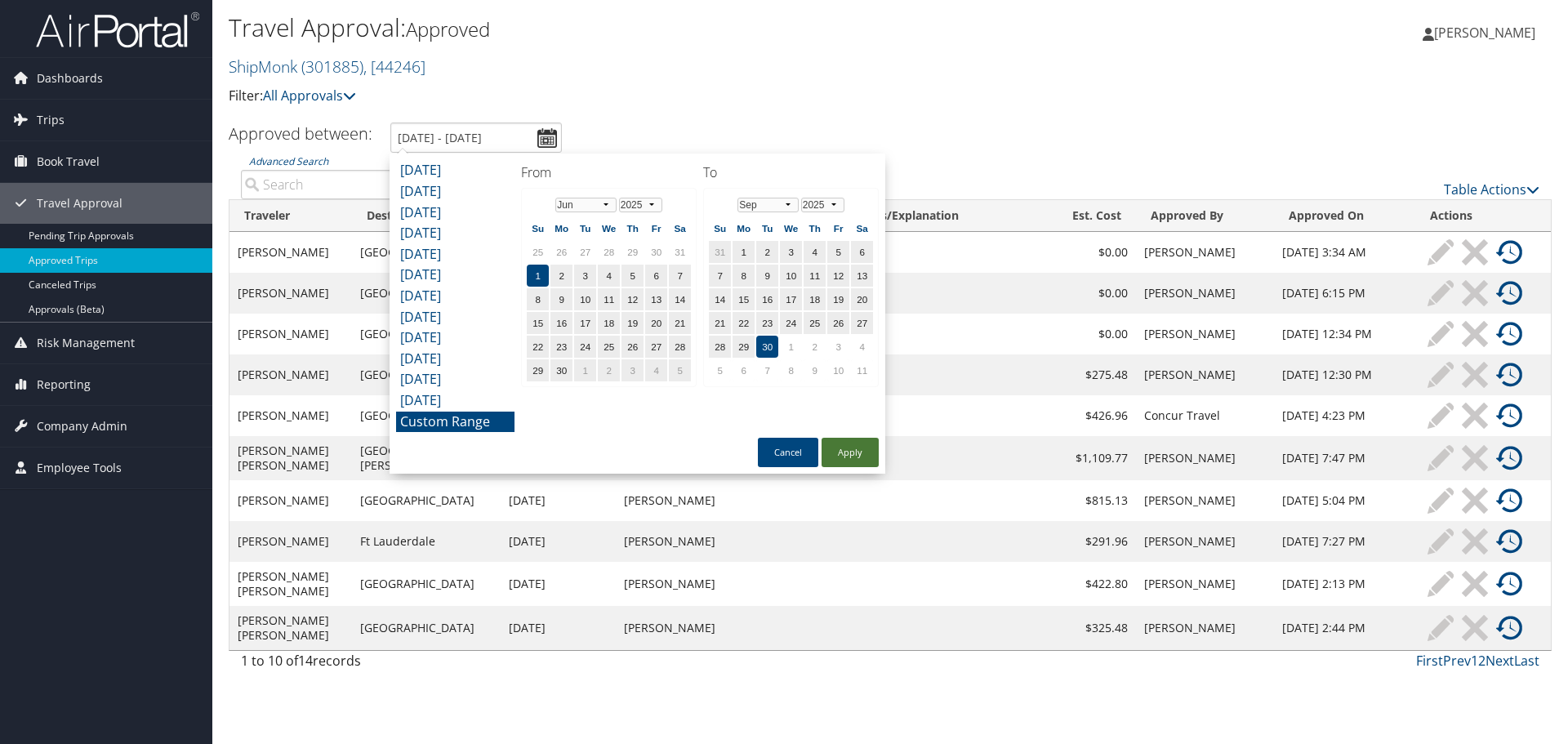
click at [854, 447] on button "Apply" at bounding box center [850, 452] width 57 height 29
click at [541, 135] on input "6/1/2025 - 9/30/2025" at bounding box center [476, 137] width 171 height 30
click at [763, 208] on select "Jan Feb Mar Apr May Jun Jul Aug Sep Oct Nov Dec" at bounding box center [767, 205] width 61 height 15
click at [726, 369] on td "31" at bounding box center [720, 370] width 22 height 22
click at [845, 453] on button "Apply" at bounding box center [850, 452] width 57 height 29
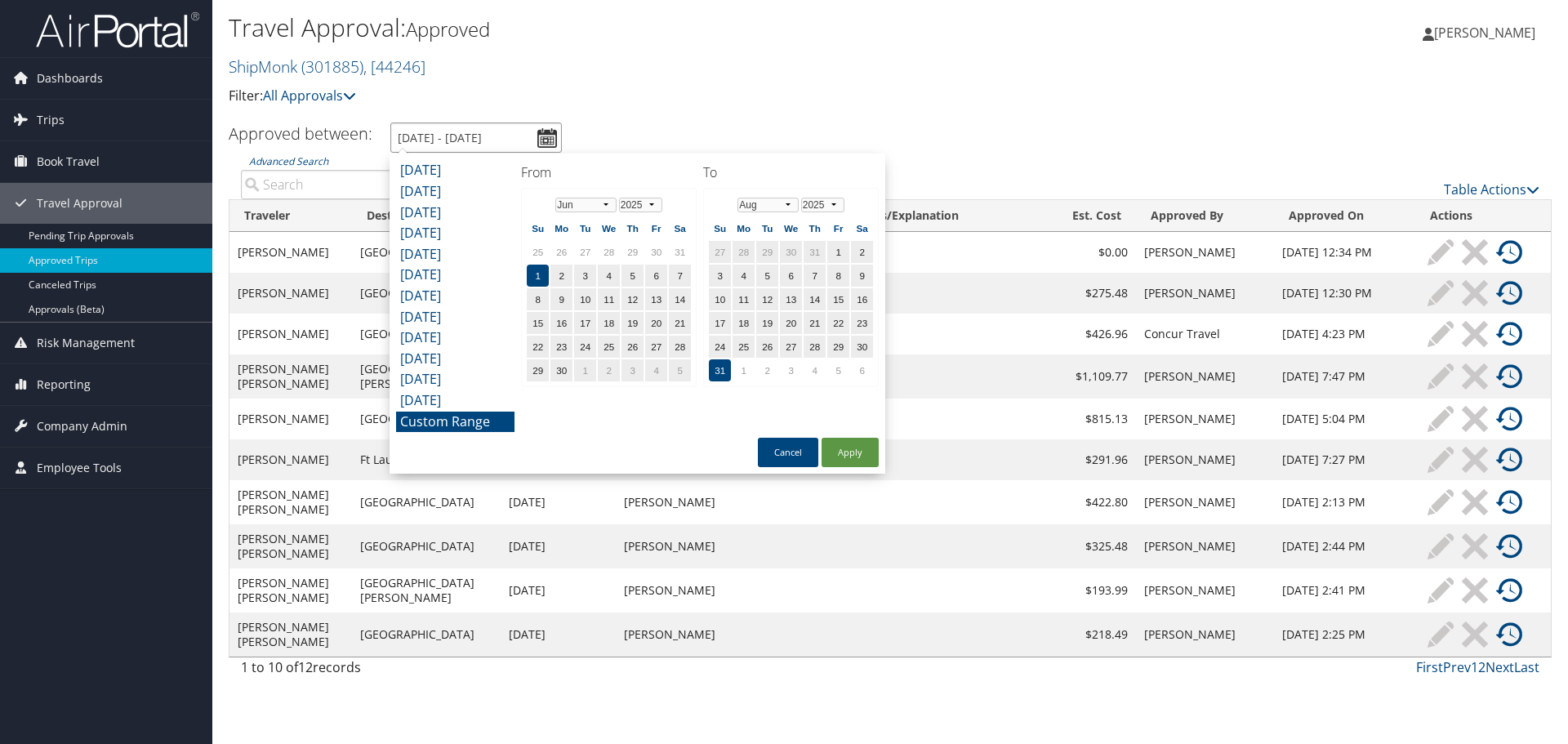
click at [530, 132] on input "6/1/2025 - 8/31/2025" at bounding box center [476, 137] width 171 height 30
click at [450, 427] on li "Custom Range" at bounding box center [455, 421] width 118 height 21
click at [611, 203] on select "Jan Feb Mar Apr May Jun Jul Aug Sep Oct Nov Dec" at bounding box center [585, 205] width 61 height 15
click at [538, 367] on td "1" at bounding box center [538, 370] width 22 height 22
click at [594, 206] on select "Jan Feb Mar Apr May Jun Jul Aug Sep Oct Nov Dec" at bounding box center [585, 205] width 61 height 15
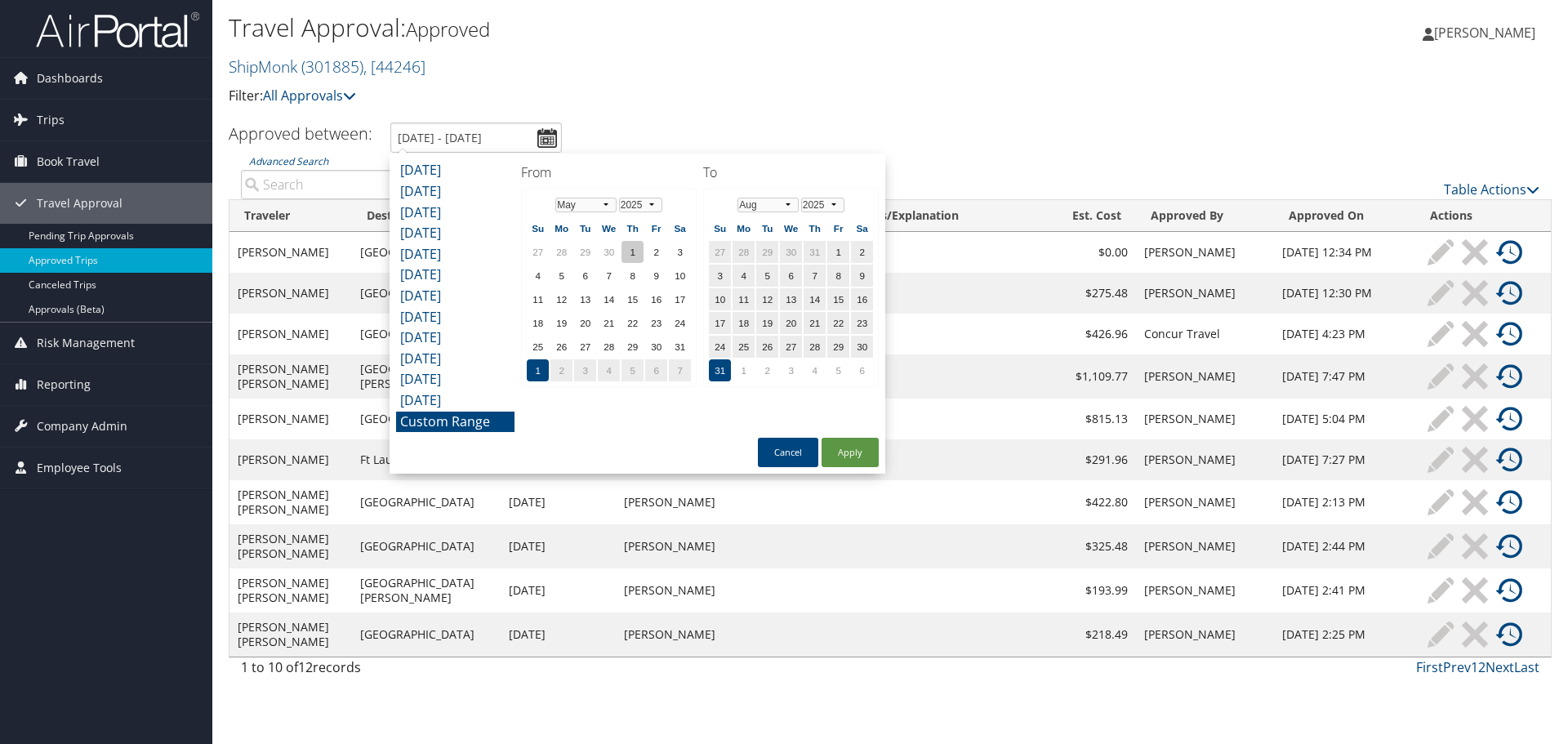
click at [632, 244] on td "1" at bounding box center [632, 252] width 22 height 22
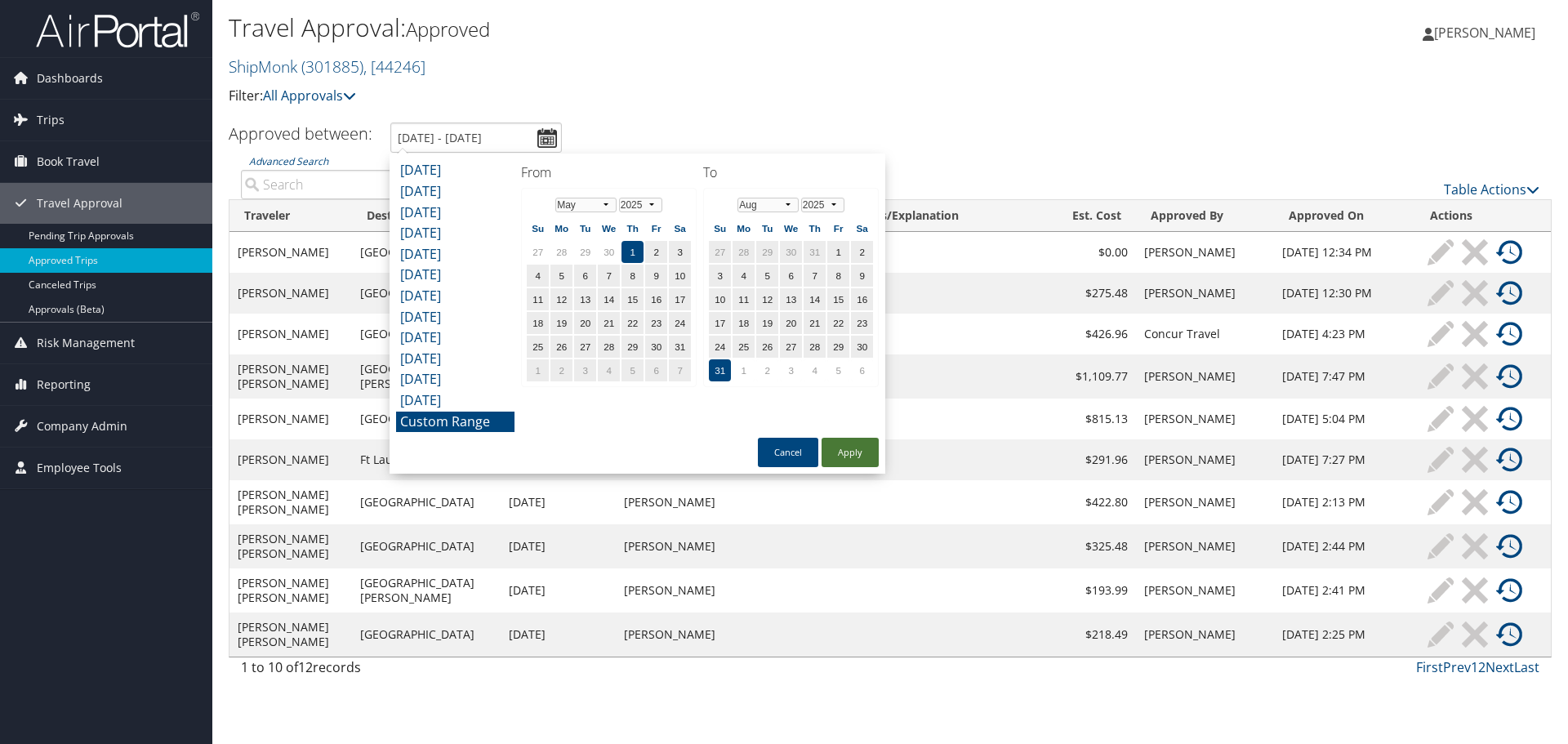
click at [840, 459] on button "Apply" at bounding box center [850, 452] width 57 height 29
type input "5/1/2025 - 8/31/2025"
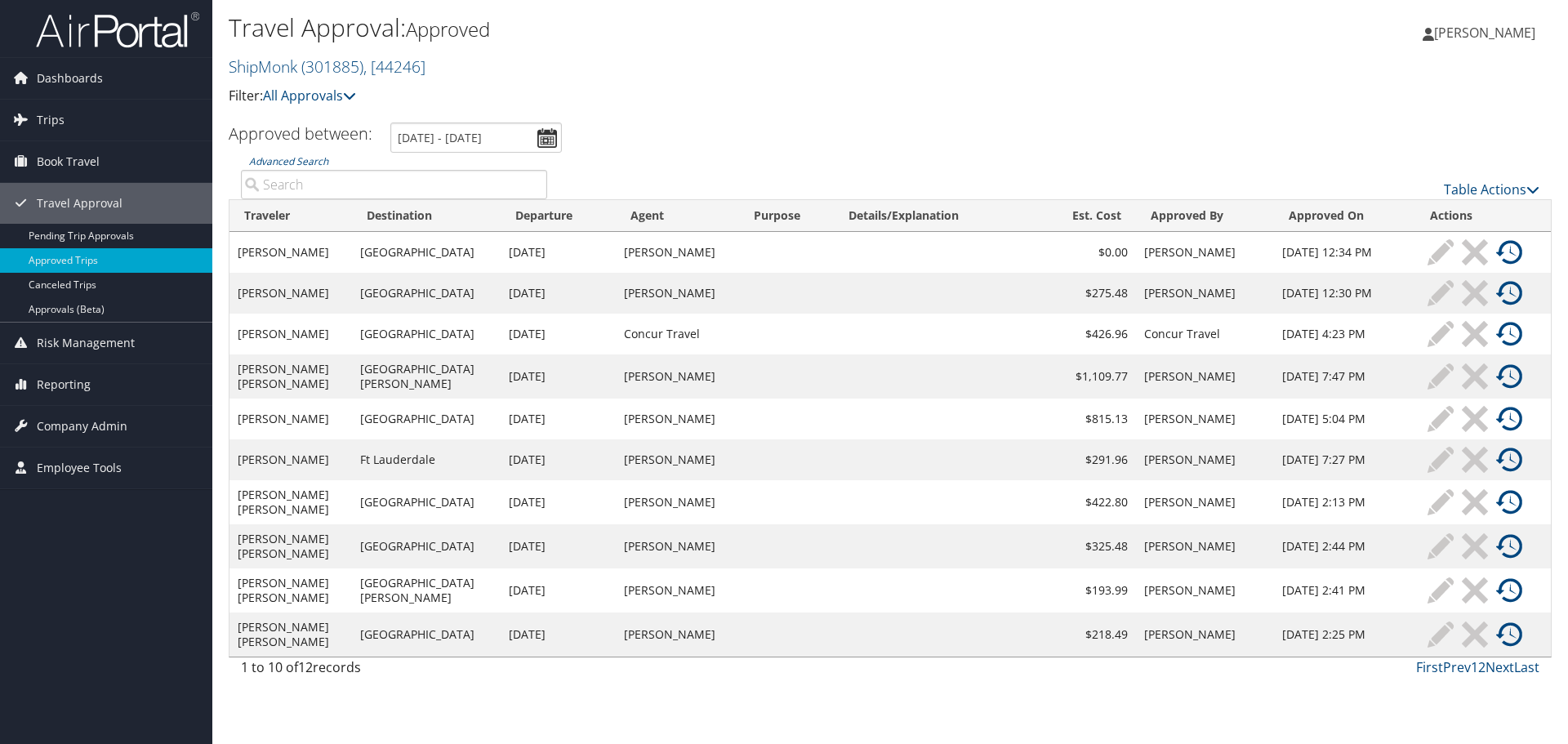
click at [1482, 35] on span "[PERSON_NAME]" at bounding box center [1484, 33] width 101 height 18
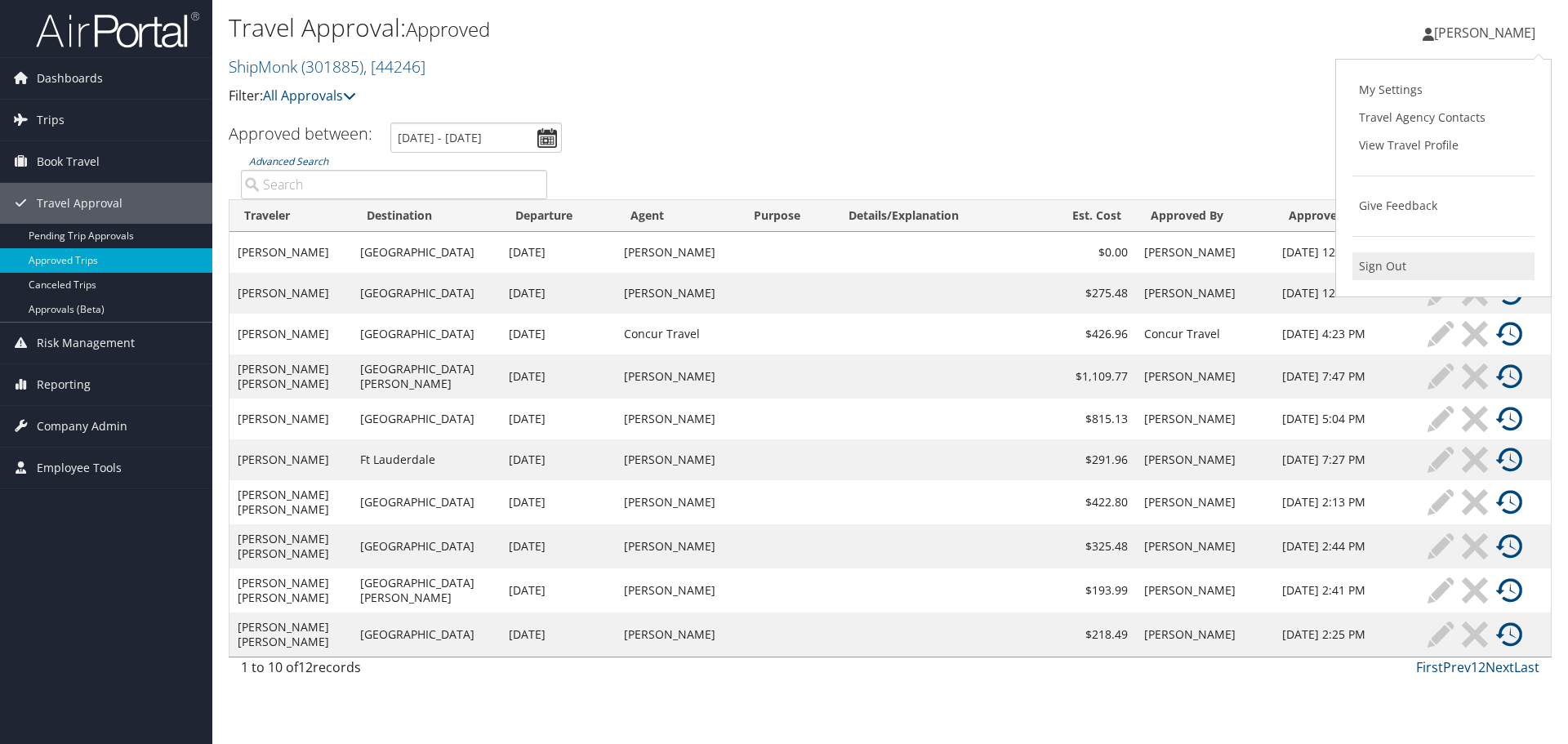
click at [1372, 256] on link "Sign Out" at bounding box center [1443, 266] width 182 height 28
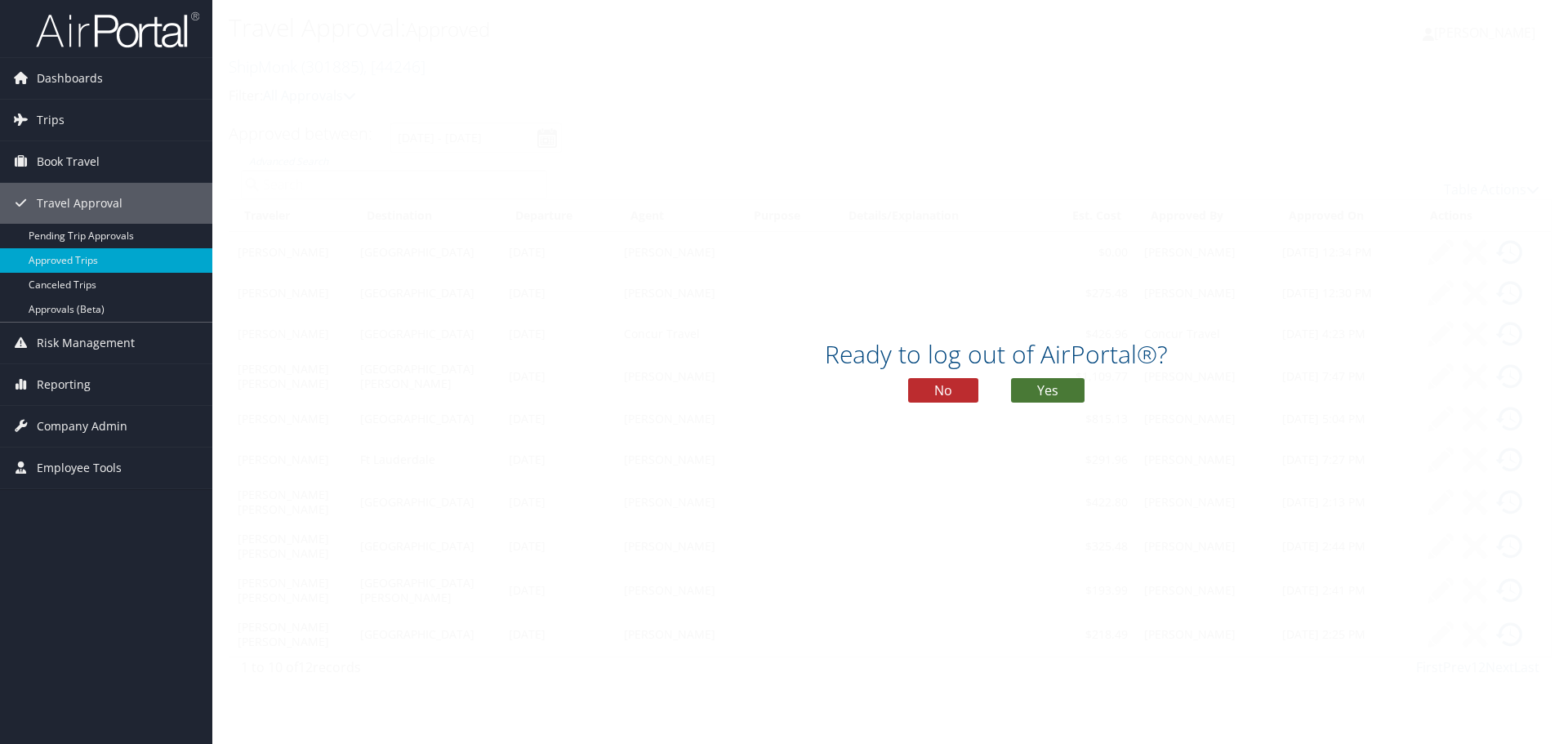
click at [1056, 390] on button "Yes" at bounding box center [1047, 390] width 74 height 25
